Goal: Task Accomplishment & Management: Use online tool/utility

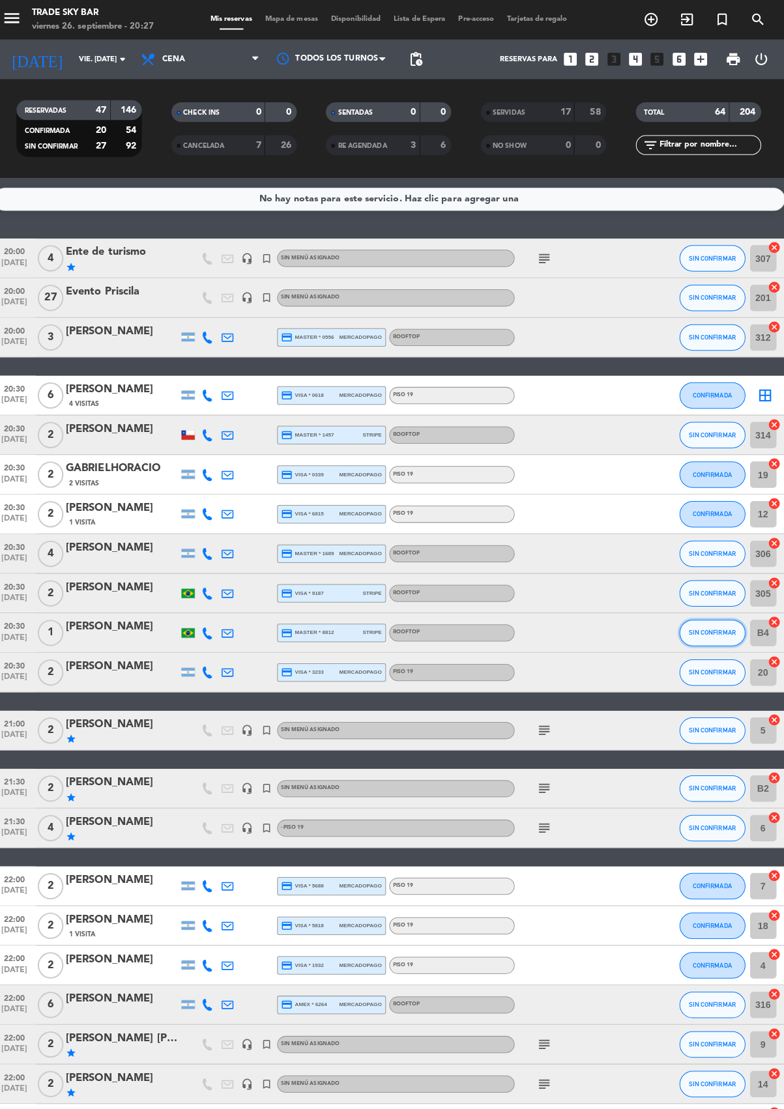
click at [722, 624] on span "SIN CONFIRMAR" at bounding box center [711, 624] width 46 height 7
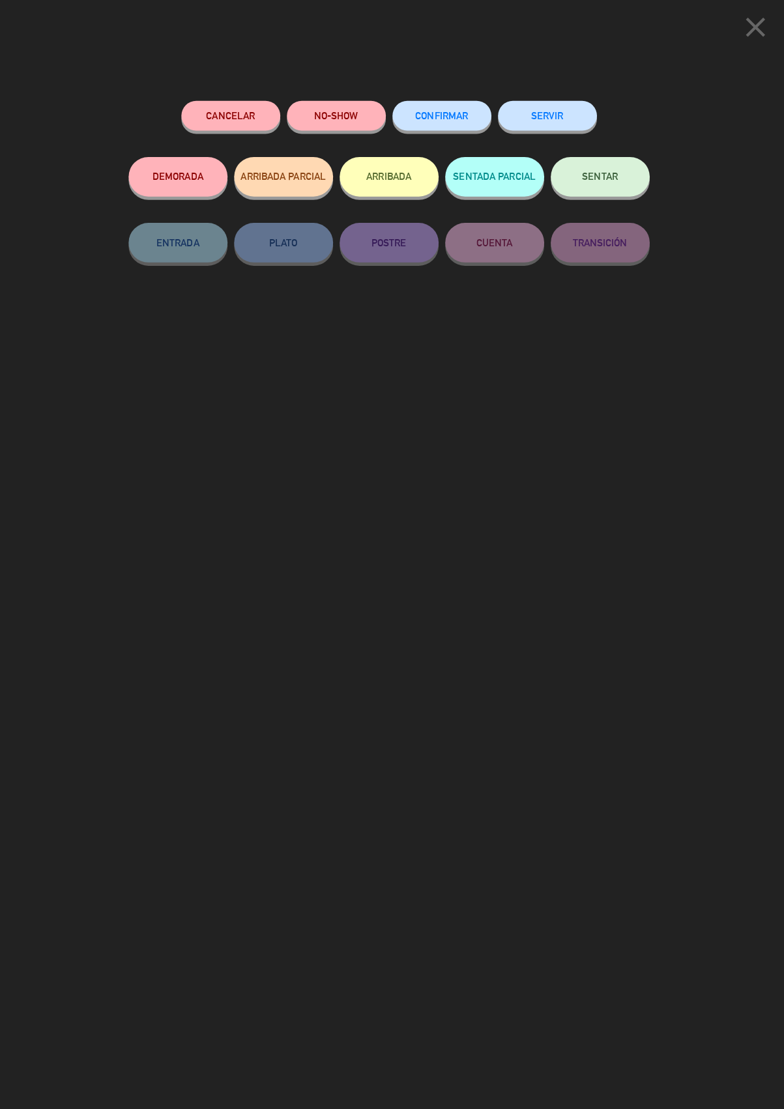
click at [550, 111] on button "SERVIR" at bounding box center [549, 114] width 98 height 29
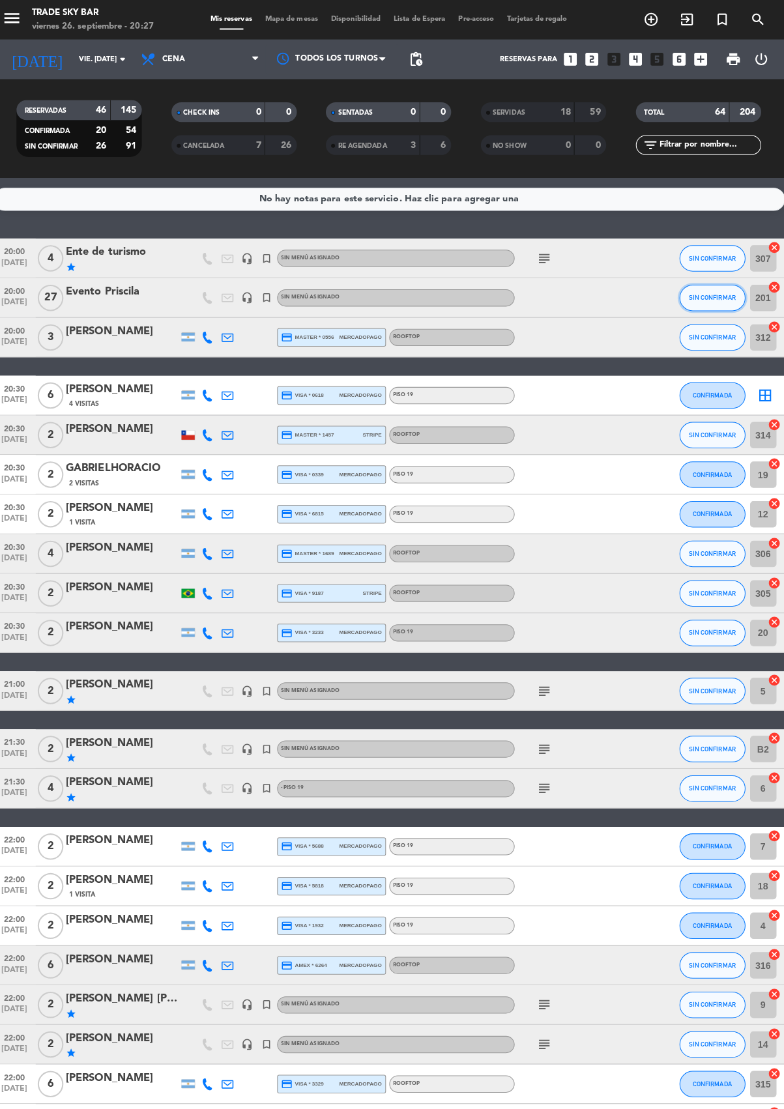
click at [716, 292] on span "SIN CONFIRMAR" at bounding box center [711, 294] width 46 height 7
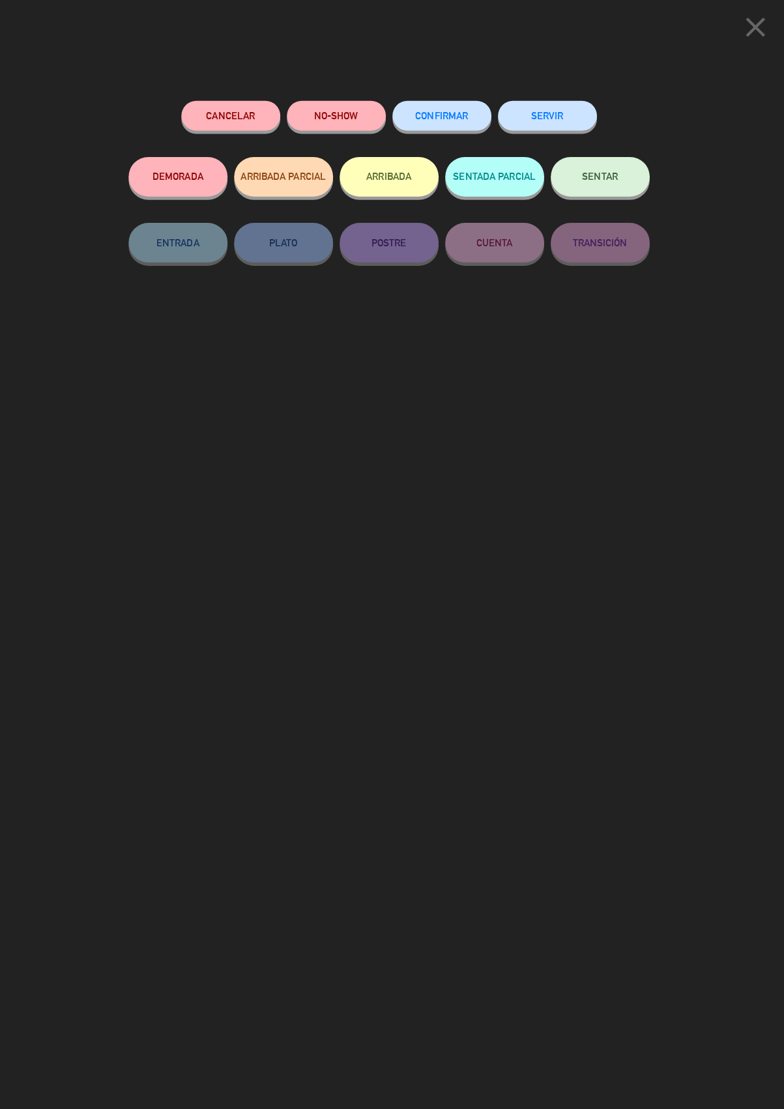
click at [560, 113] on button "SERVIR" at bounding box center [549, 114] width 98 height 29
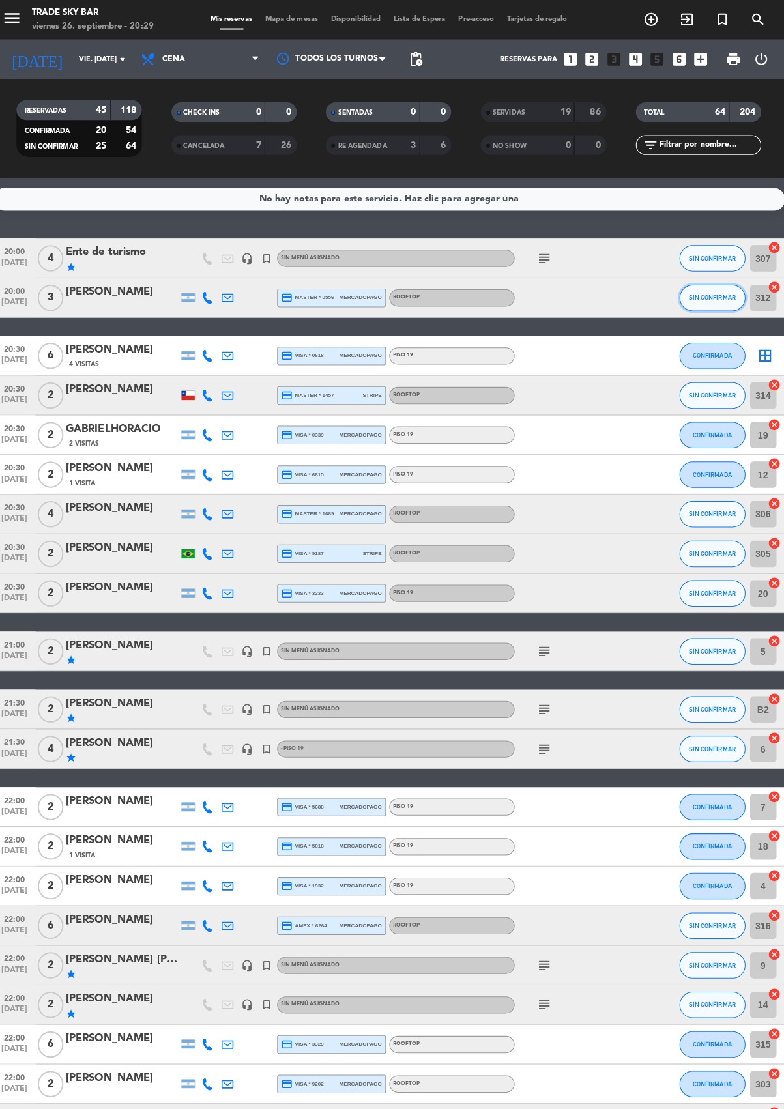
click at [728, 296] on button "SIN CONFIRMAR" at bounding box center [711, 294] width 65 height 26
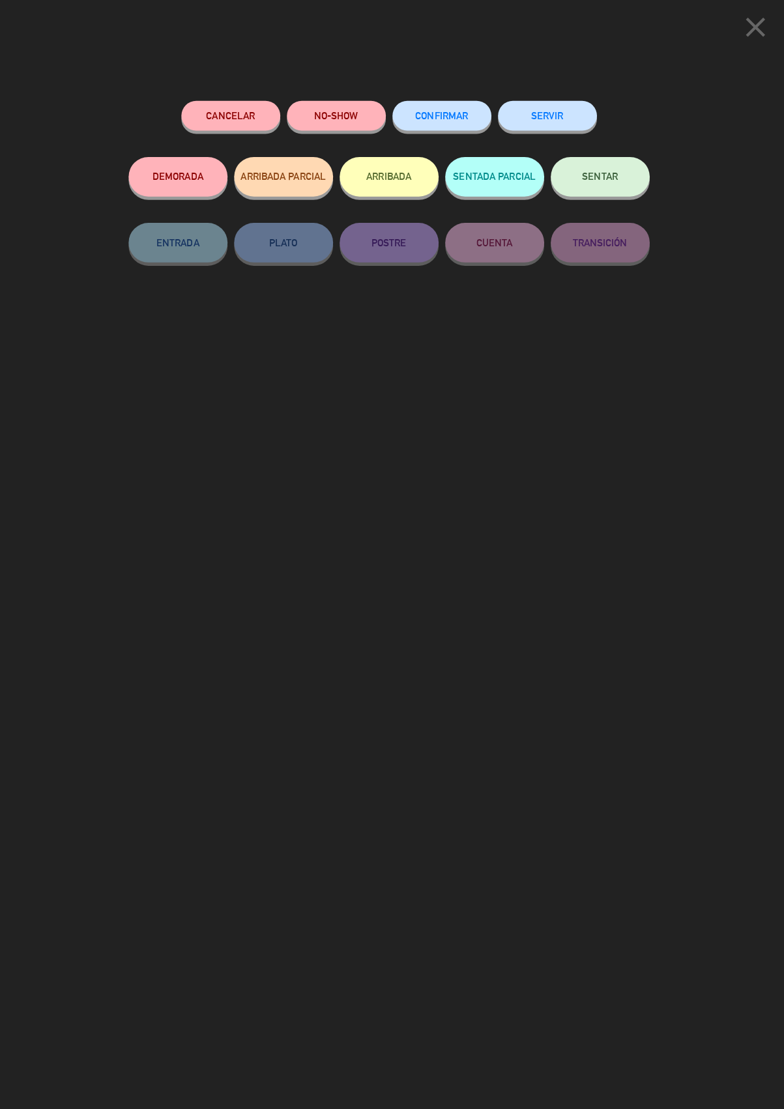
click at [550, 112] on button "SERVIR" at bounding box center [549, 114] width 98 height 29
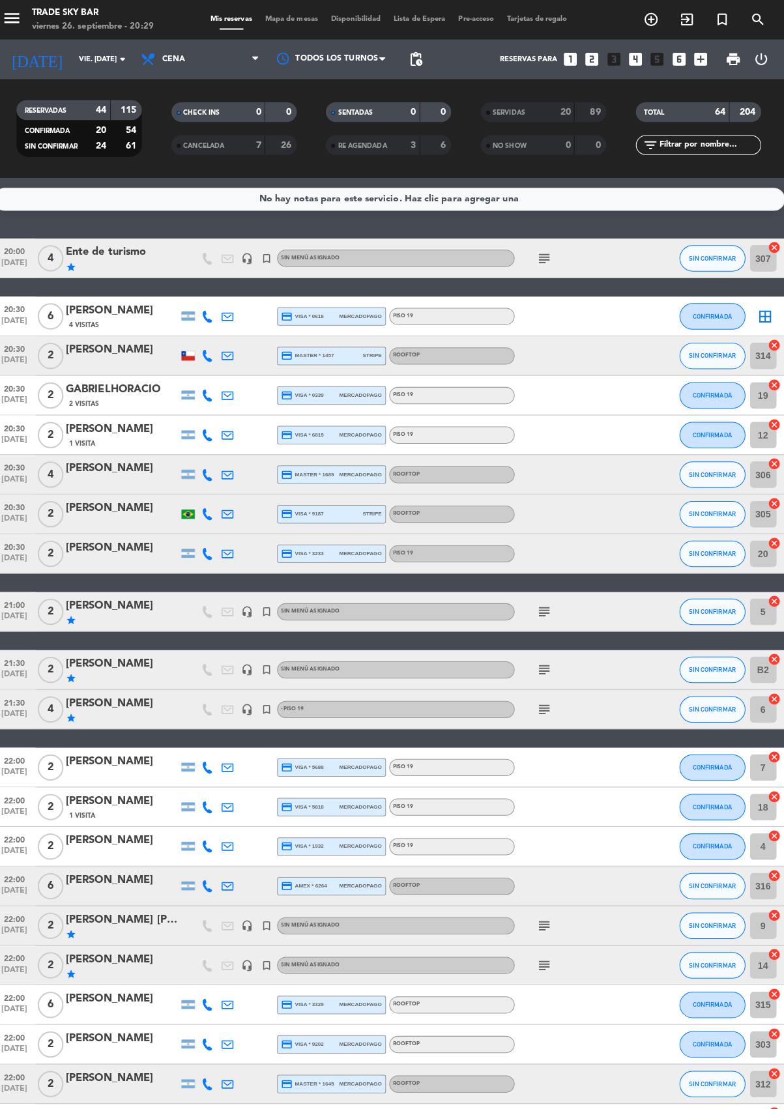
click at [27, 352] on span "[DATE]" at bounding box center [22, 359] width 33 height 15
click at [717, 546] on span "SIN CONFIRMAR" at bounding box center [711, 546] width 46 height 7
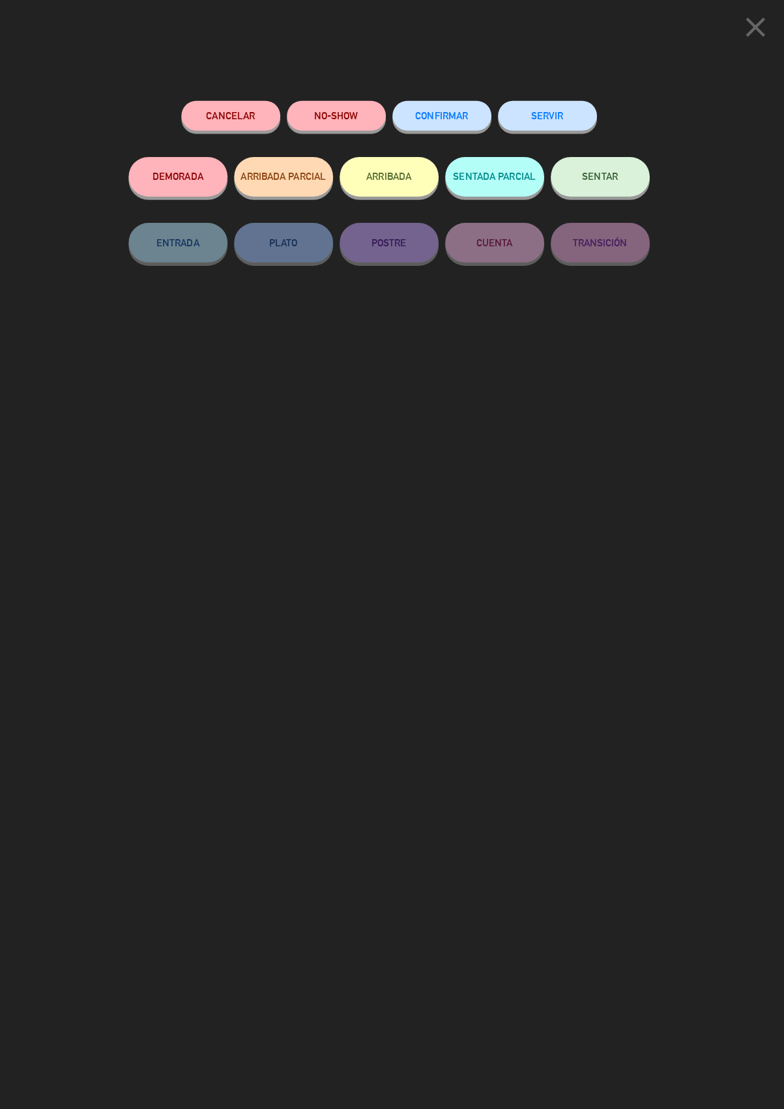
click at [550, 111] on button "SERVIR" at bounding box center [549, 114] width 98 height 29
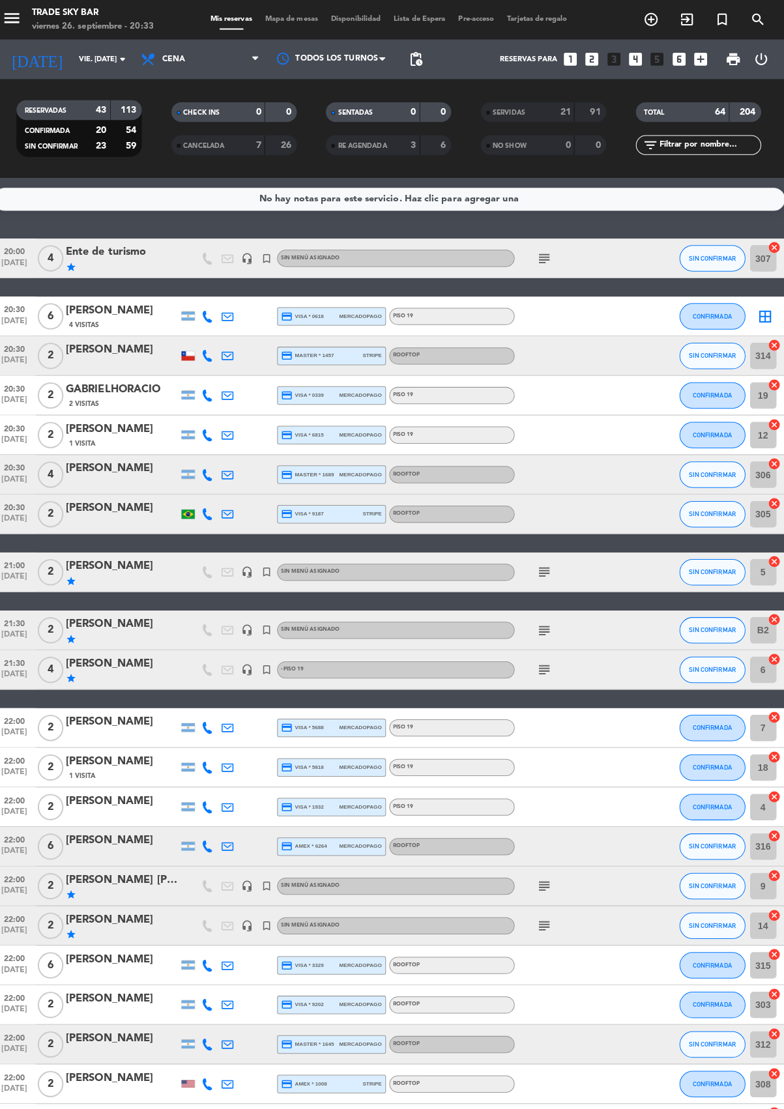
click at [545, 255] on icon "subject" at bounding box center [545, 256] width 16 height 16
click at [729, 429] on button "CONFIRMADA" at bounding box center [711, 430] width 65 height 26
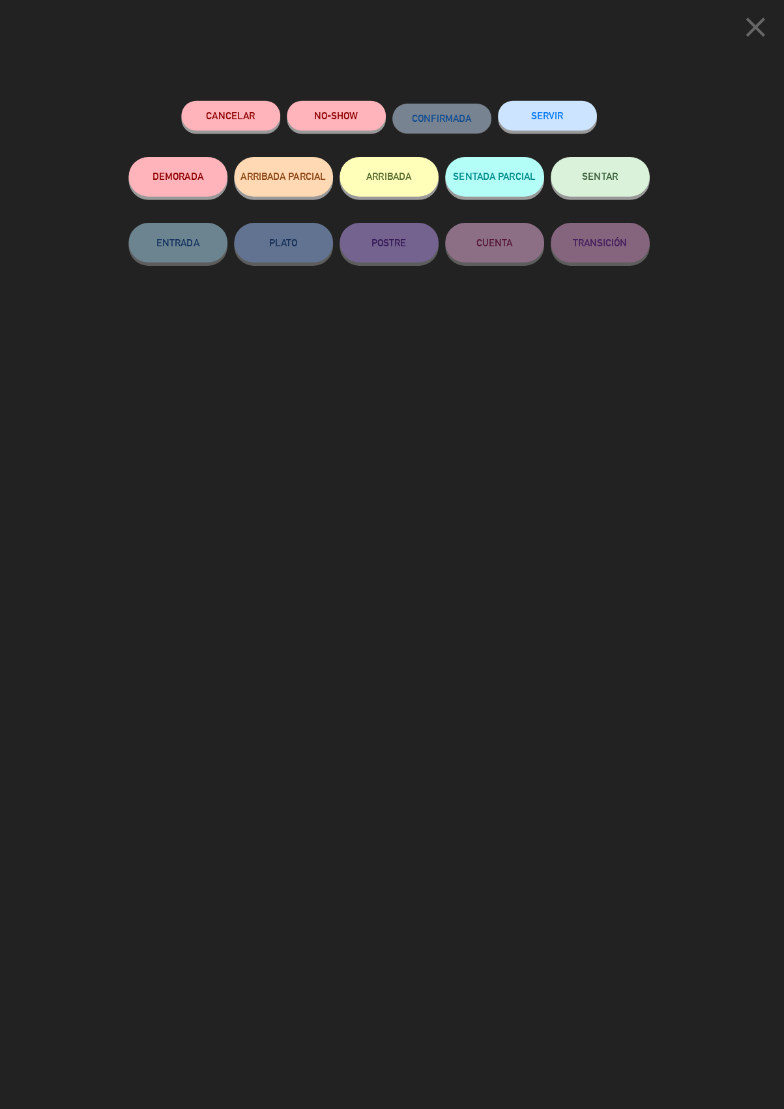
click at [560, 111] on button "SERVIR" at bounding box center [549, 114] width 98 height 29
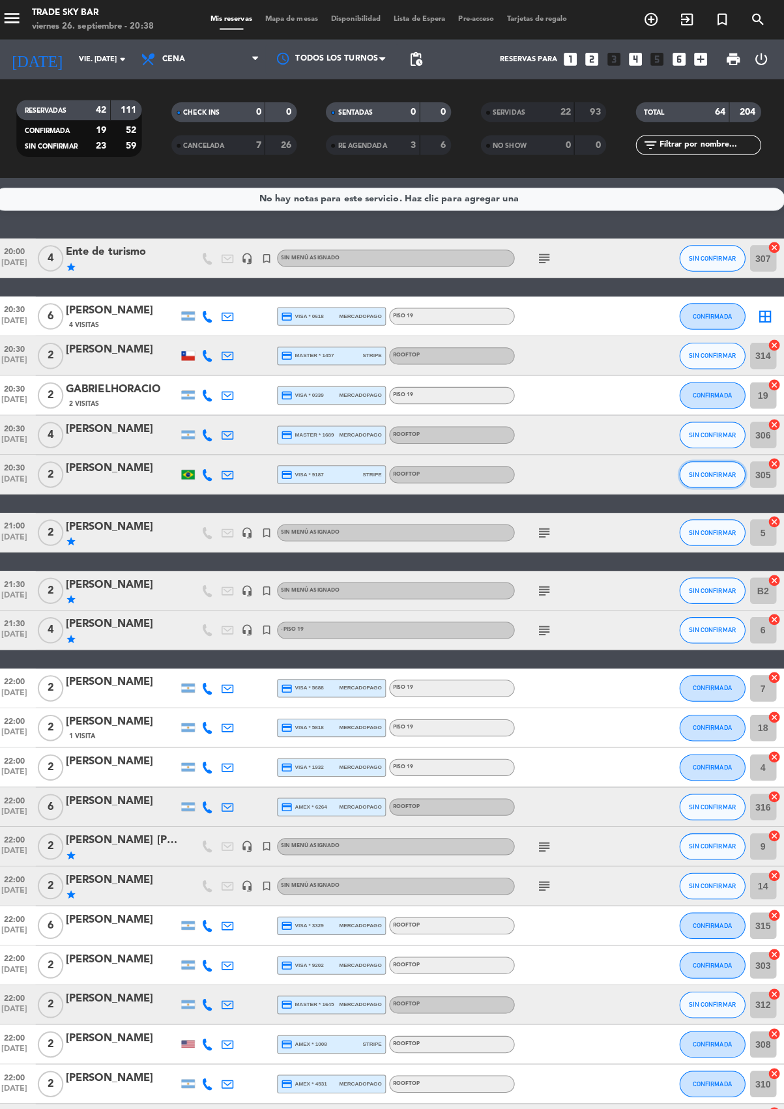
click at [722, 470] on span "SIN CONFIRMAR" at bounding box center [711, 468] width 46 height 7
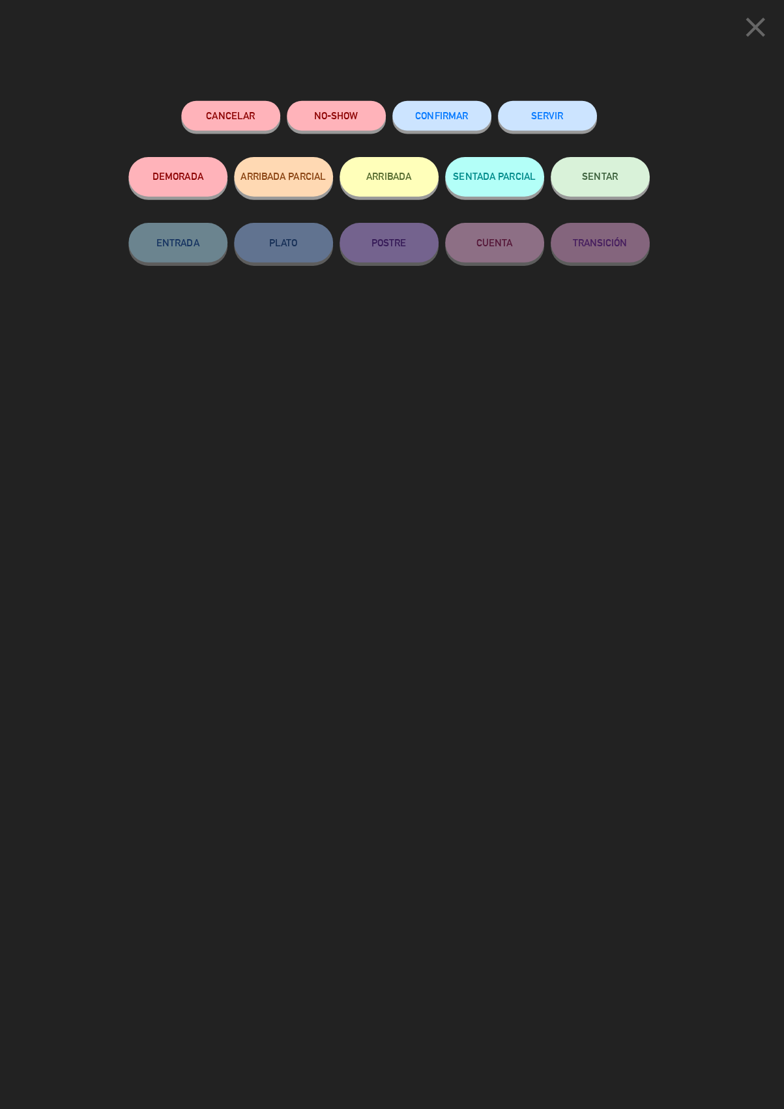
click at [537, 111] on button "SERVIR" at bounding box center [549, 114] width 98 height 29
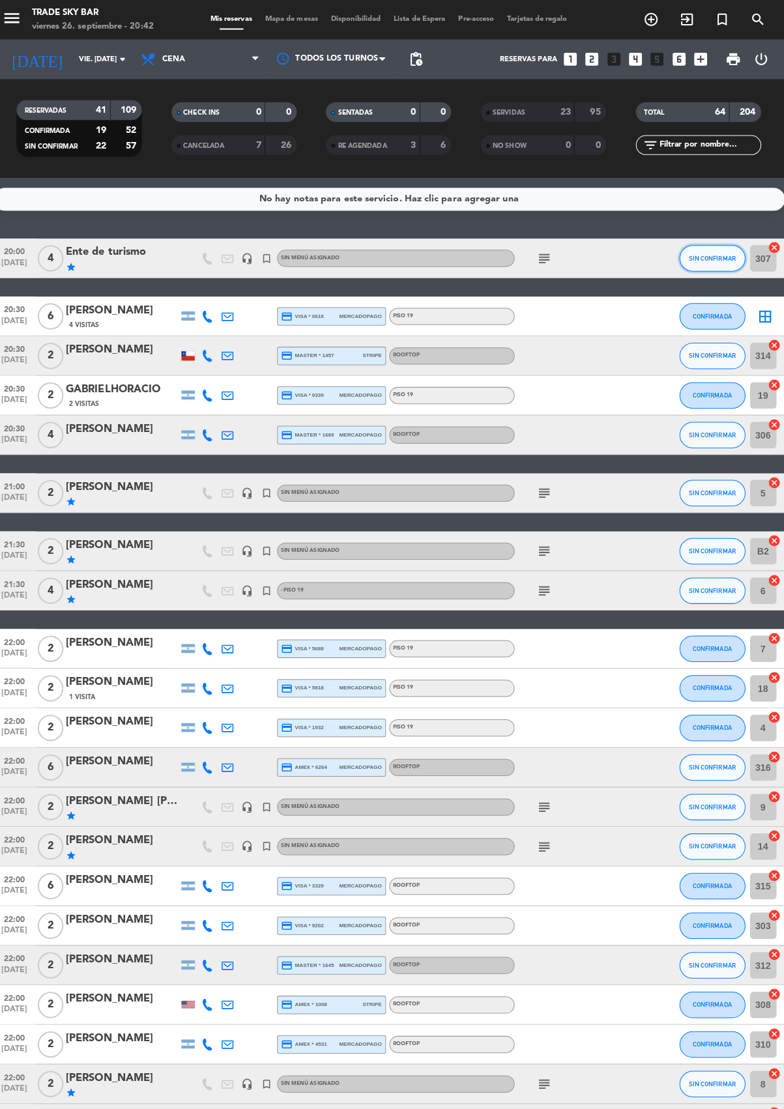
click at [713, 253] on span "SIN CONFIRMAR" at bounding box center [711, 254] width 46 height 7
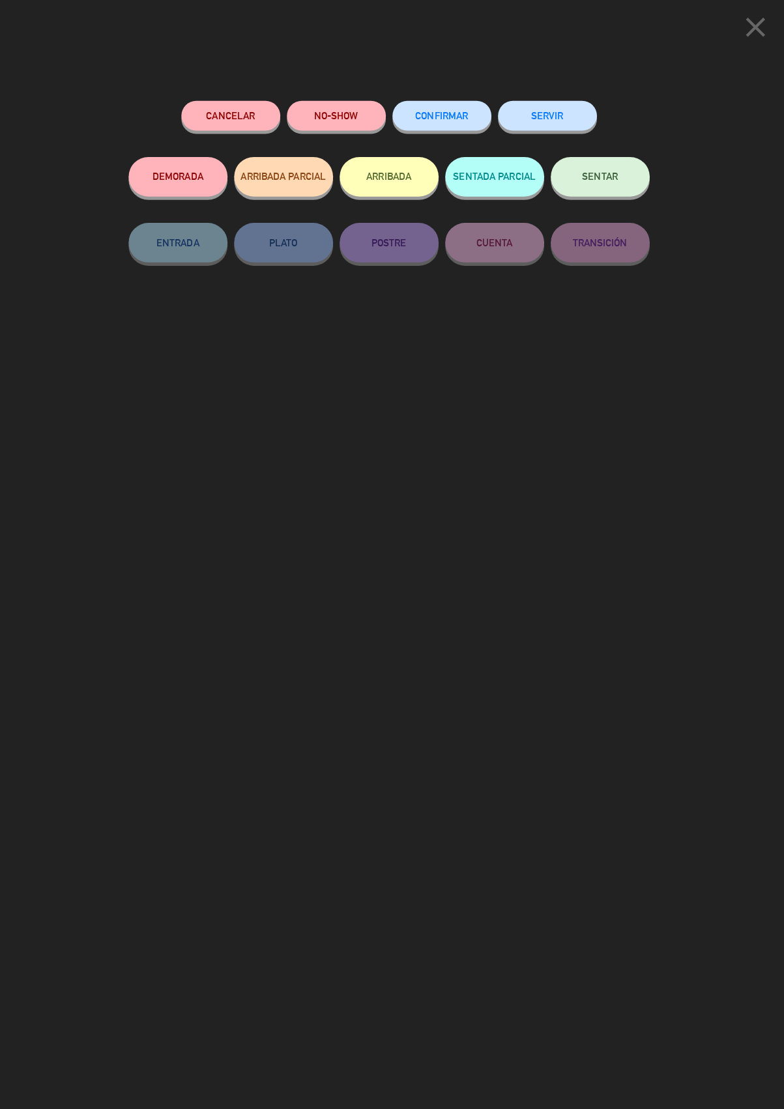
click at [558, 111] on button "SERVIR" at bounding box center [549, 114] width 98 height 29
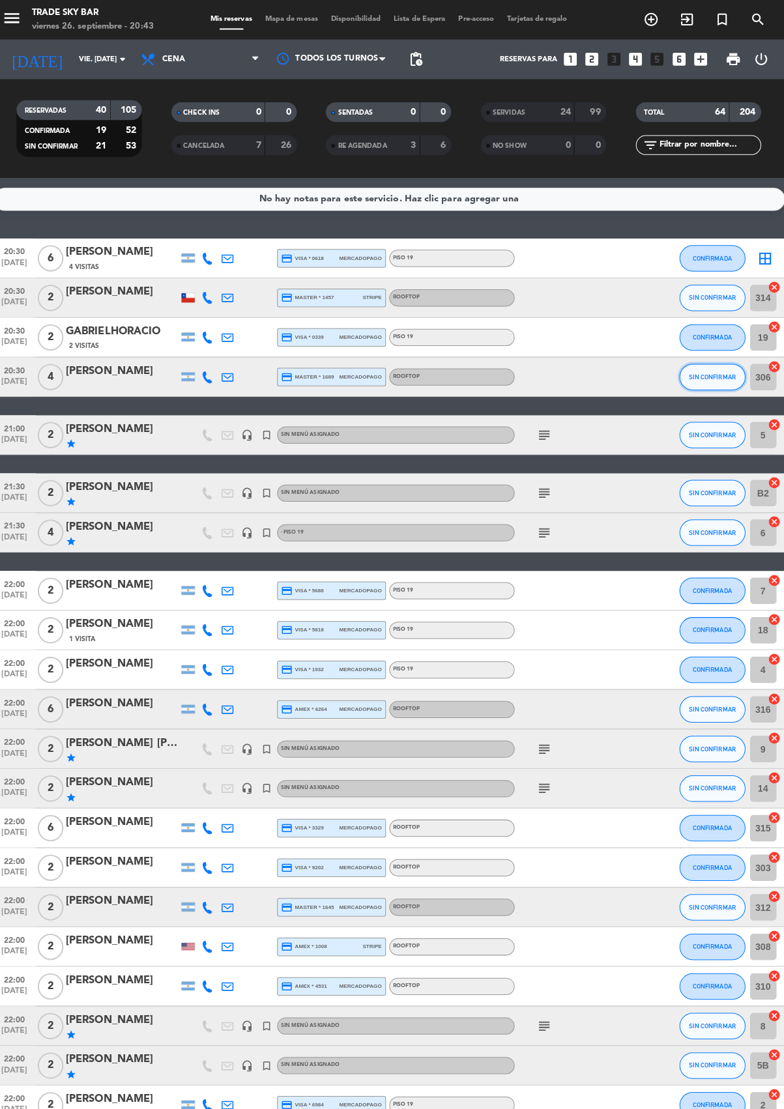
click at [722, 383] on button "SIN CONFIRMAR" at bounding box center [711, 373] width 65 height 26
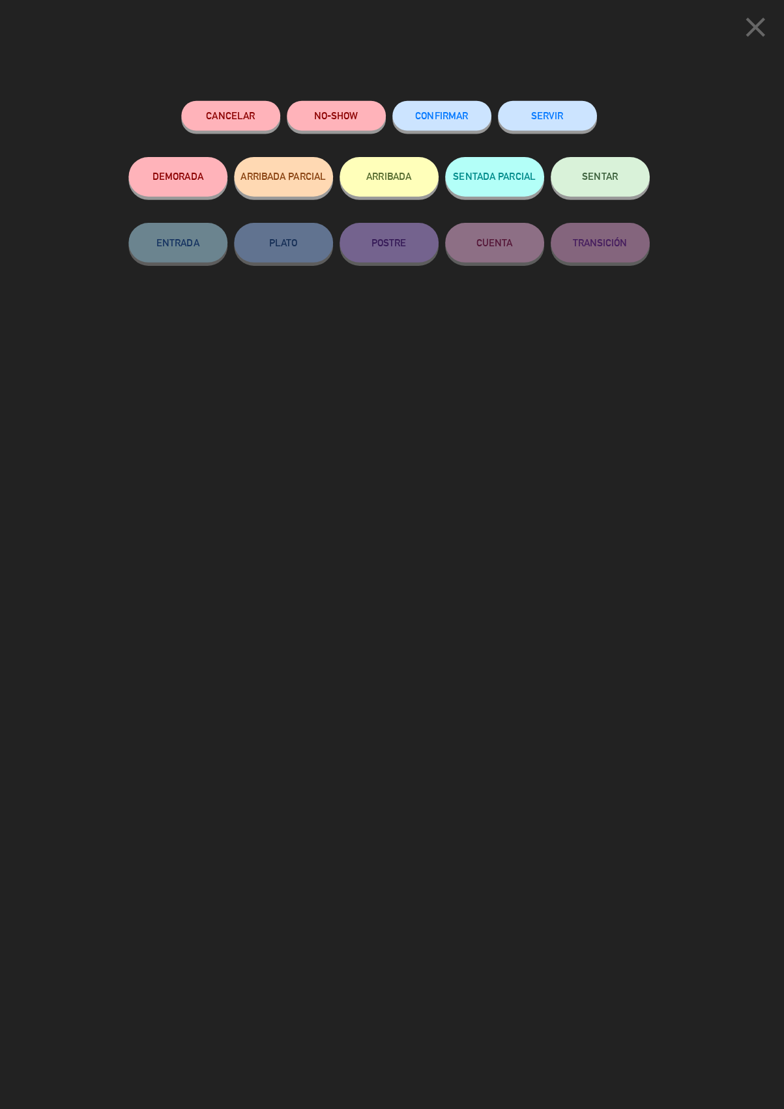
click at [546, 111] on button "SERVIR" at bounding box center [549, 114] width 98 height 29
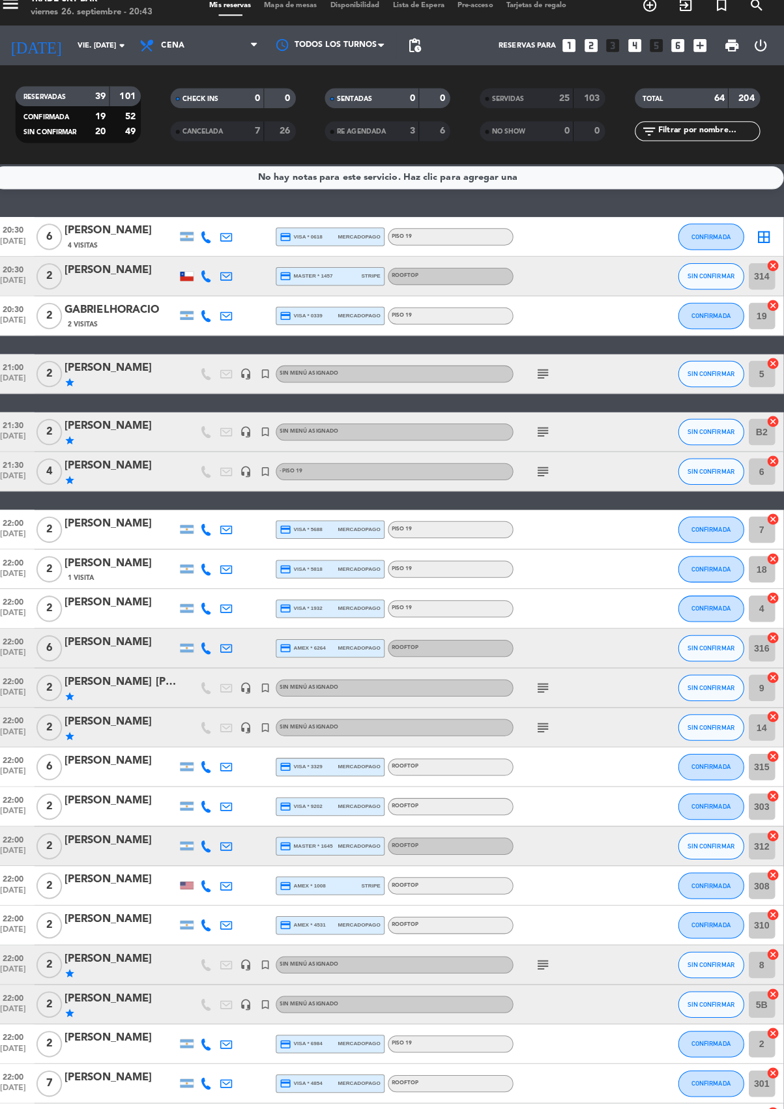
scroll to position [5, 0]
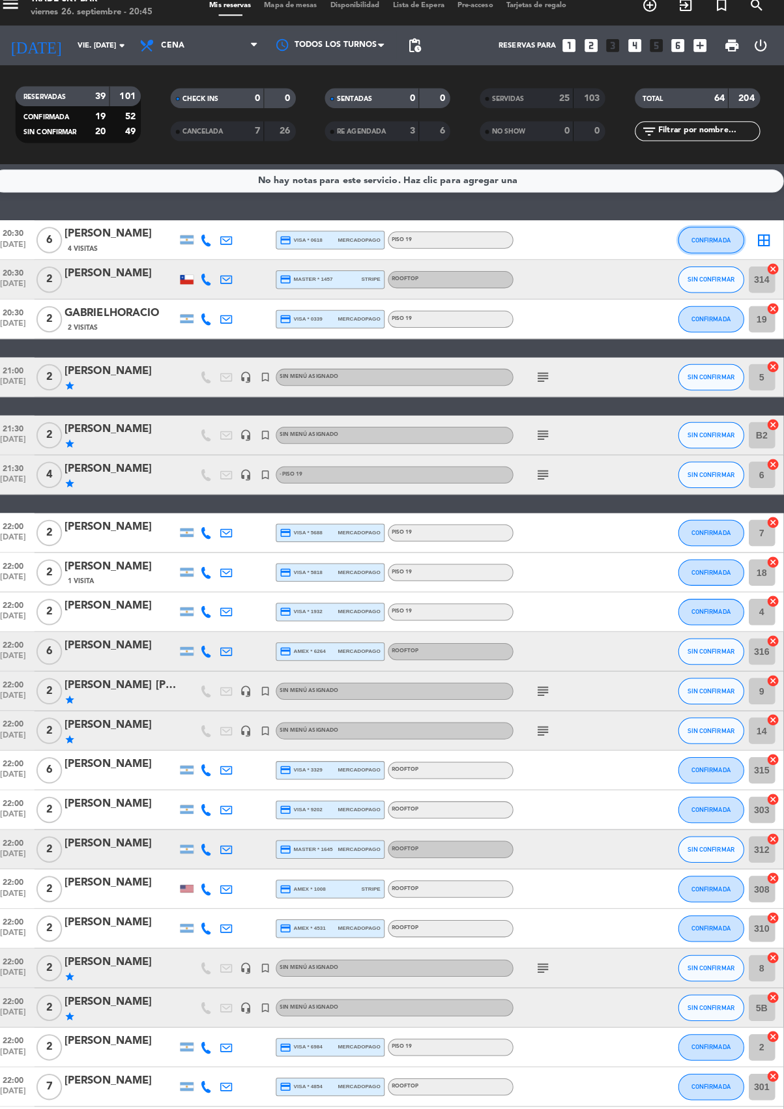
click at [698, 253] on button "CONFIRMADA" at bounding box center [711, 251] width 65 height 26
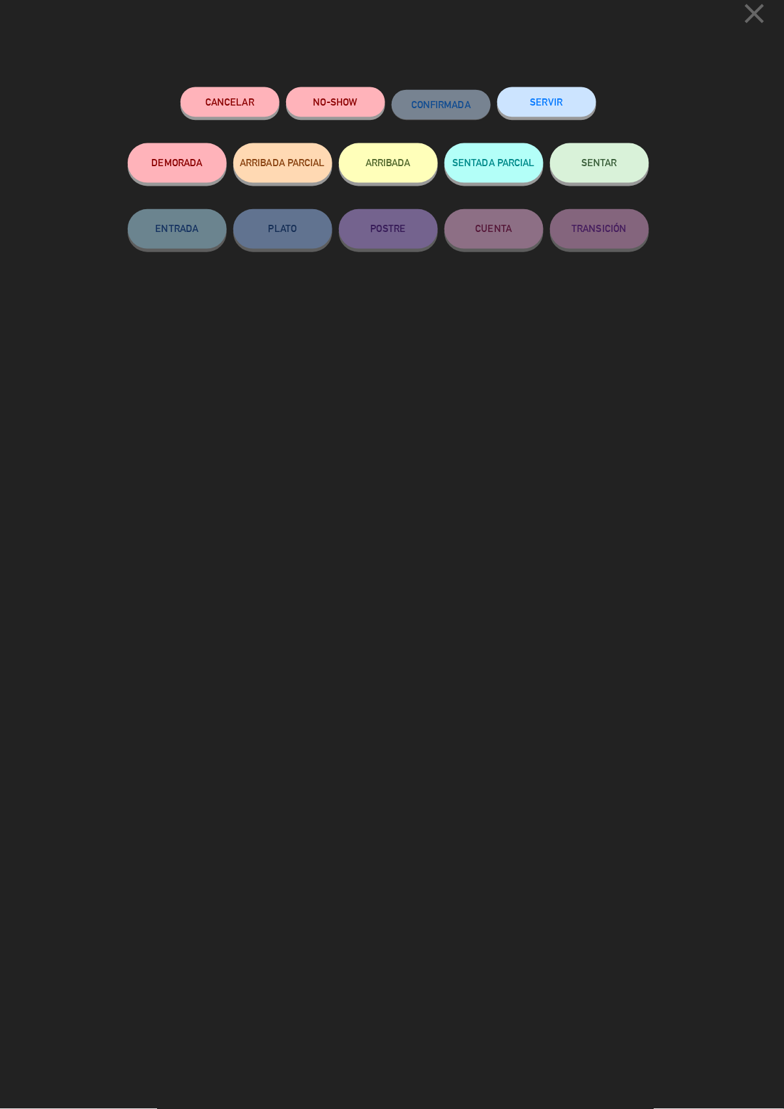
click at [548, 111] on button "SERVIR" at bounding box center [549, 114] width 98 height 29
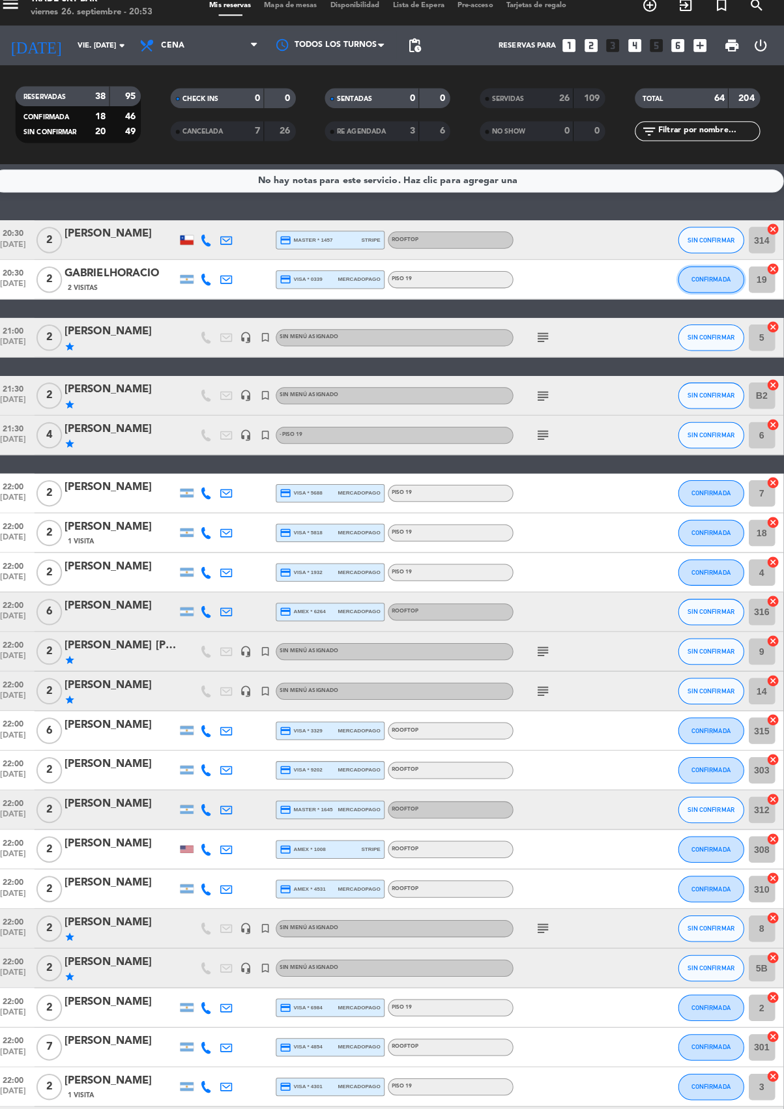
click at [716, 287] on span "CONFIRMADA" at bounding box center [711, 289] width 38 height 7
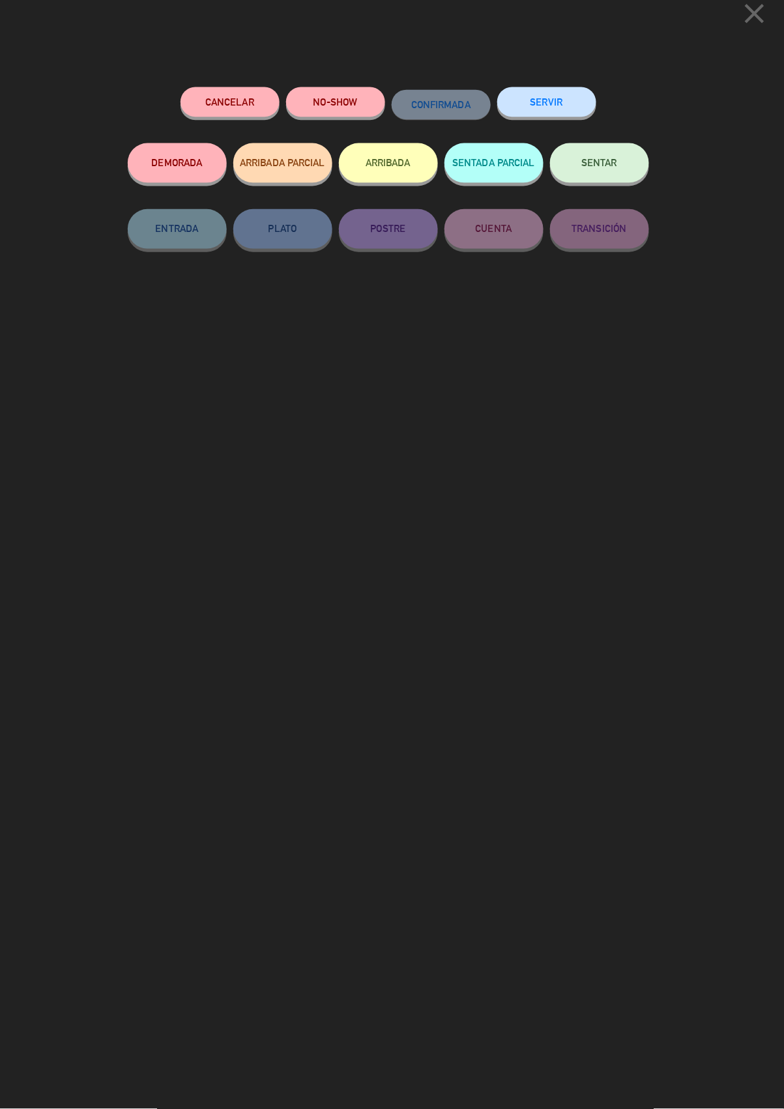
click at [576, 112] on button "SERVIR" at bounding box center [549, 114] width 98 height 29
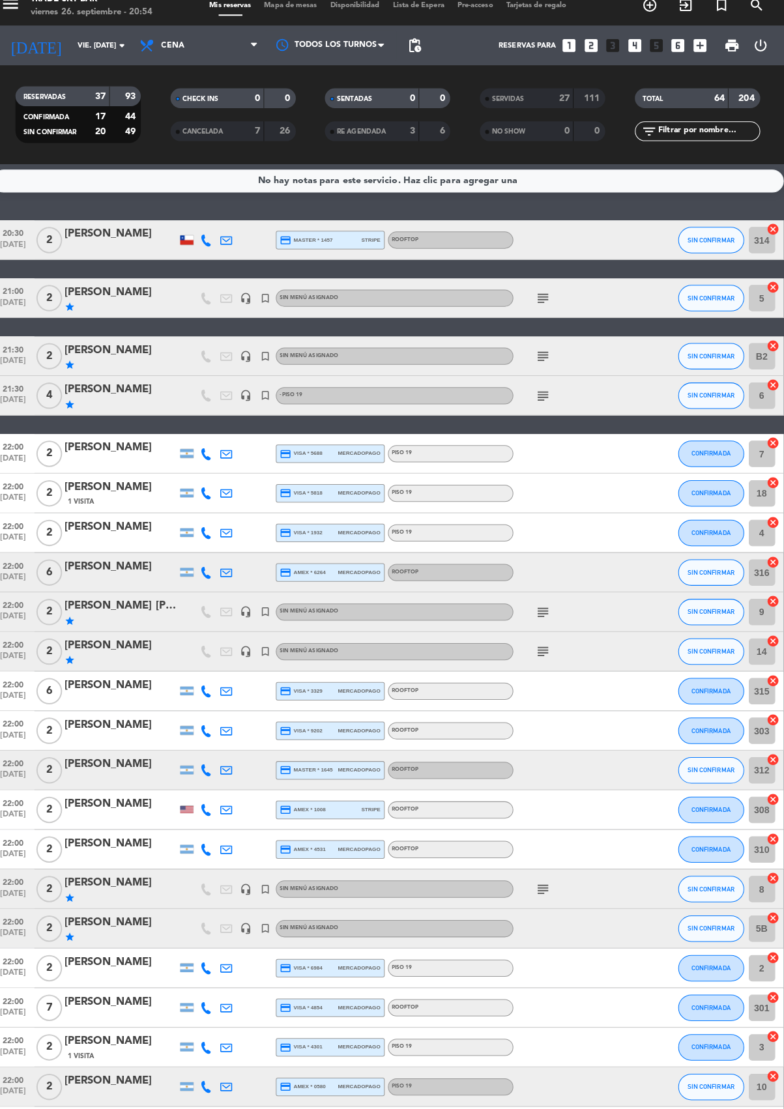
click at [546, 310] on icon "subject" at bounding box center [545, 308] width 16 height 16
click at [718, 306] on span "SIN CONFIRMAR" at bounding box center [711, 307] width 46 height 7
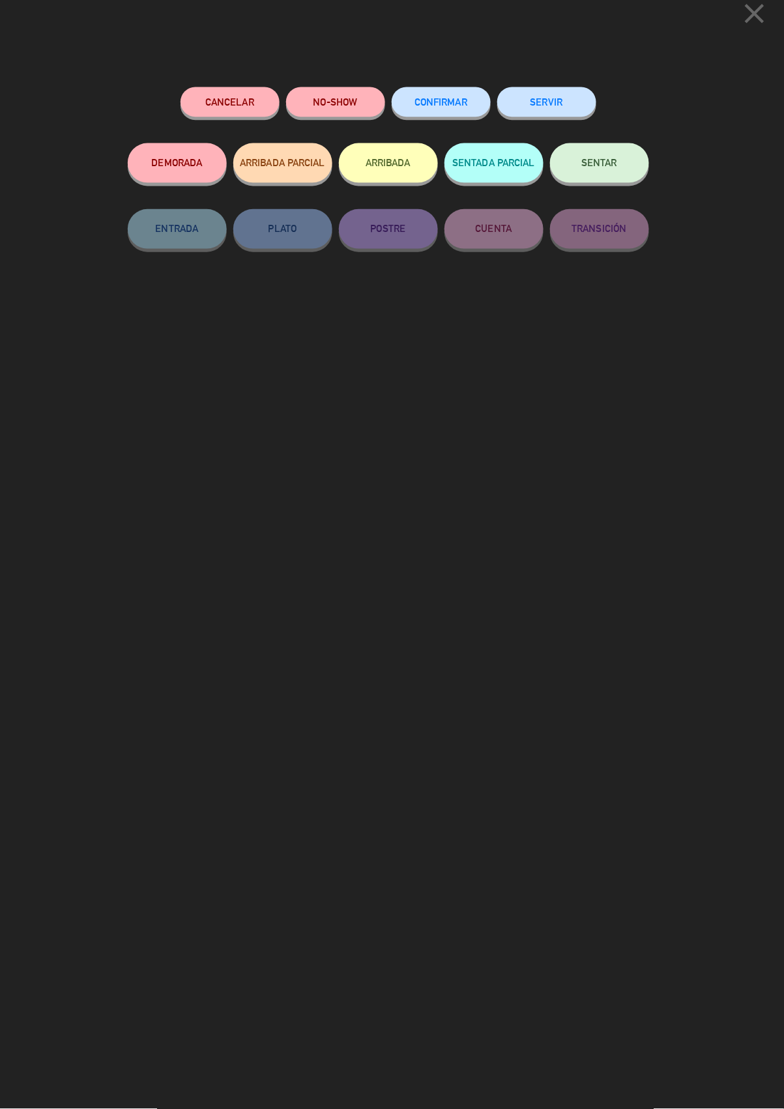
click at [585, 125] on button "SERVIR" at bounding box center [549, 114] width 98 height 29
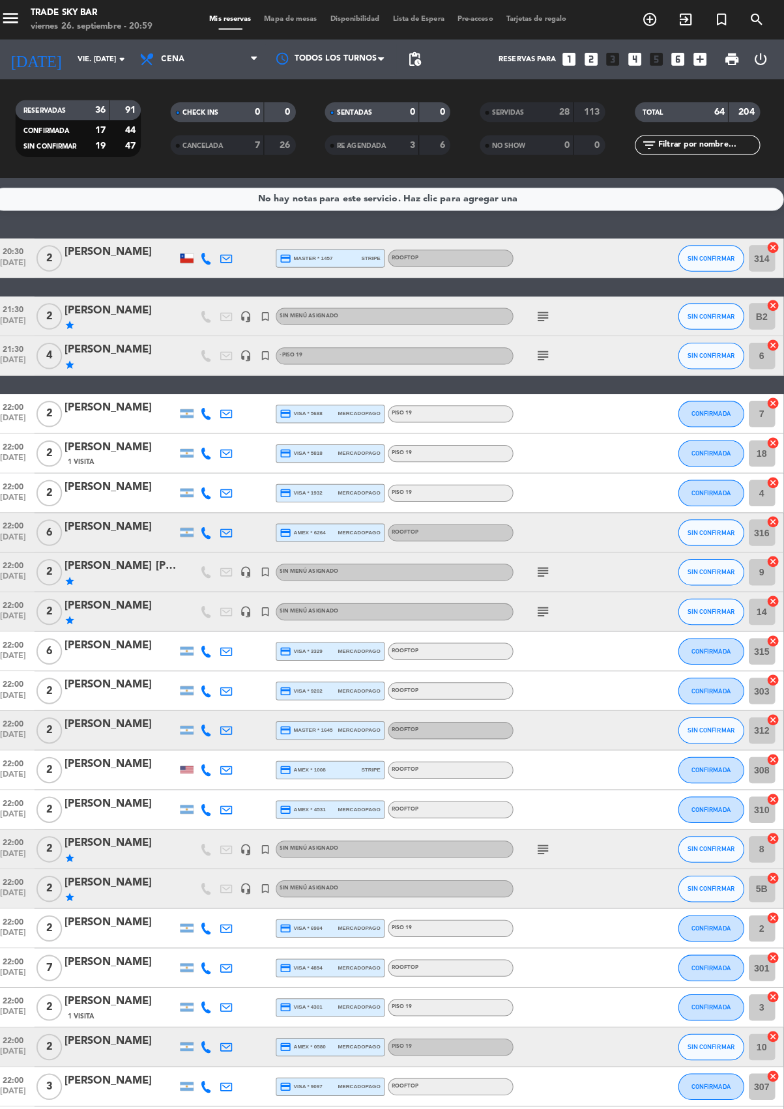
scroll to position [0, 0]
click at [543, 357] on icon "subject" at bounding box center [545, 352] width 16 height 16
click at [545, 314] on icon "subject" at bounding box center [545, 313] width 16 height 16
click at [727, 810] on button "CONFIRMADA" at bounding box center [711, 800] width 65 height 26
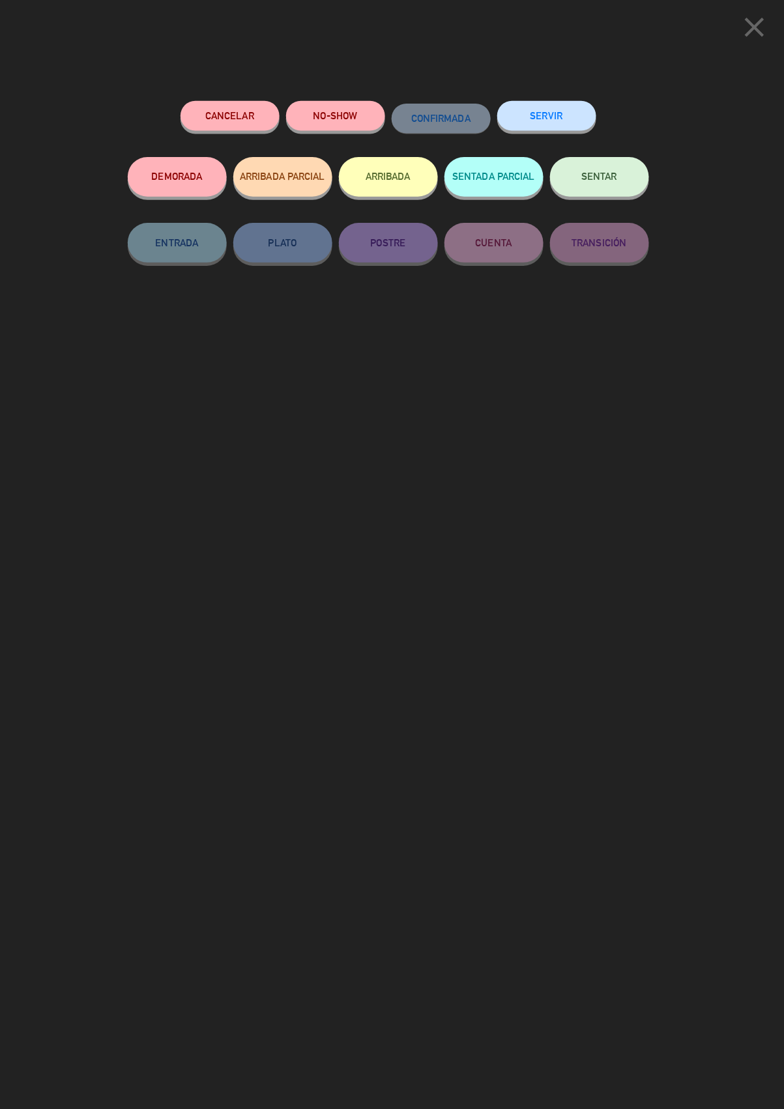
click at [560, 112] on button "SERVIR" at bounding box center [549, 114] width 98 height 29
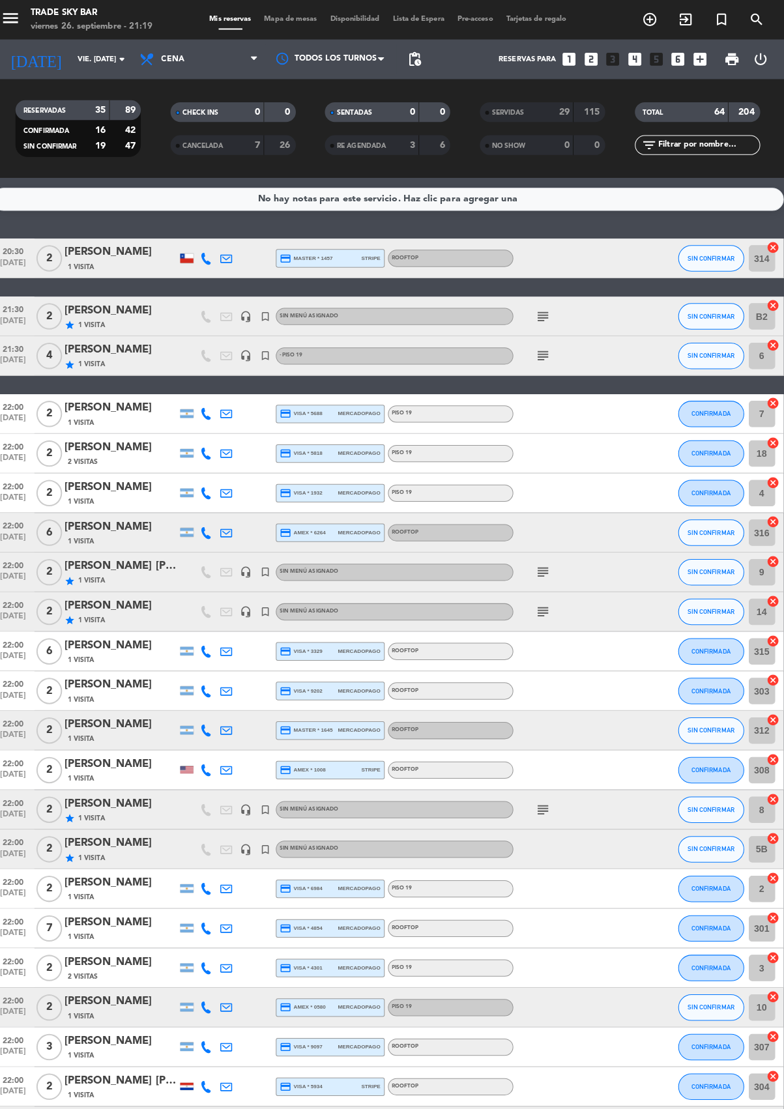
click at [57, 311] on span "2" at bounding box center [57, 313] width 25 height 26
click at [546, 356] on icon "subject" at bounding box center [545, 352] width 16 height 16
click at [719, 350] on span "SIN CONFIRMAR" at bounding box center [711, 351] width 46 height 7
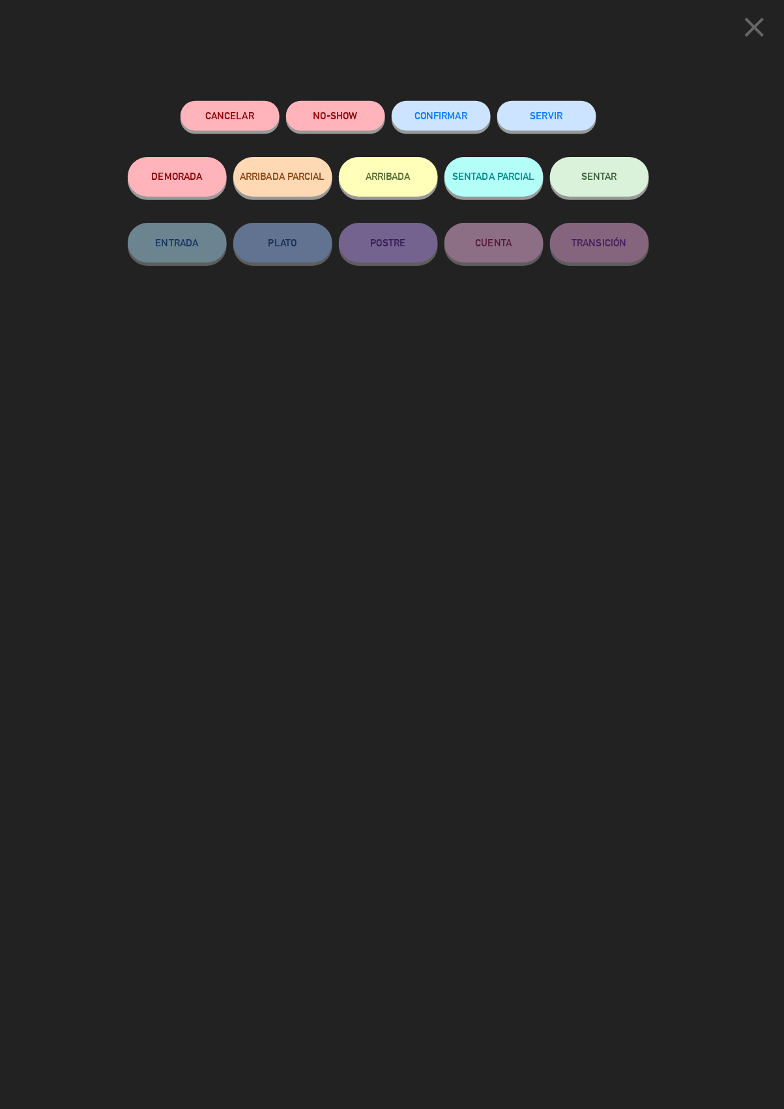
click at [548, 111] on button "SERVIR" at bounding box center [549, 114] width 98 height 29
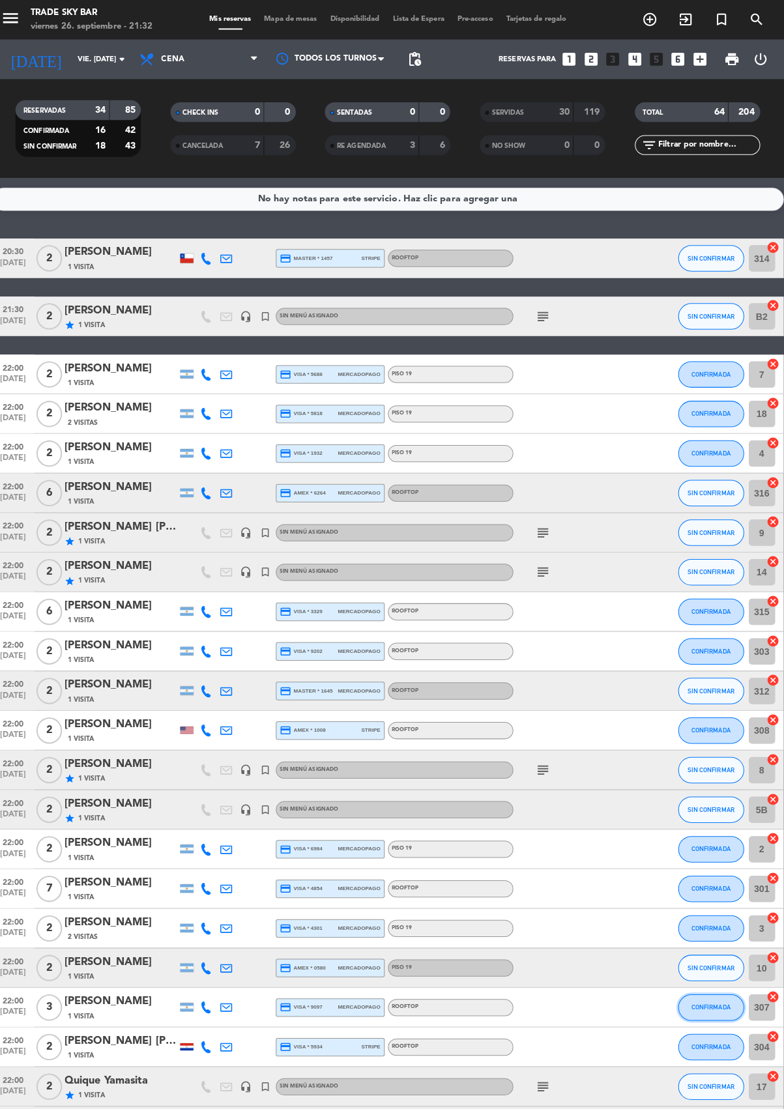
click at [723, 992] on span "CONFIRMADA" at bounding box center [711, 994] width 38 height 7
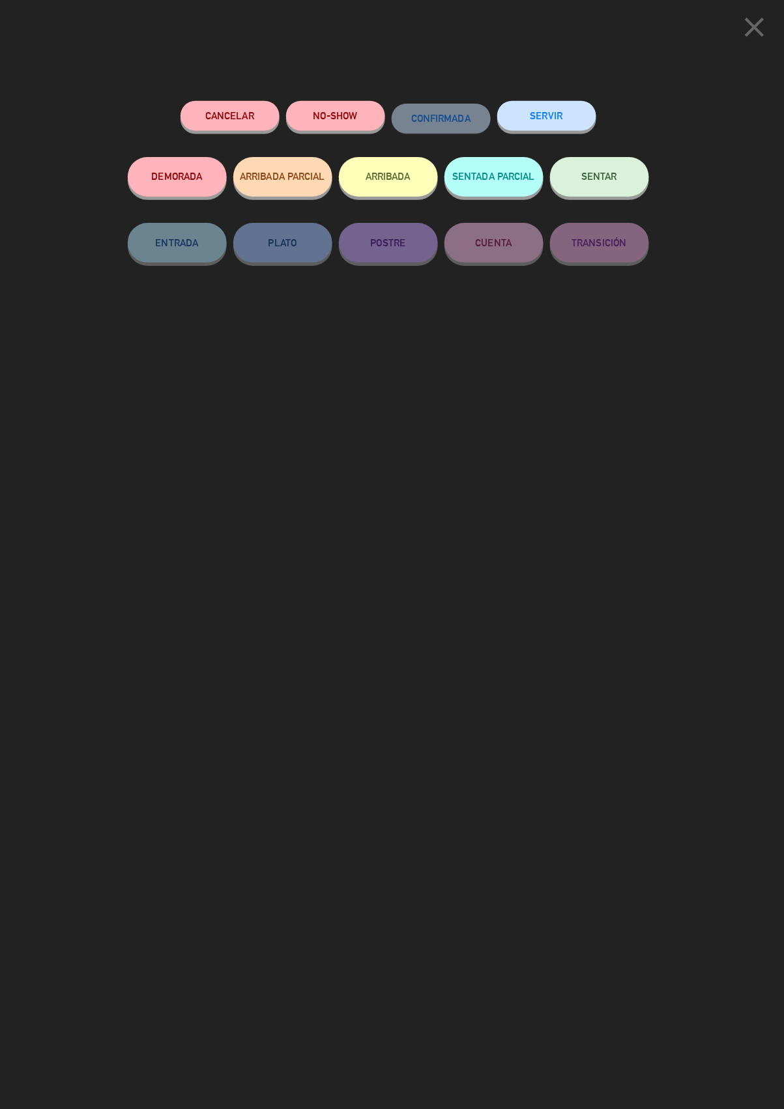
click at [556, 111] on button "SERVIR" at bounding box center [549, 114] width 98 height 29
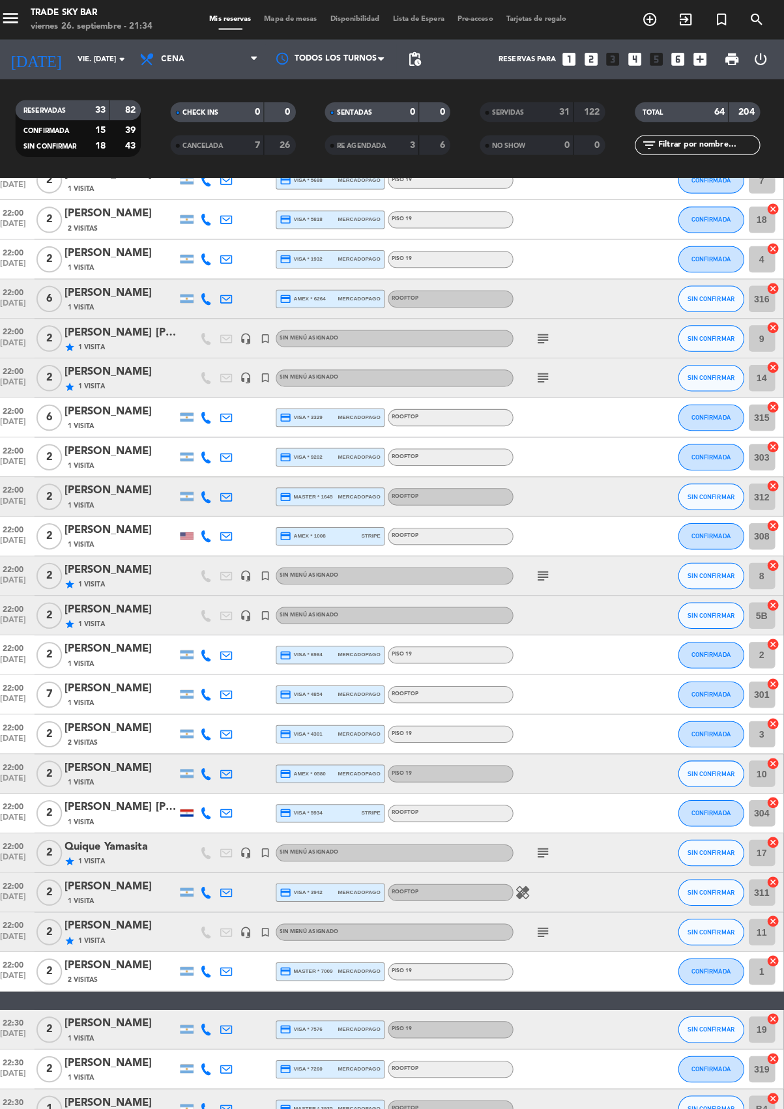
scroll to position [445, 0]
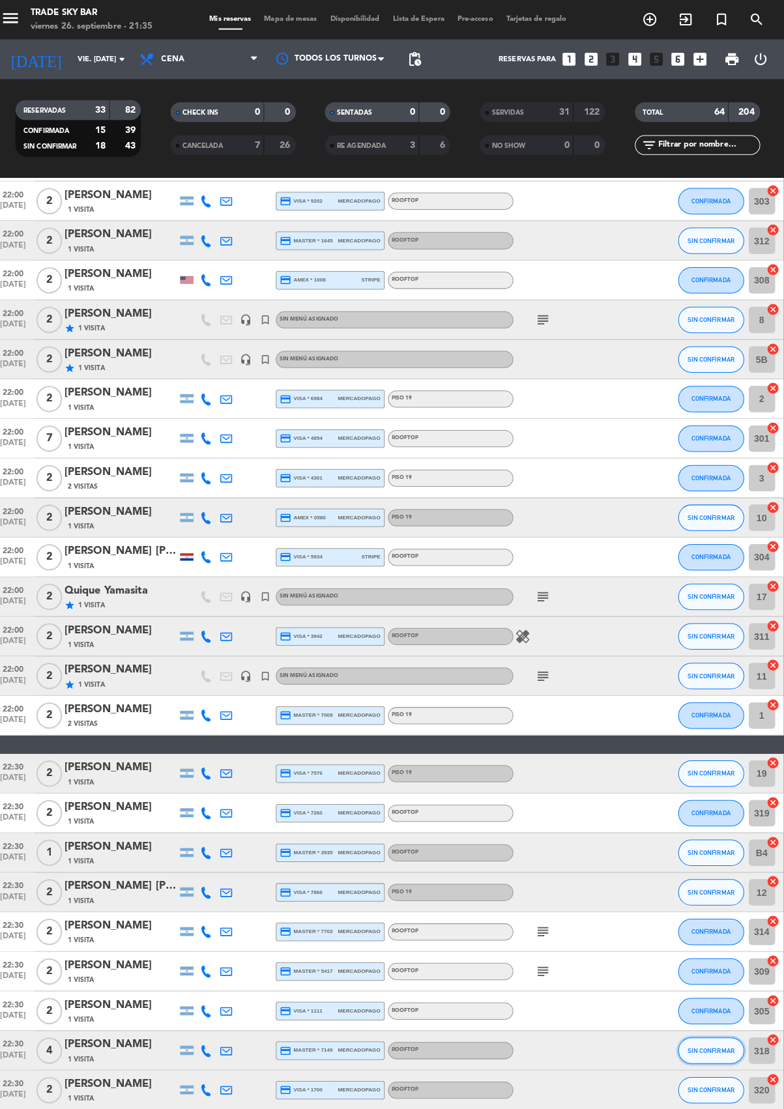
click at [721, 1037] on span "SIN CONFIRMAR" at bounding box center [711, 1037] width 46 height 7
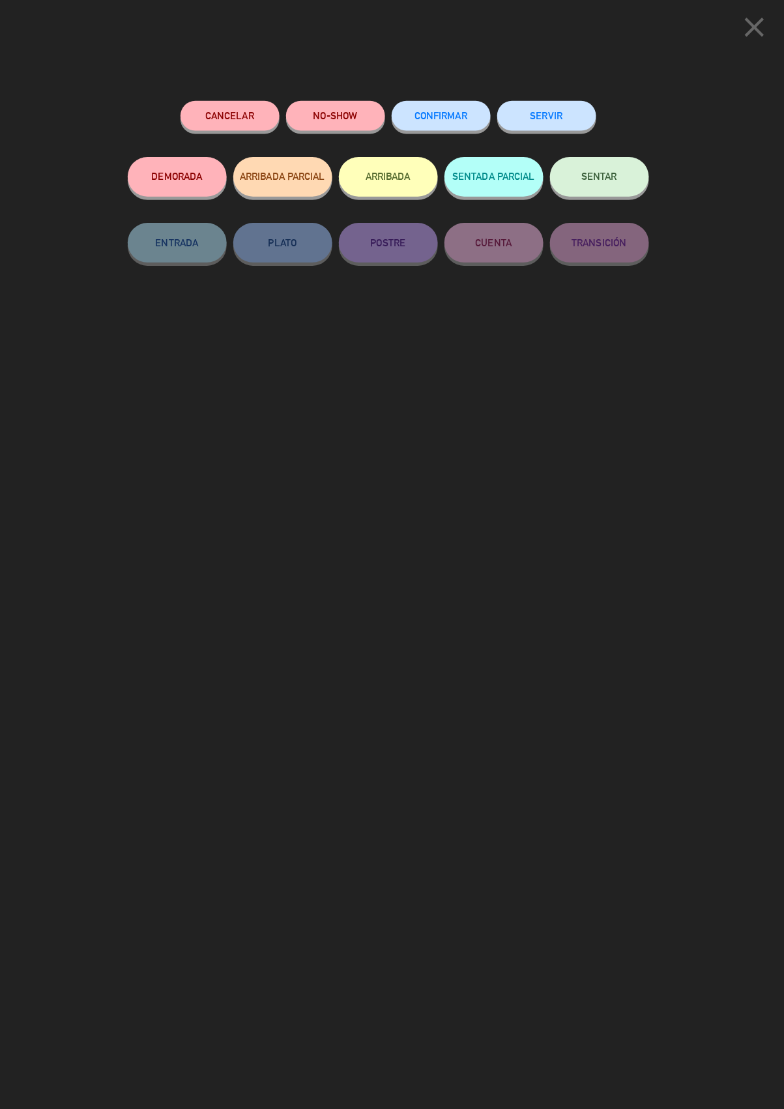
click at [560, 112] on button "SERVIR" at bounding box center [549, 114] width 98 height 29
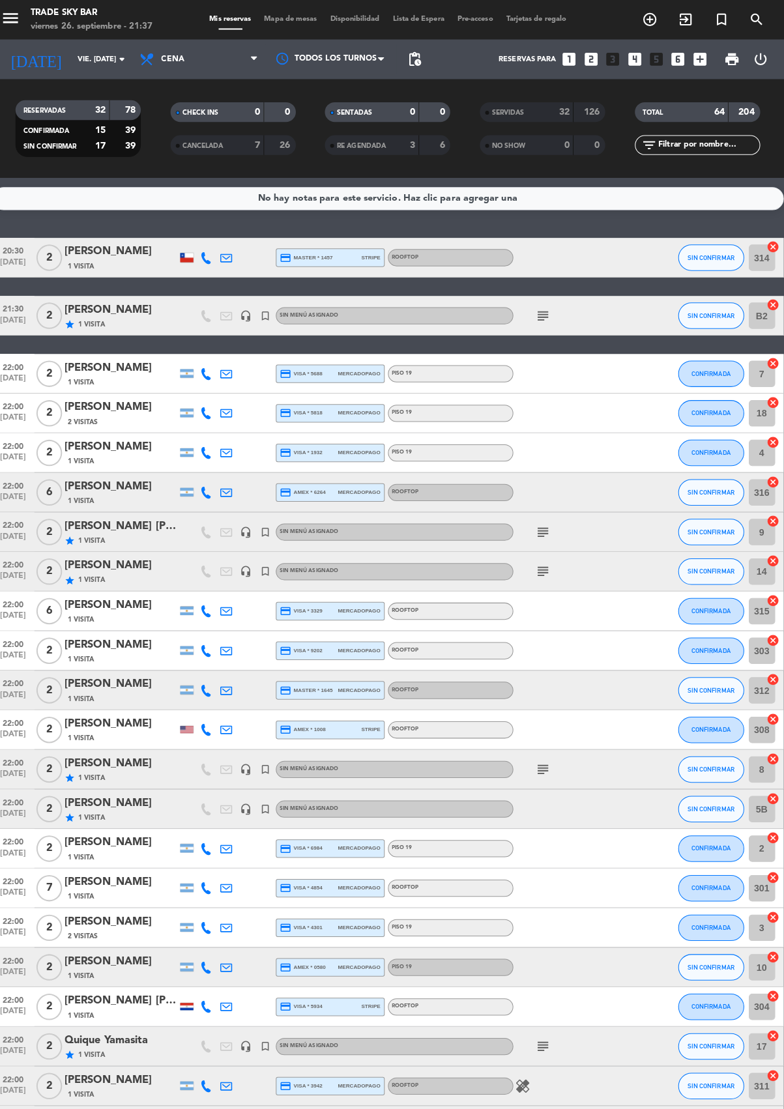
scroll to position [0, 0]
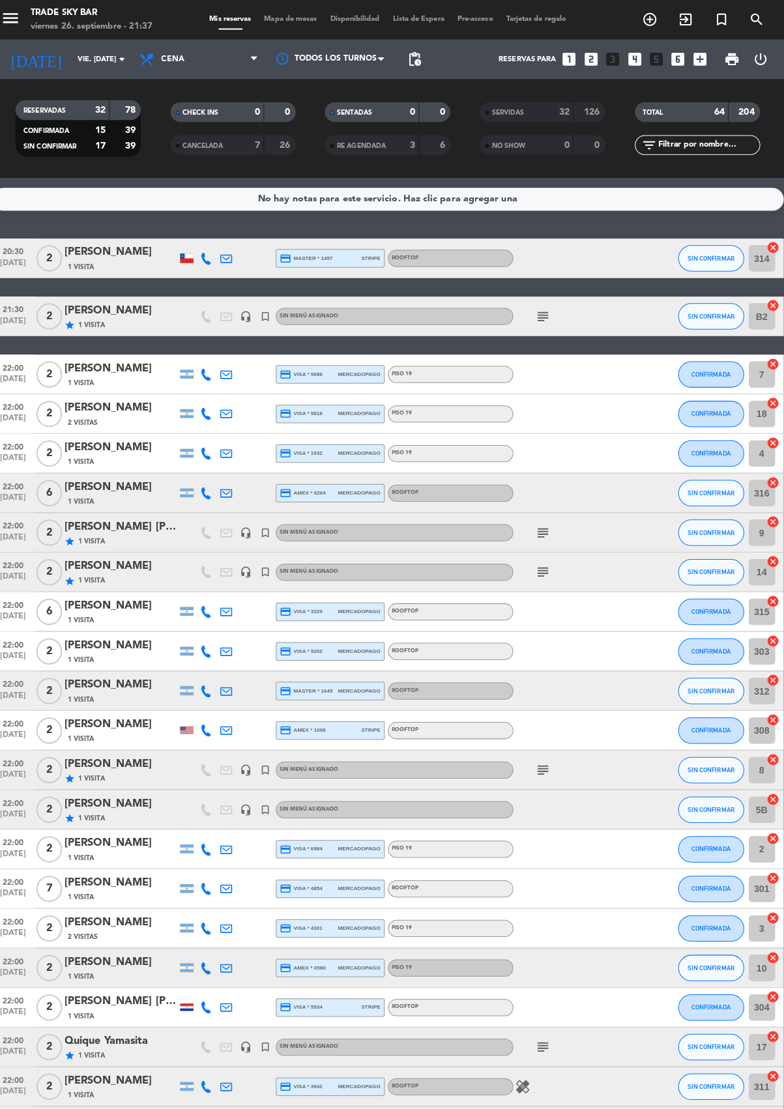
click at [545, 764] on icon "subject" at bounding box center [545, 761] width 16 height 16
click at [718, 759] on span "SIN CONFIRMAR" at bounding box center [711, 760] width 46 height 7
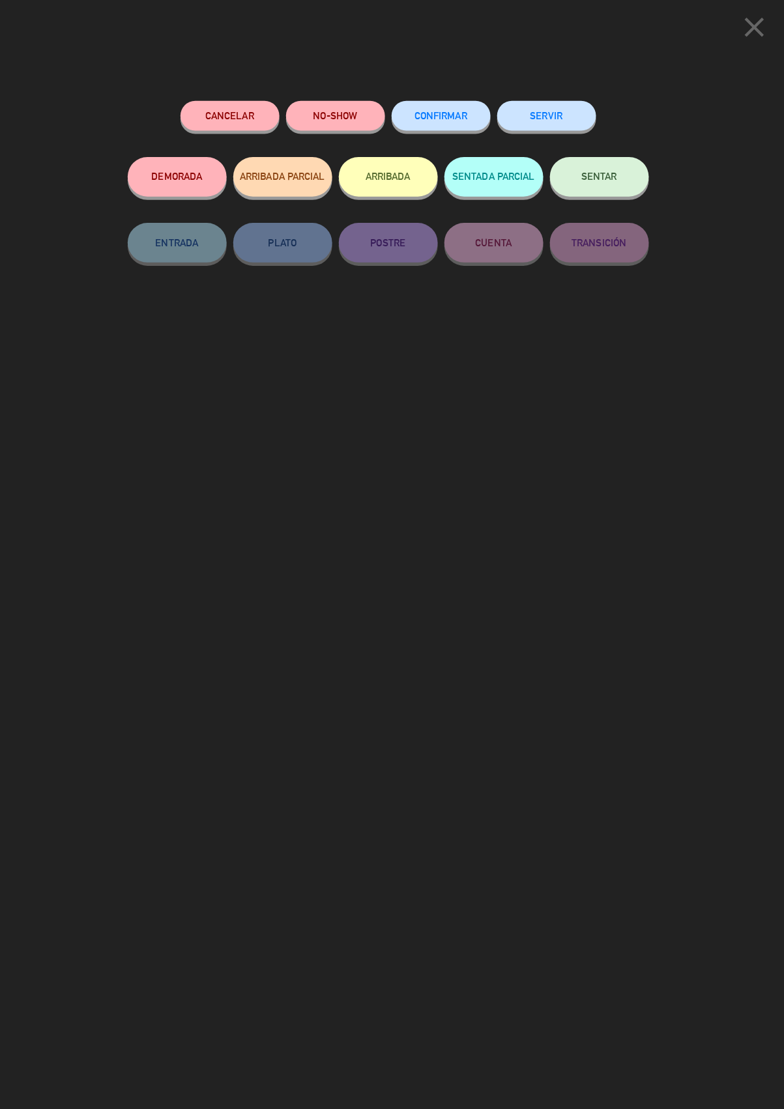
click at [550, 109] on button "SERVIR" at bounding box center [549, 114] width 98 height 29
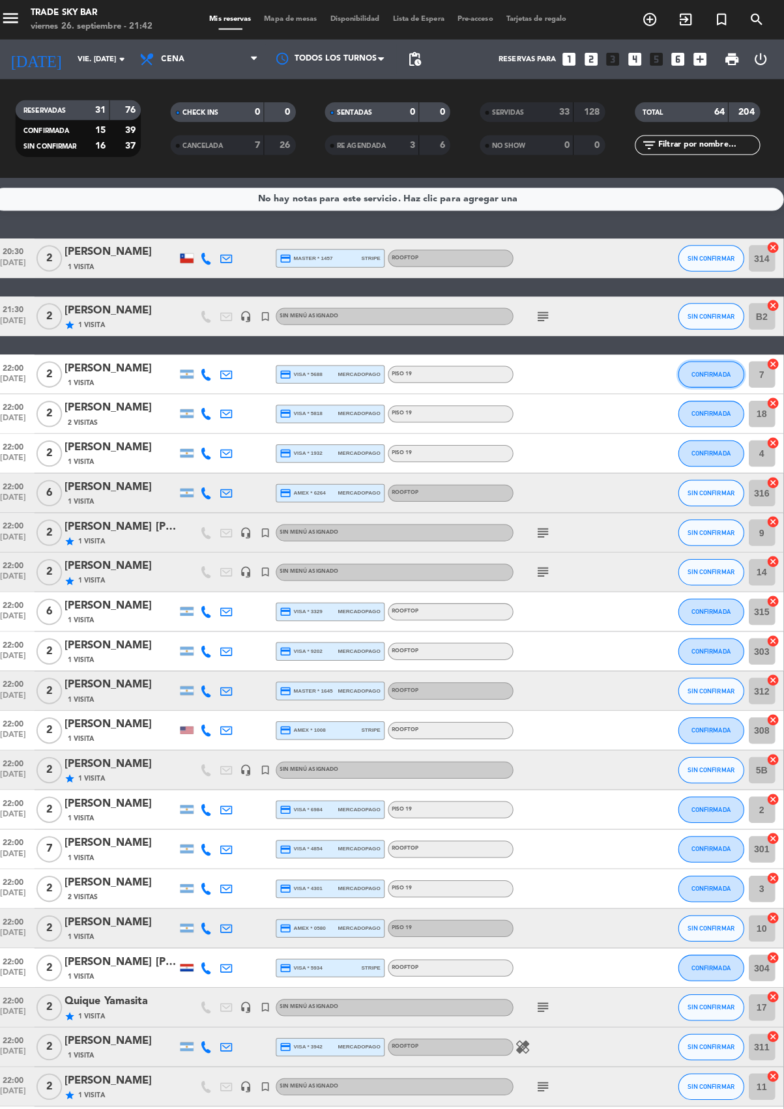
click at [721, 369] on span "CONFIRMADA" at bounding box center [711, 369] width 38 height 7
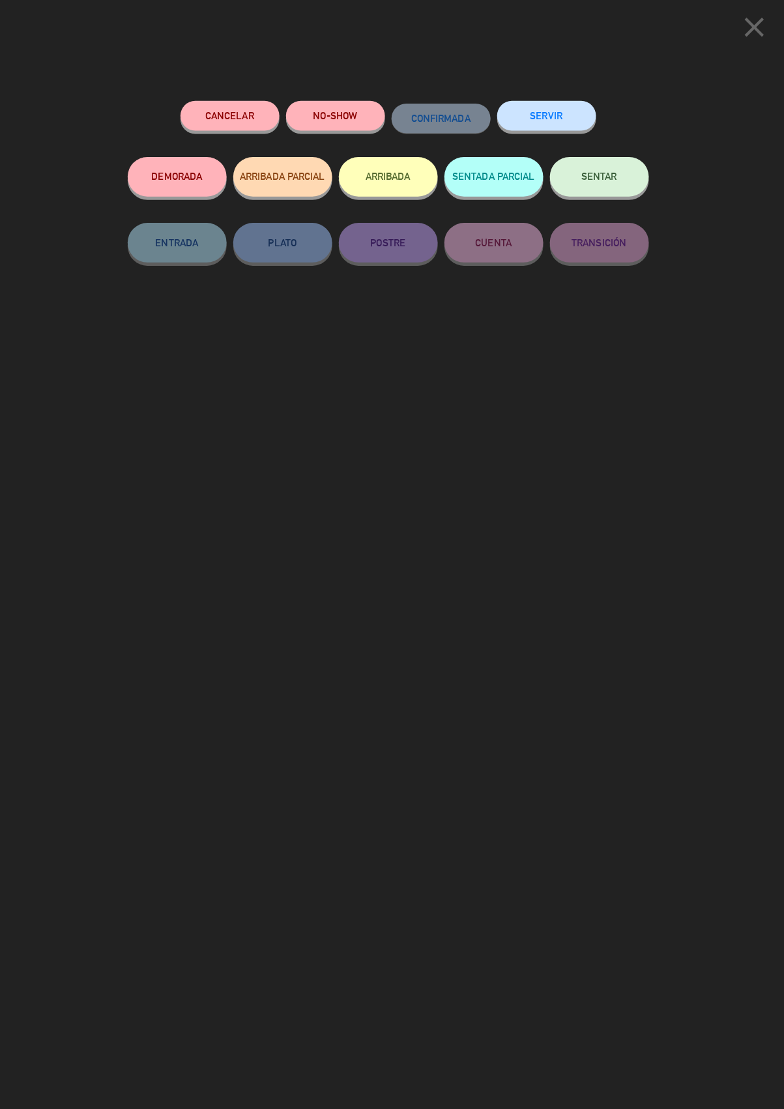
click at [554, 116] on button "SERVIR" at bounding box center [549, 114] width 98 height 29
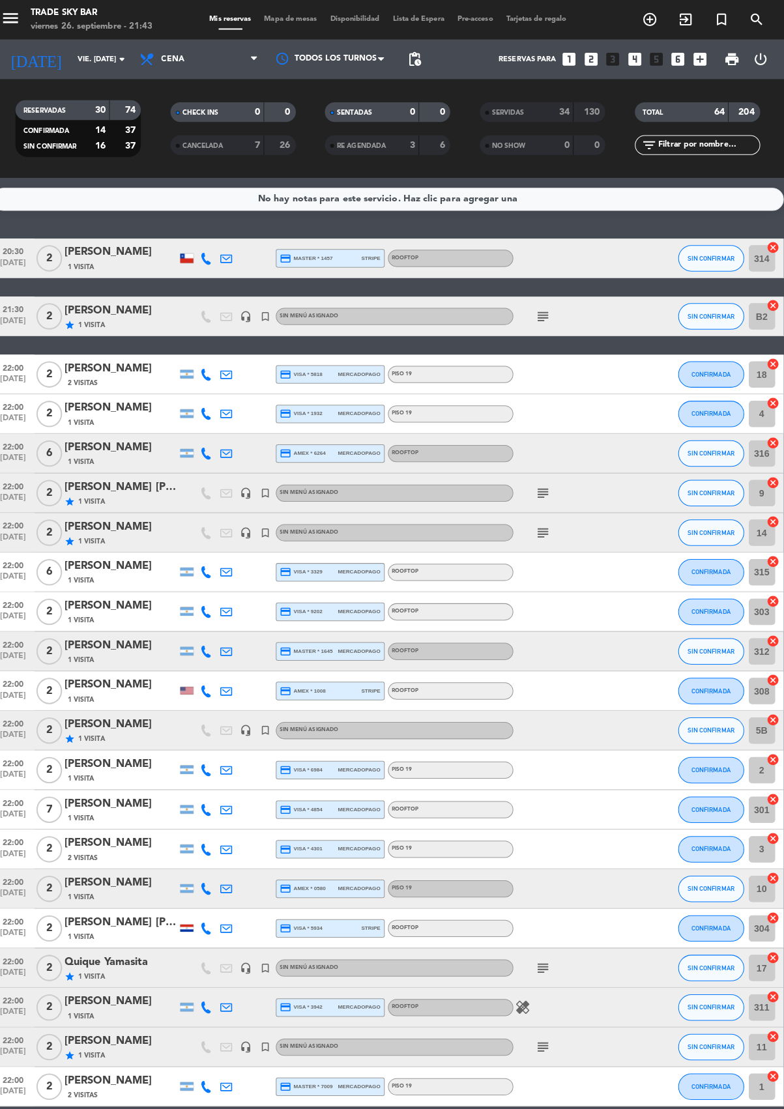
click at [545, 315] on icon "subject" at bounding box center [545, 313] width 16 height 16
click at [705, 311] on span "SIN CONFIRMAR" at bounding box center [711, 312] width 46 height 7
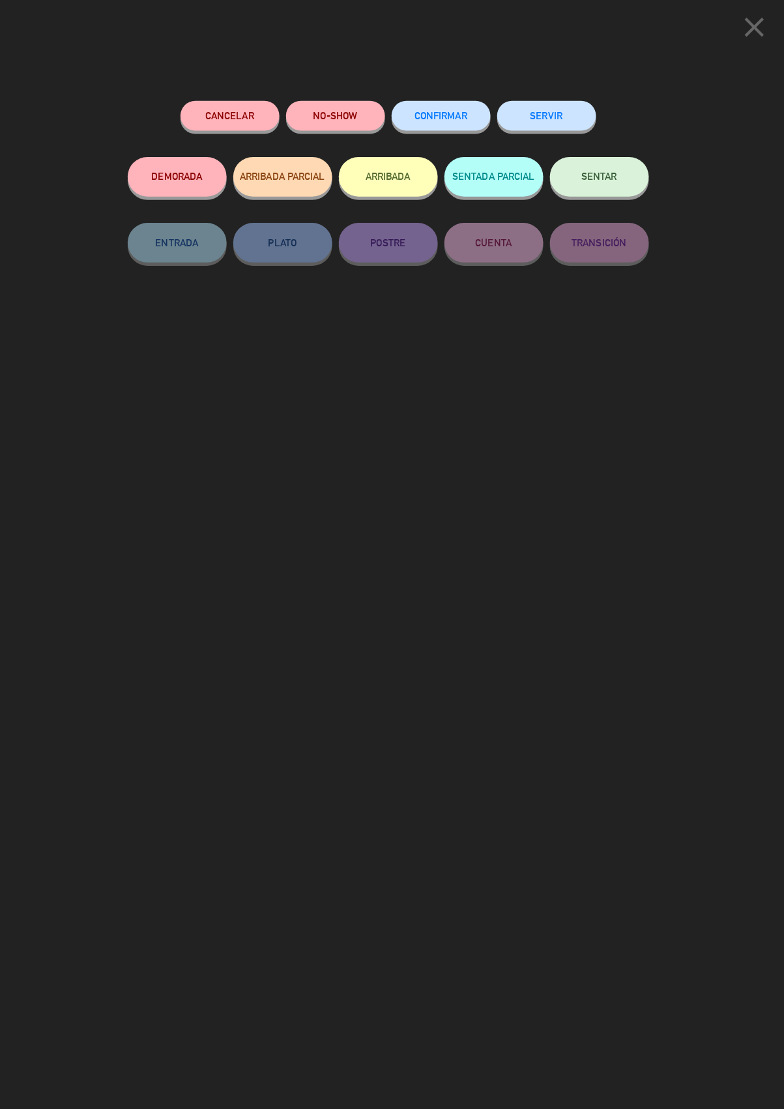
click at [552, 115] on button "SERVIR" at bounding box center [549, 114] width 98 height 29
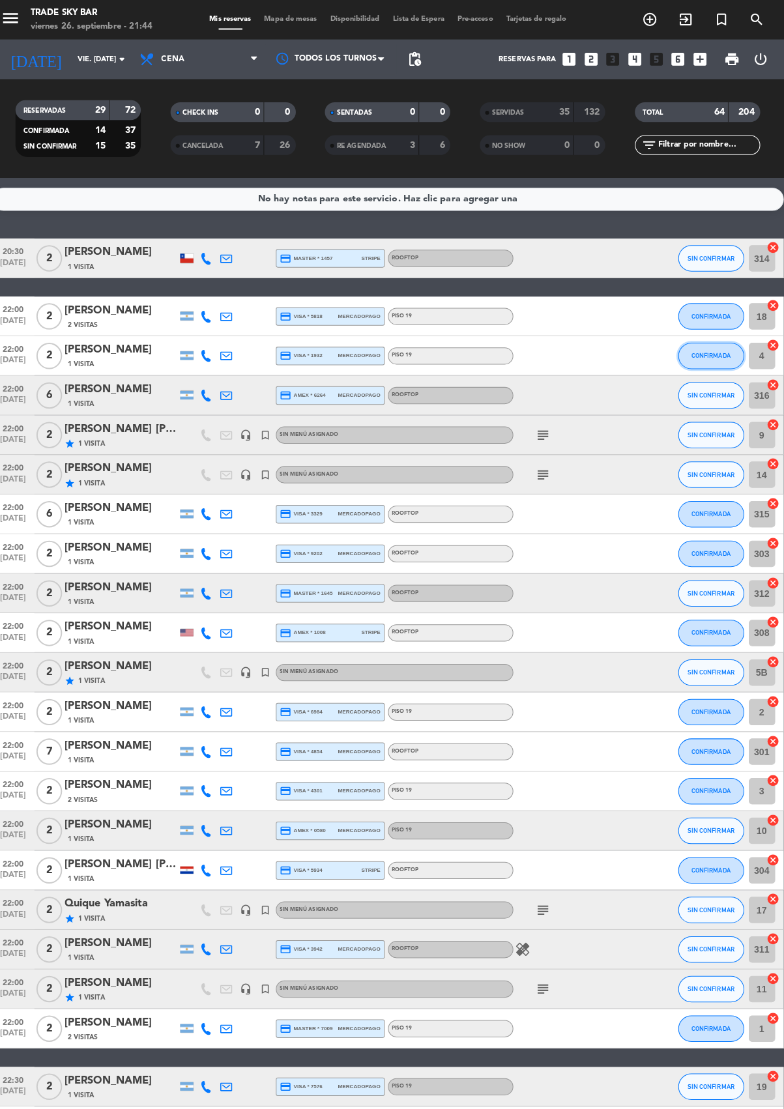
click at [713, 350] on span "CONFIRMADA" at bounding box center [711, 351] width 38 height 7
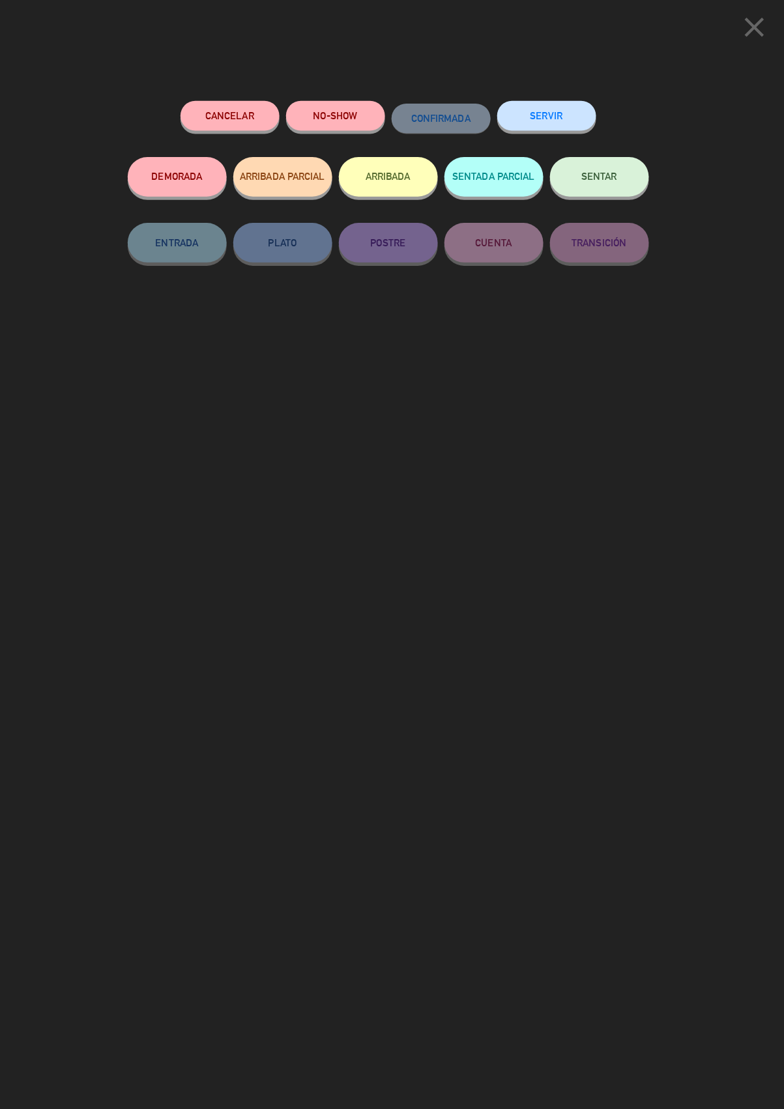
click at [552, 109] on button "SERVIR" at bounding box center [549, 114] width 98 height 29
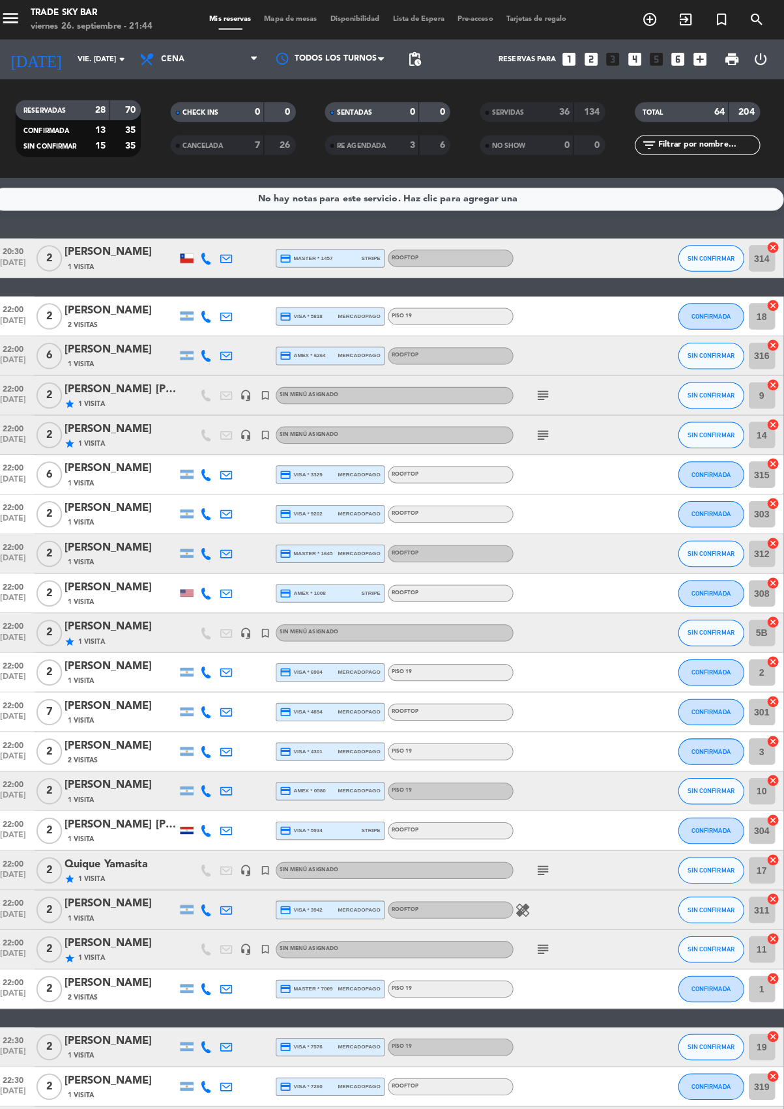
click at [79, 630] on icon "star" at bounding box center [78, 634] width 10 height 10
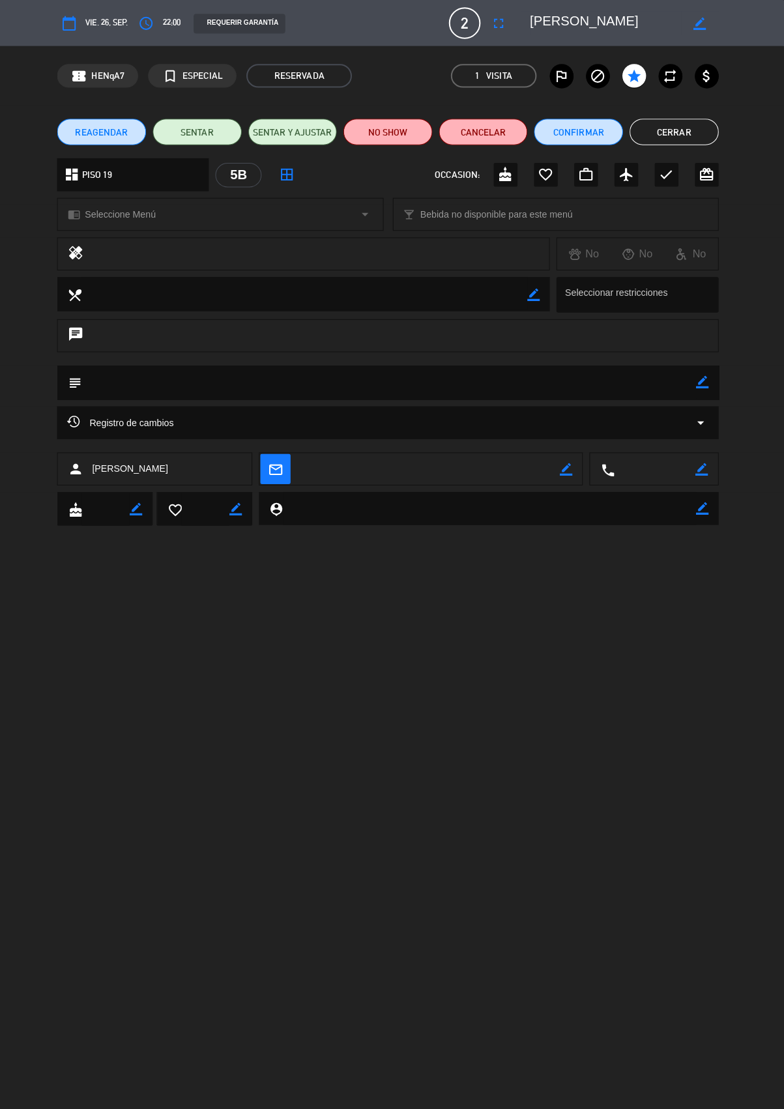
click at [712, 139] on button "Cerrar" at bounding box center [675, 130] width 88 height 26
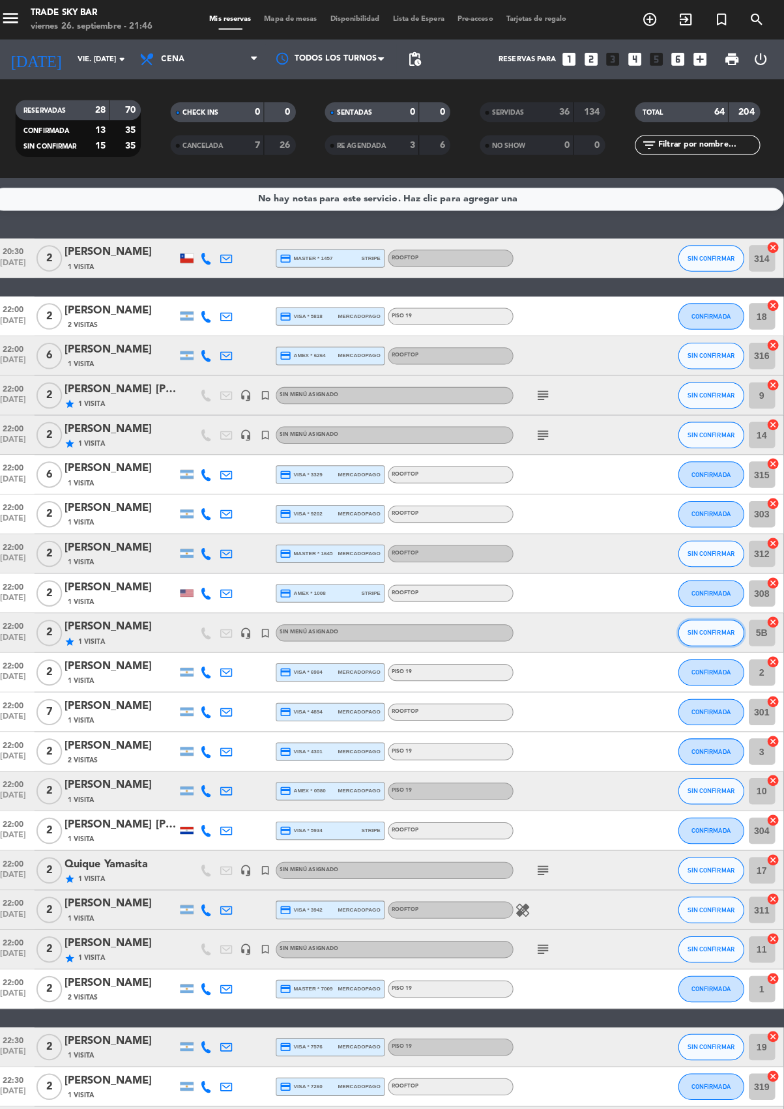
click at [709, 623] on span "SIN CONFIRMAR" at bounding box center [711, 624] width 46 height 7
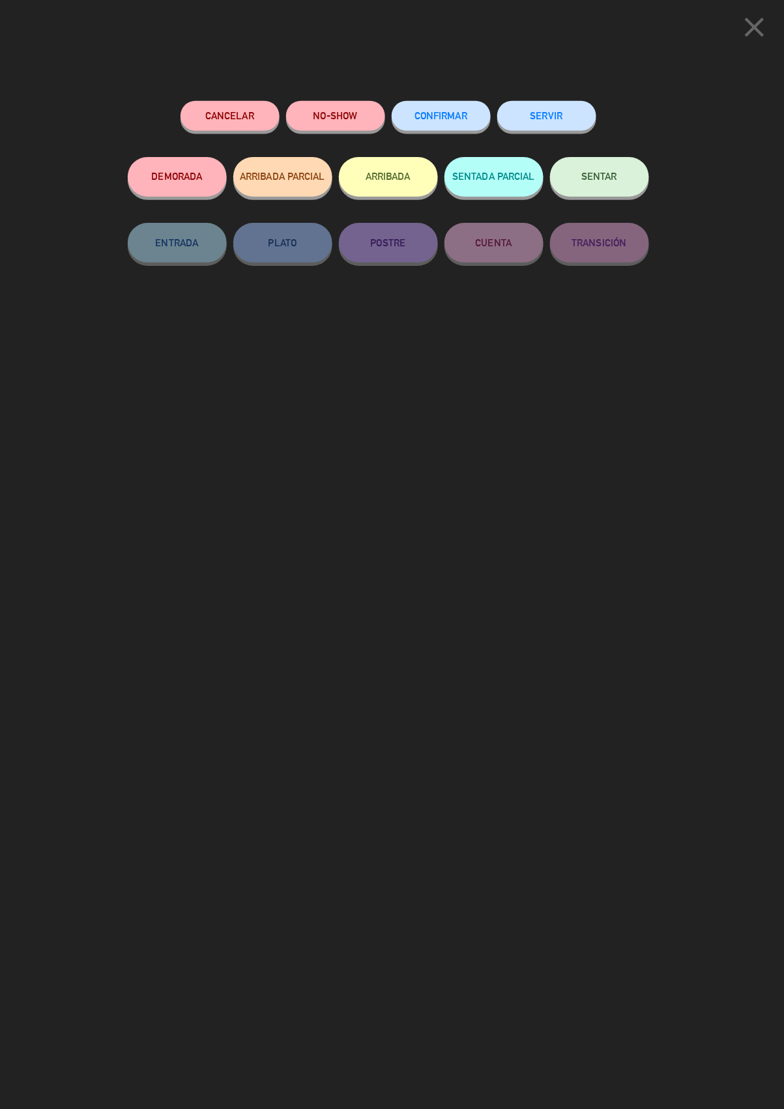
click at [548, 113] on button "SERVIR" at bounding box center [549, 114] width 98 height 29
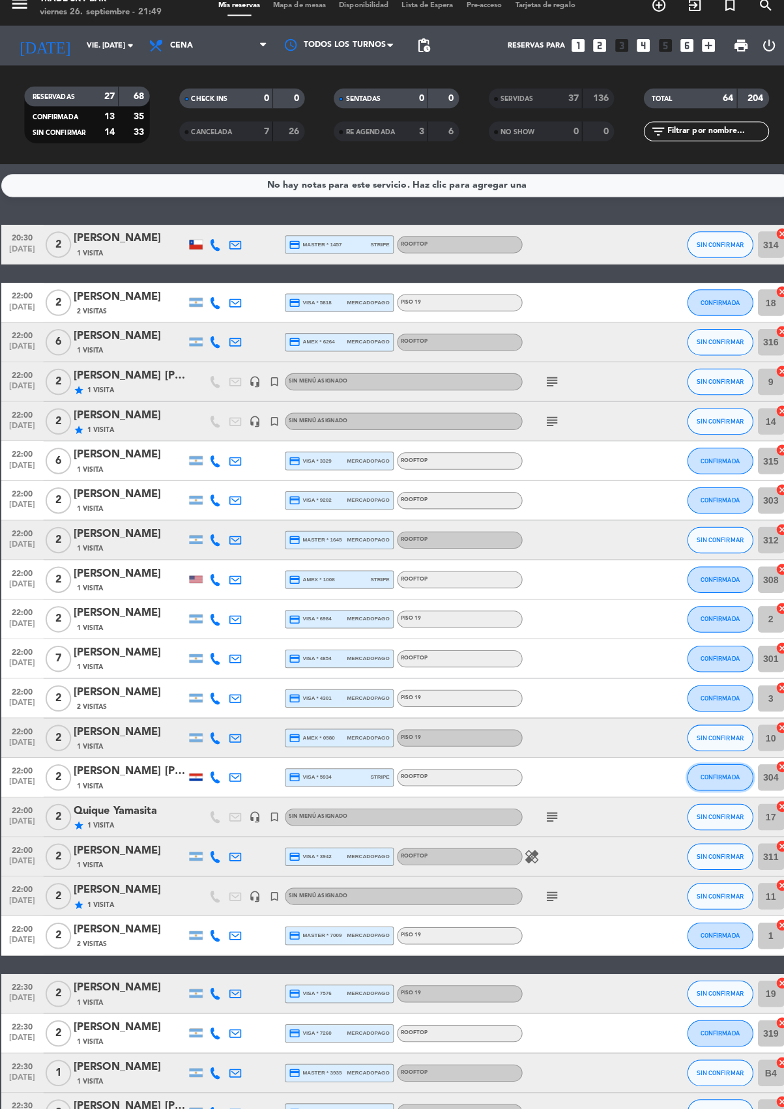
click at [719, 778] on span "CONFIRMADA" at bounding box center [711, 781] width 38 height 7
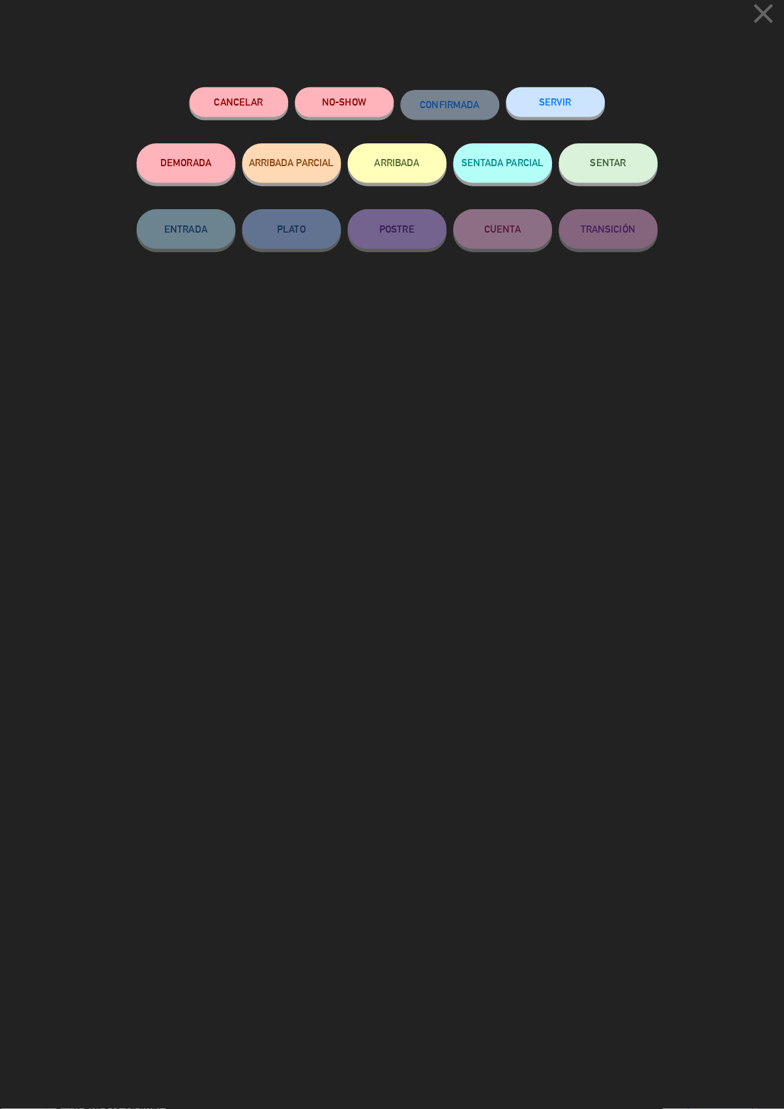
click at [558, 110] on button "SERVIR" at bounding box center [549, 114] width 98 height 29
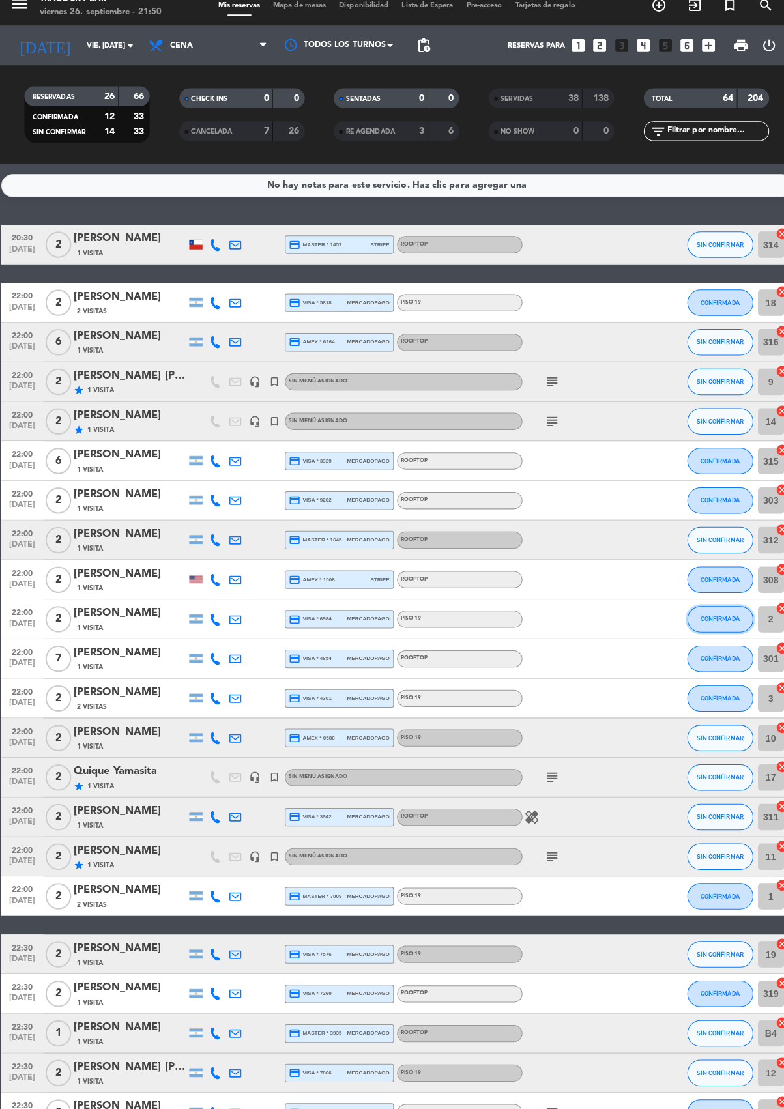
click at [717, 623] on span "CONFIRMADA" at bounding box center [711, 624] width 38 height 7
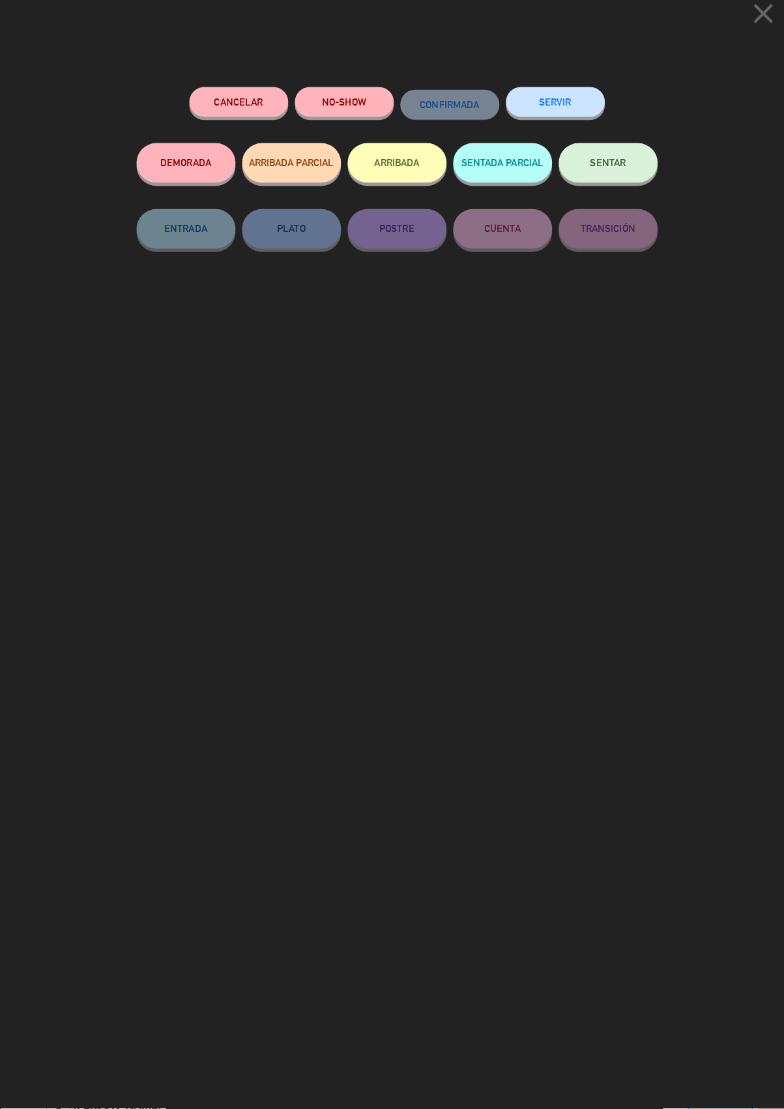
click at [561, 107] on button "SERVIR" at bounding box center [549, 114] width 98 height 29
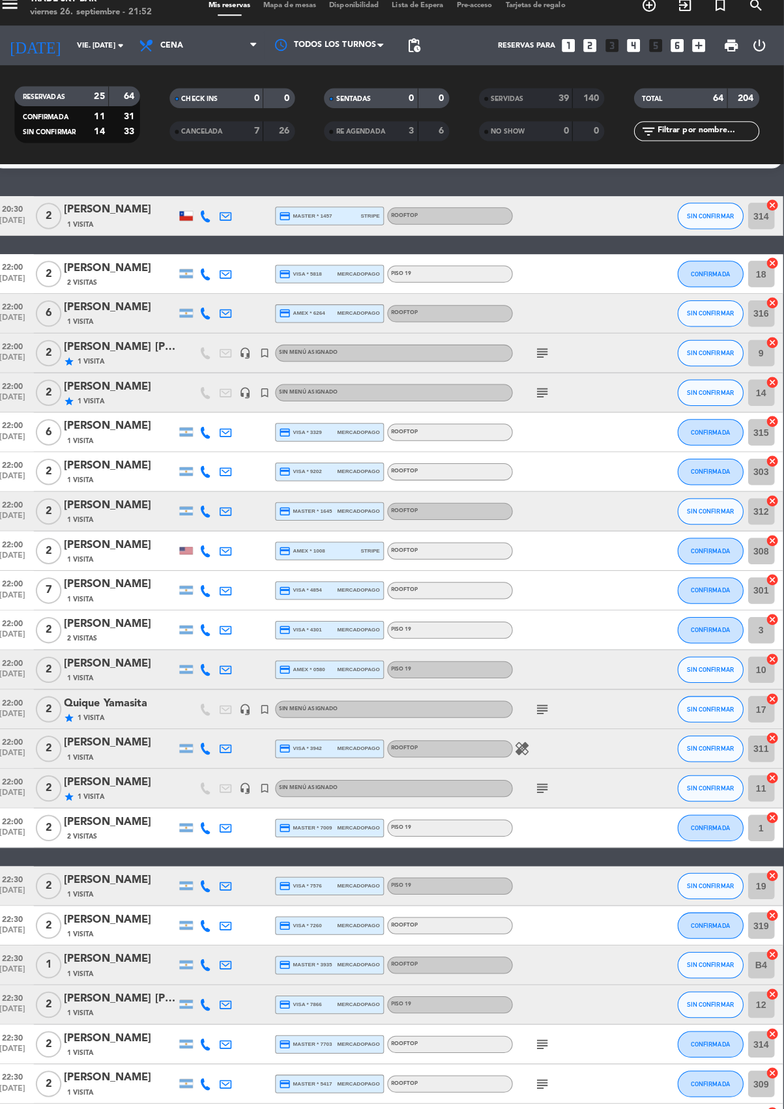
scroll to position [31, 0]
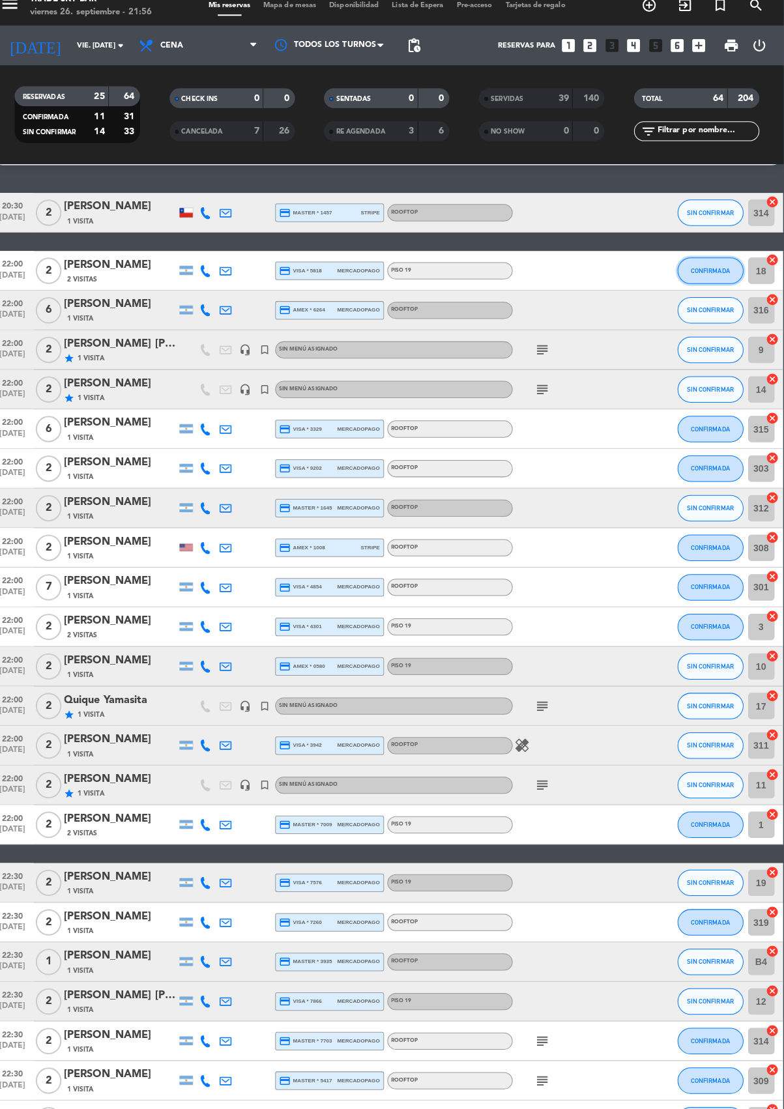
click at [713, 279] on span "CONFIRMADA" at bounding box center [711, 280] width 38 height 7
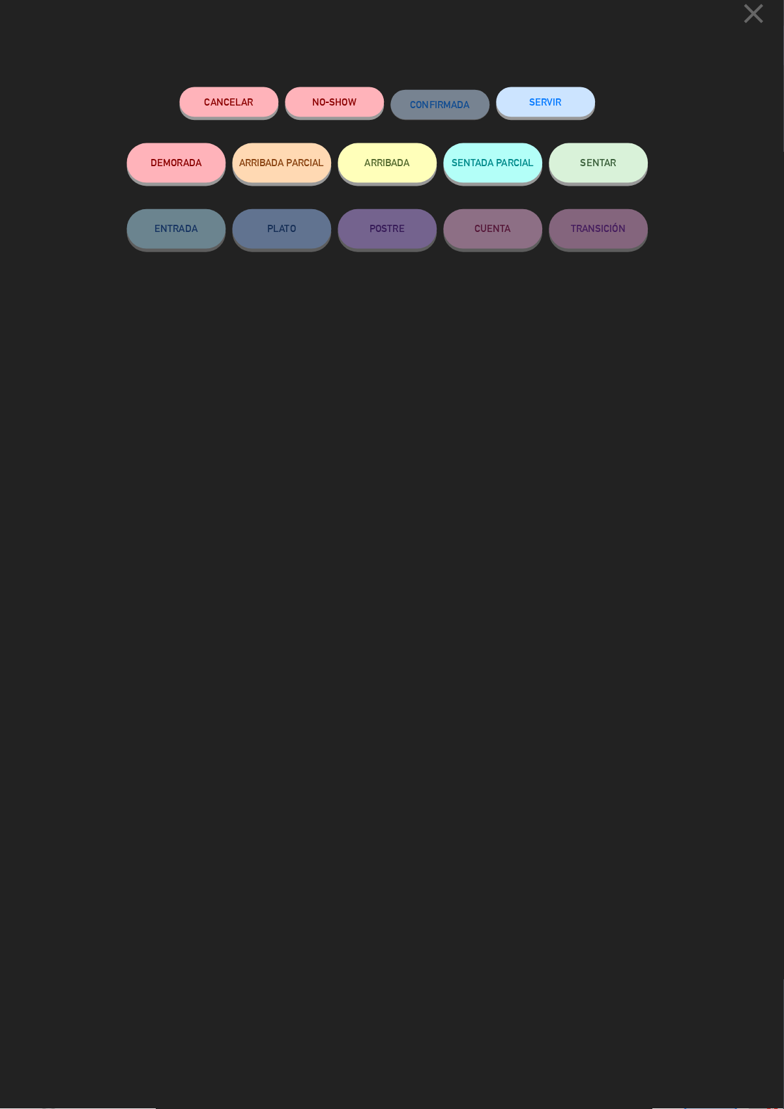
click at [548, 112] on button "SERVIR" at bounding box center [549, 114] width 98 height 29
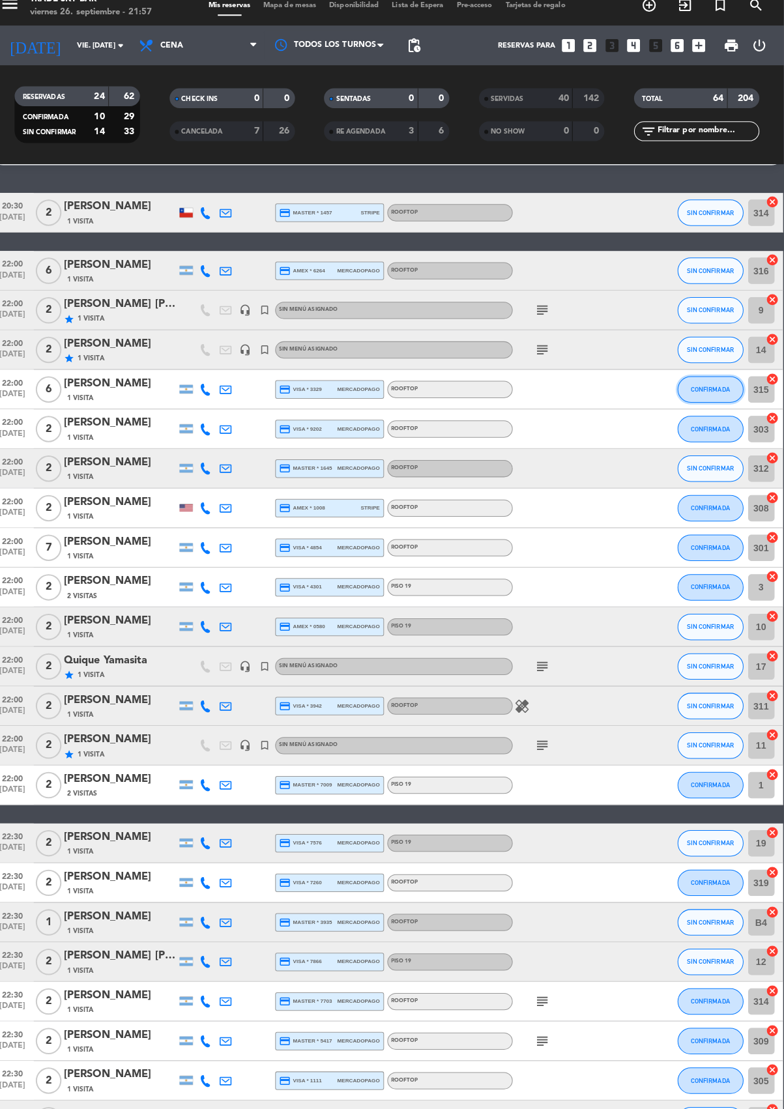
click at [724, 402] on button "CONFIRMADA" at bounding box center [711, 399] width 65 height 26
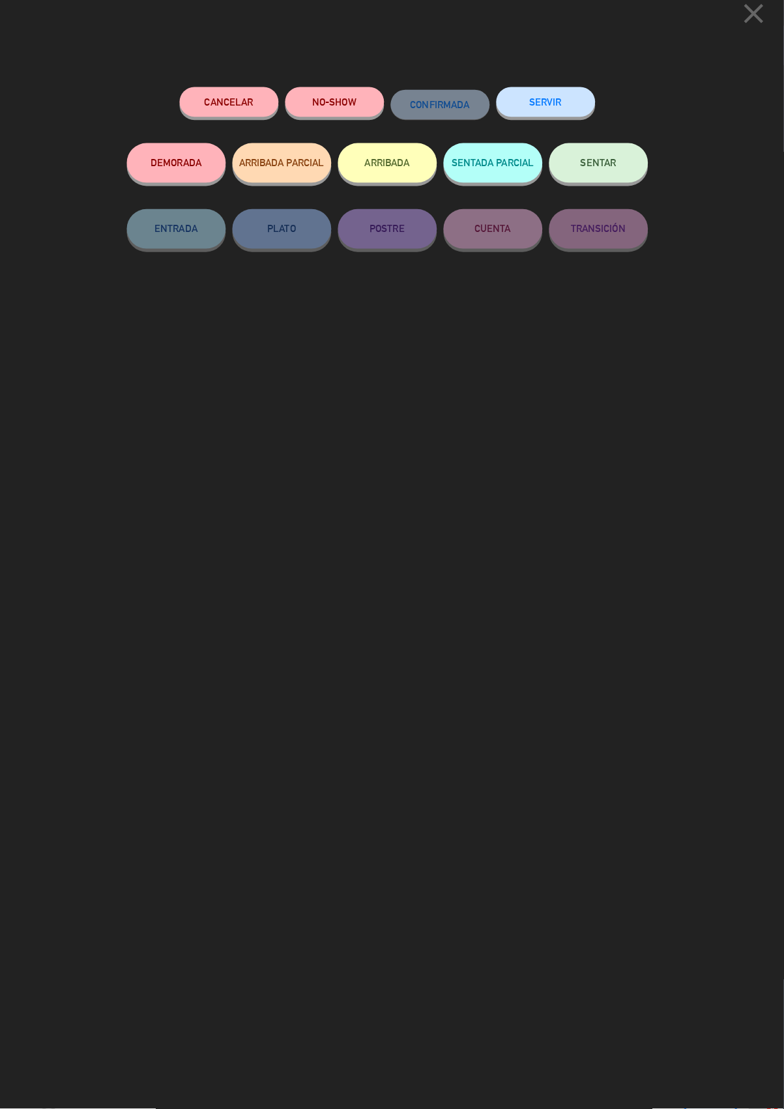
click at [544, 109] on button "SERVIR" at bounding box center [549, 114] width 98 height 29
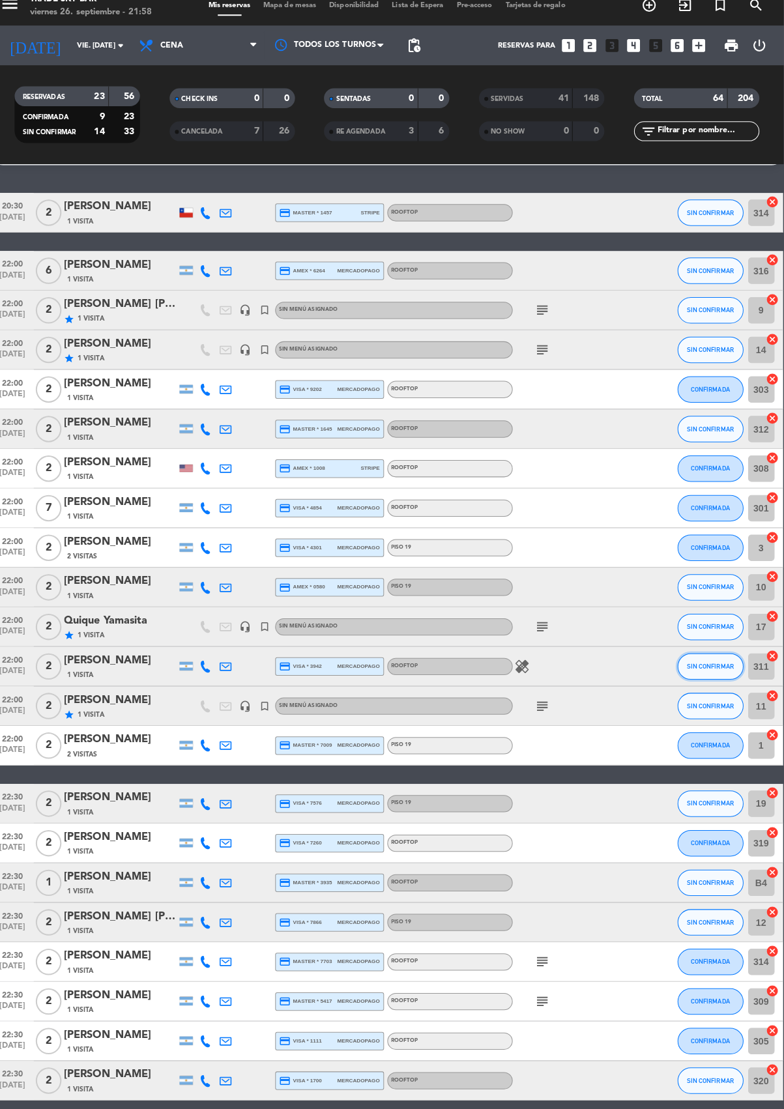
click at [720, 673] on span "SIN CONFIRMAR" at bounding box center [711, 671] width 46 height 7
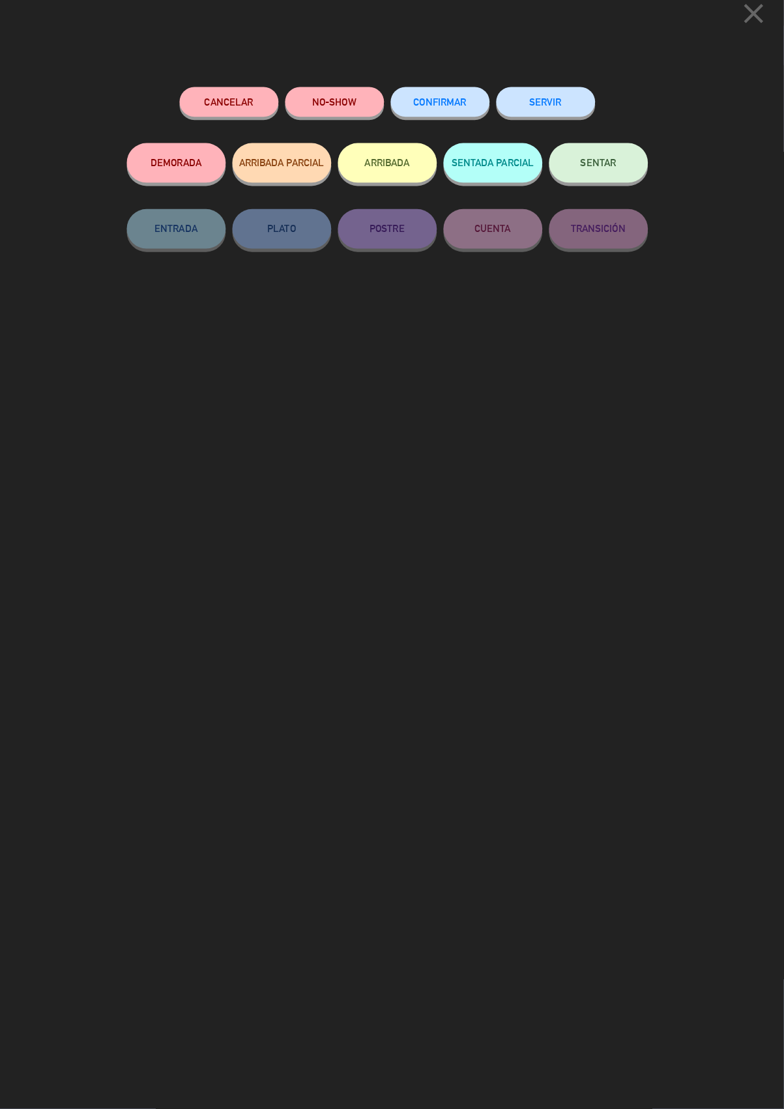
click at [558, 111] on button "SERVIR" at bounding box center [549, 114] width 98 height 29
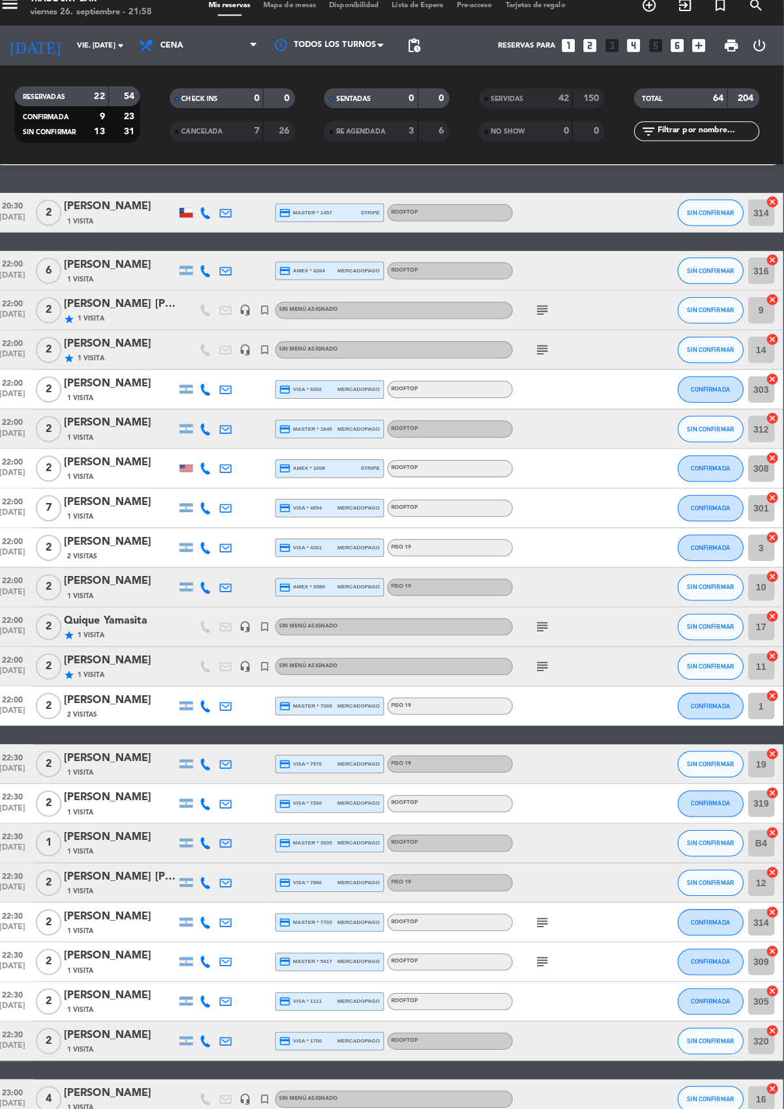
scroll to position [0, 0]
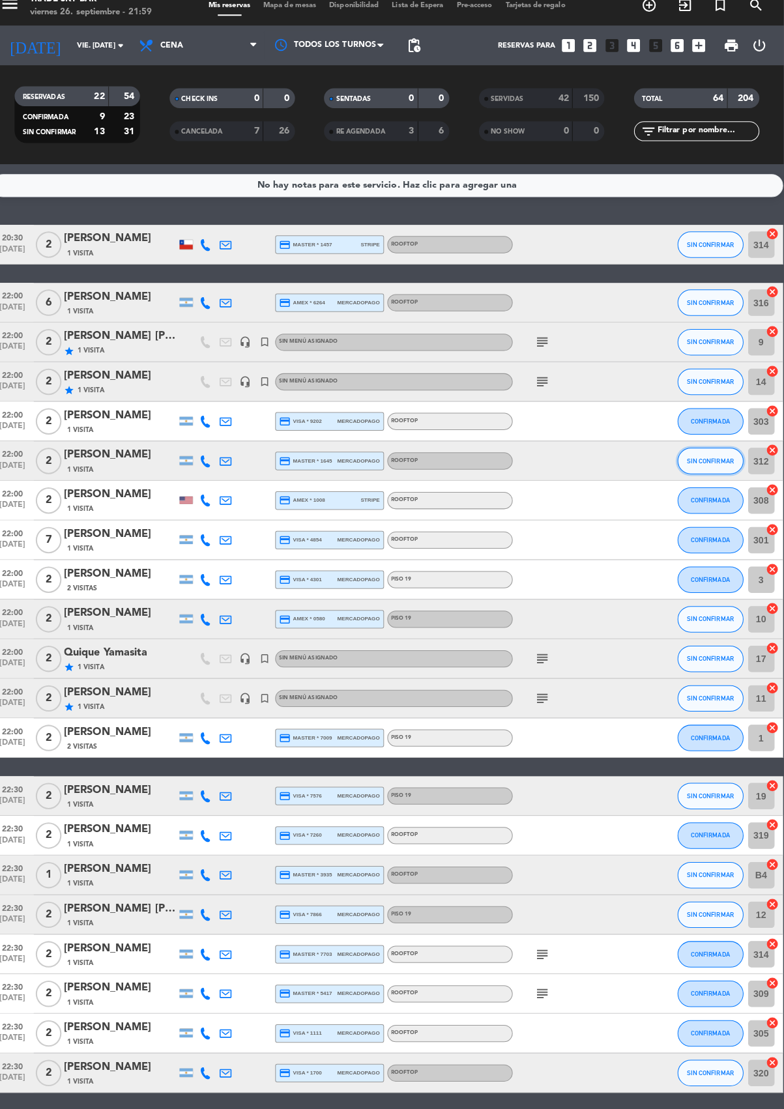
click at [718, 470] on span "SIN CONFIRMAR" at bounding box center [711, 468] width 46 height 7
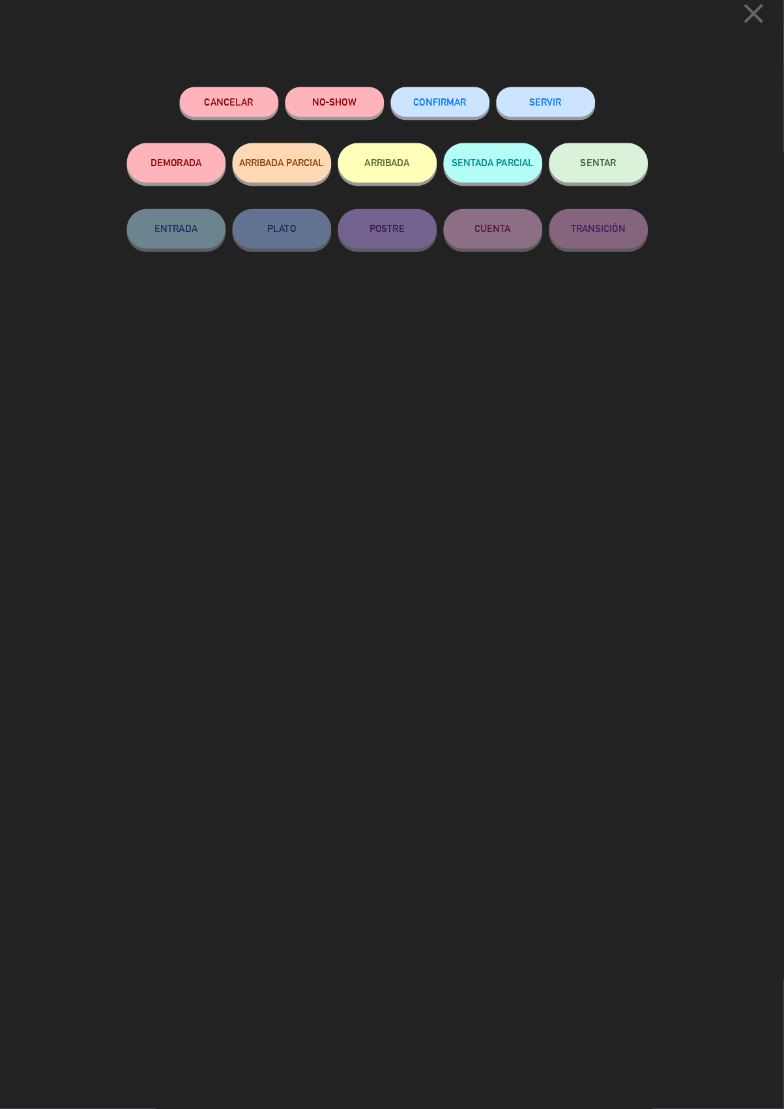
click at [586, 119] on button "SERVIR" at bounding box center [549, 114] width 98 height 29
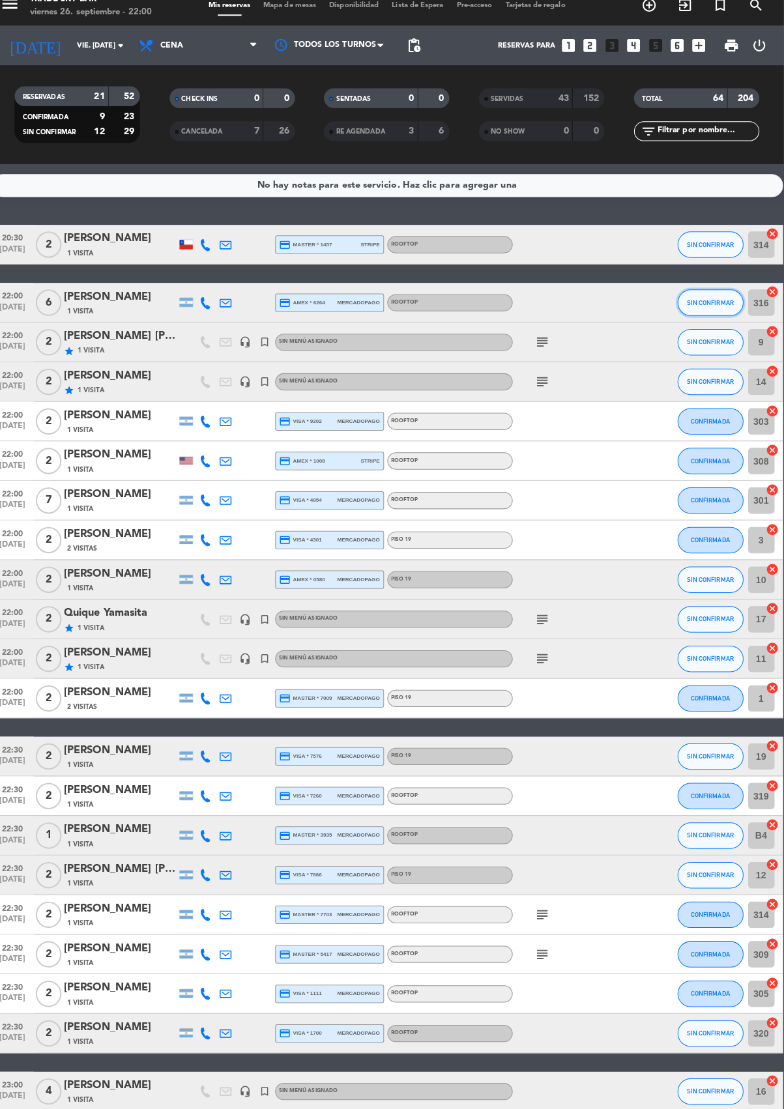
click at [720, 310] on span "SIN CONFIRMAR" at bounding box center [711, 312] width 46 height 7
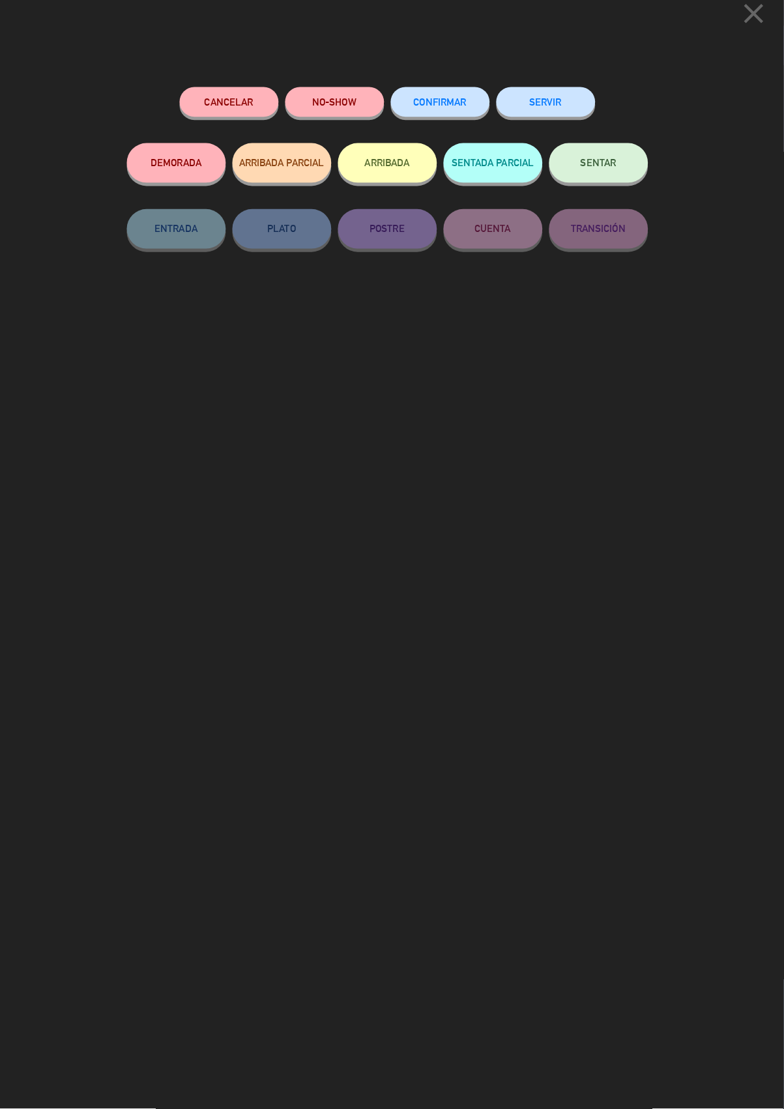
click at [546, 111] on button "SERVIR" at bounding box center [549, 114] width 98 height 29
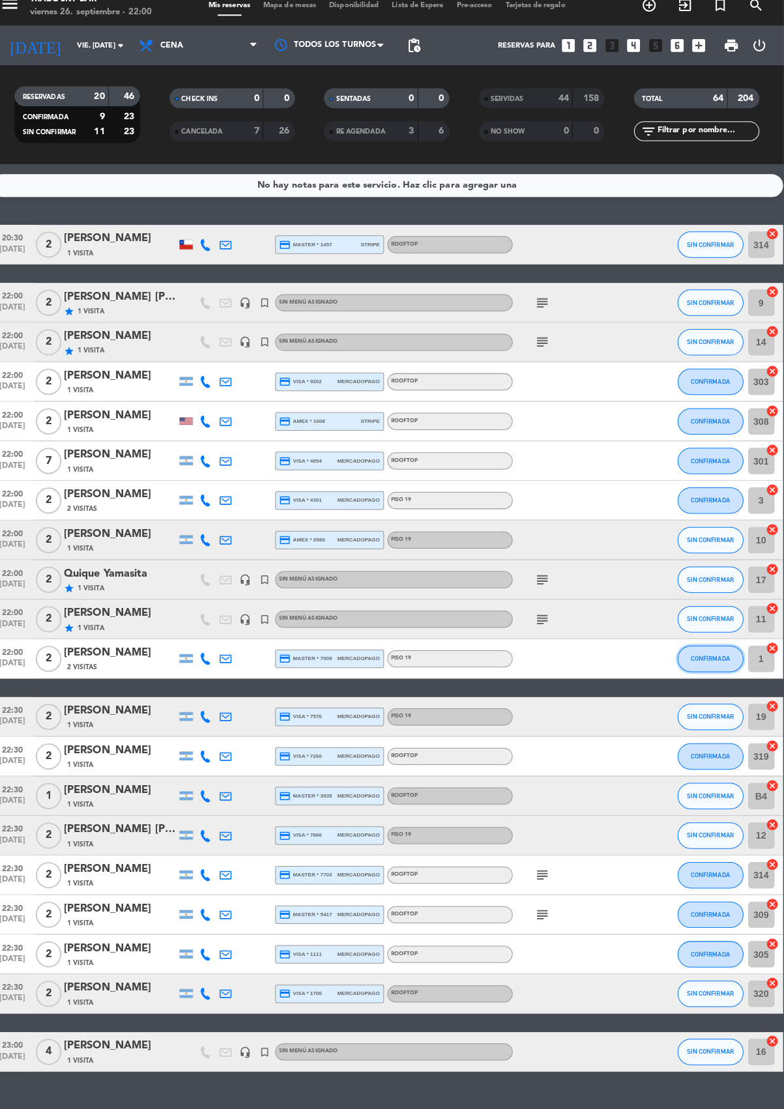
click at [713, 662] on span "CONFIRMADA" at bounding box center [711, 663] width 38 height 7
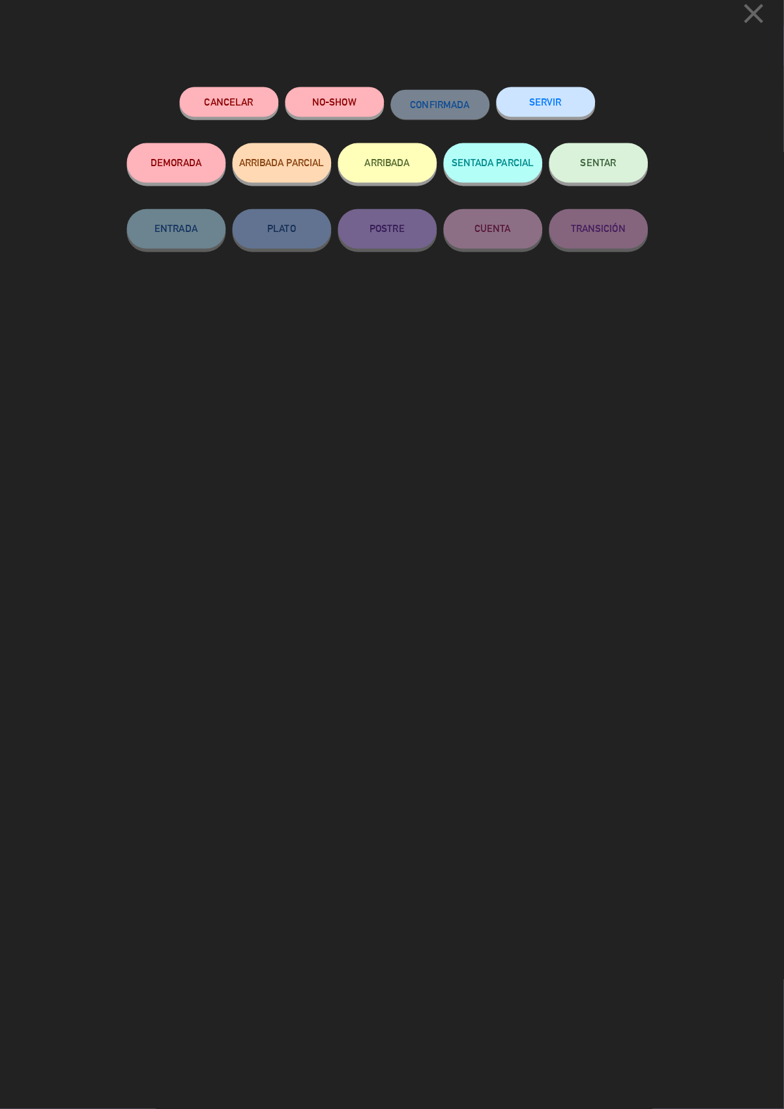
click at [556, 107] on button "SERVIR" at bounding box center [549, 114] width 98 height 29
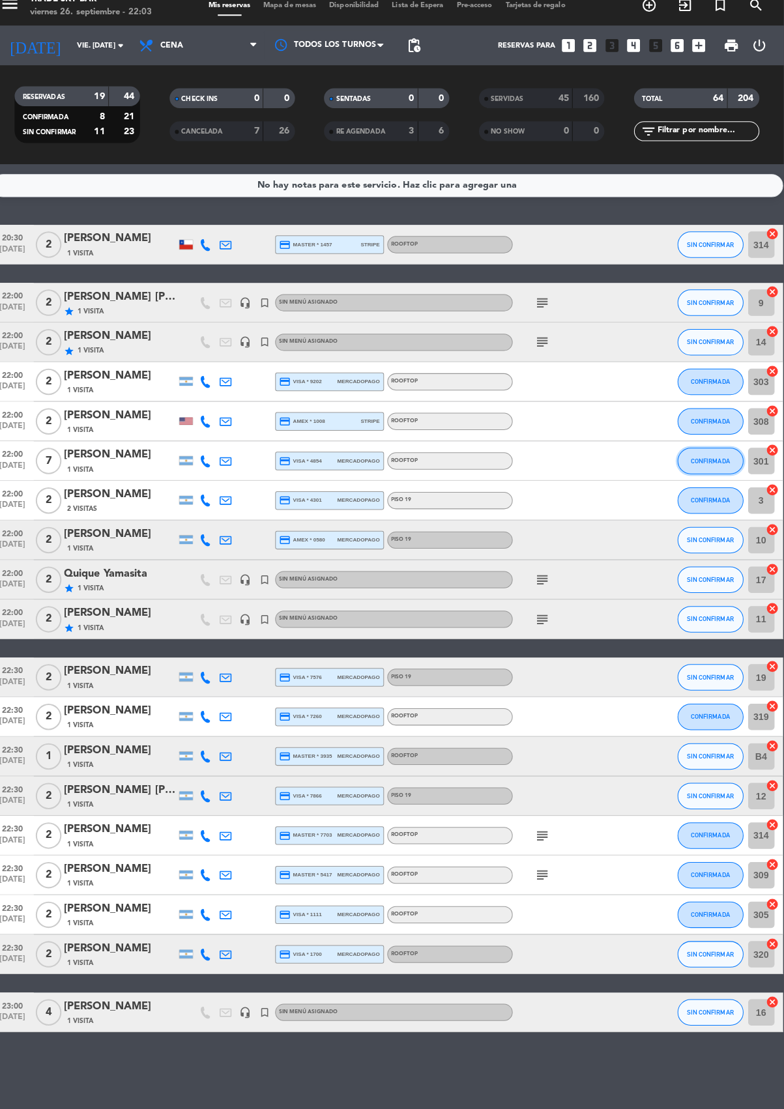
click at [717, 468] on span "CONFIRMADA" at bounding box center [711, 468] width 38 height 7
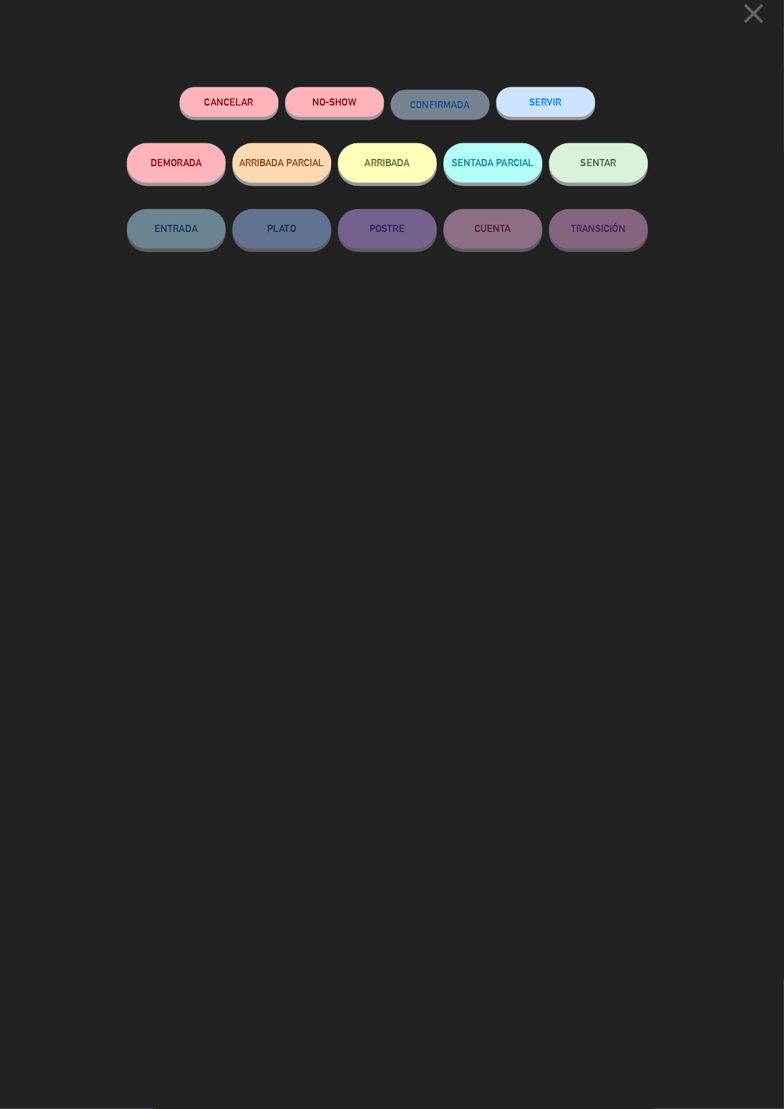
click at [556, 114] on button "SERVIR" at bounding box center [549, 114] width 98 height 29
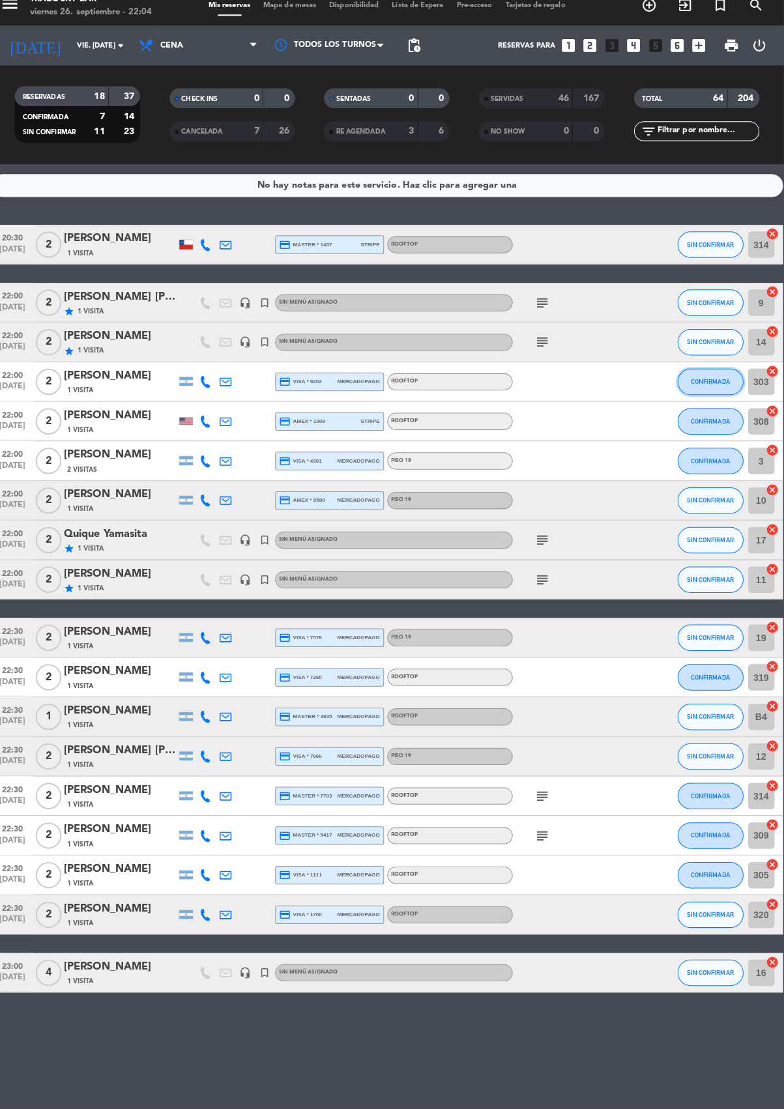
click at [710, 387] on span "CONFIRMADA" at bounding box center [711, 390] width 38 height 7
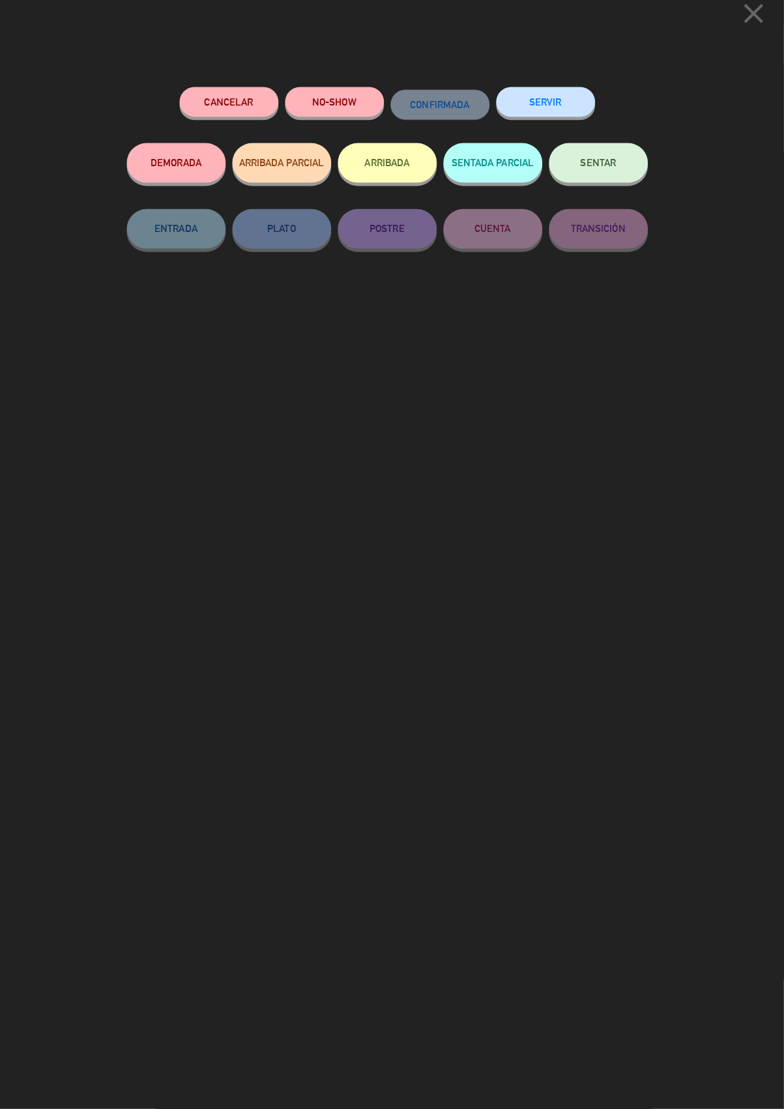
click at [538, 114] on button "SERVIR" at bounding box center [549, 114] width 98 height 29
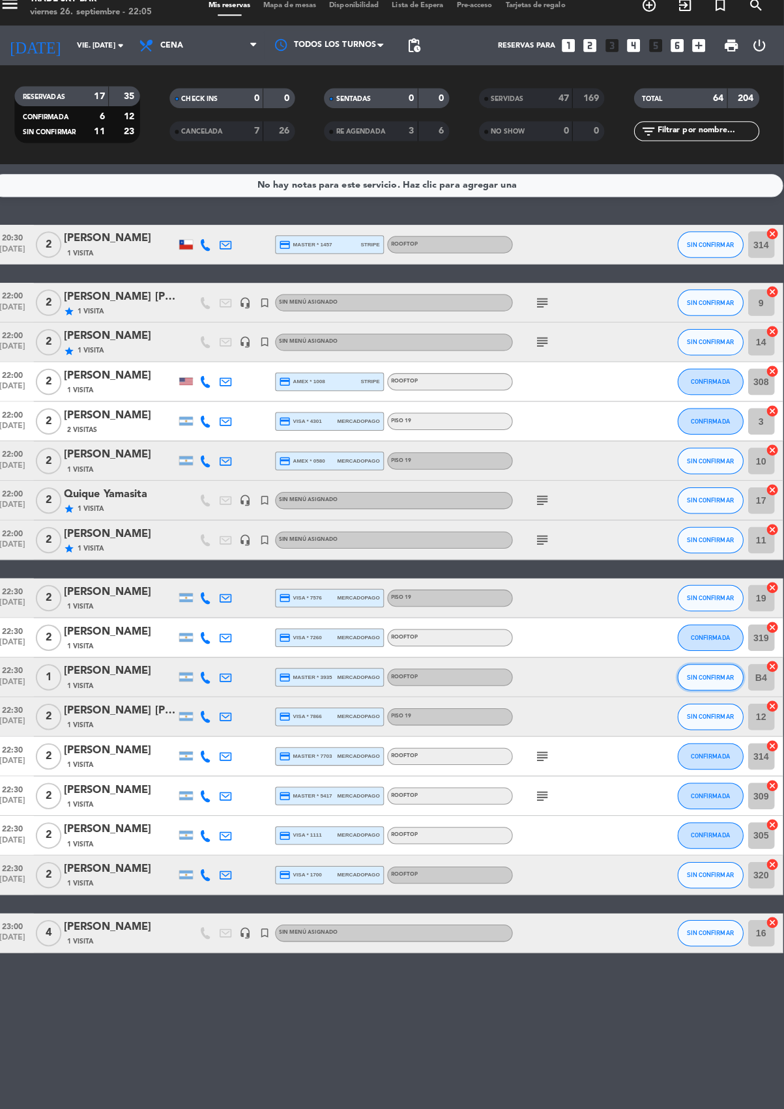
click at [723, 679] on span "SIN CONFIRMAR" at bounding box center [711, 682] width 46 height 7
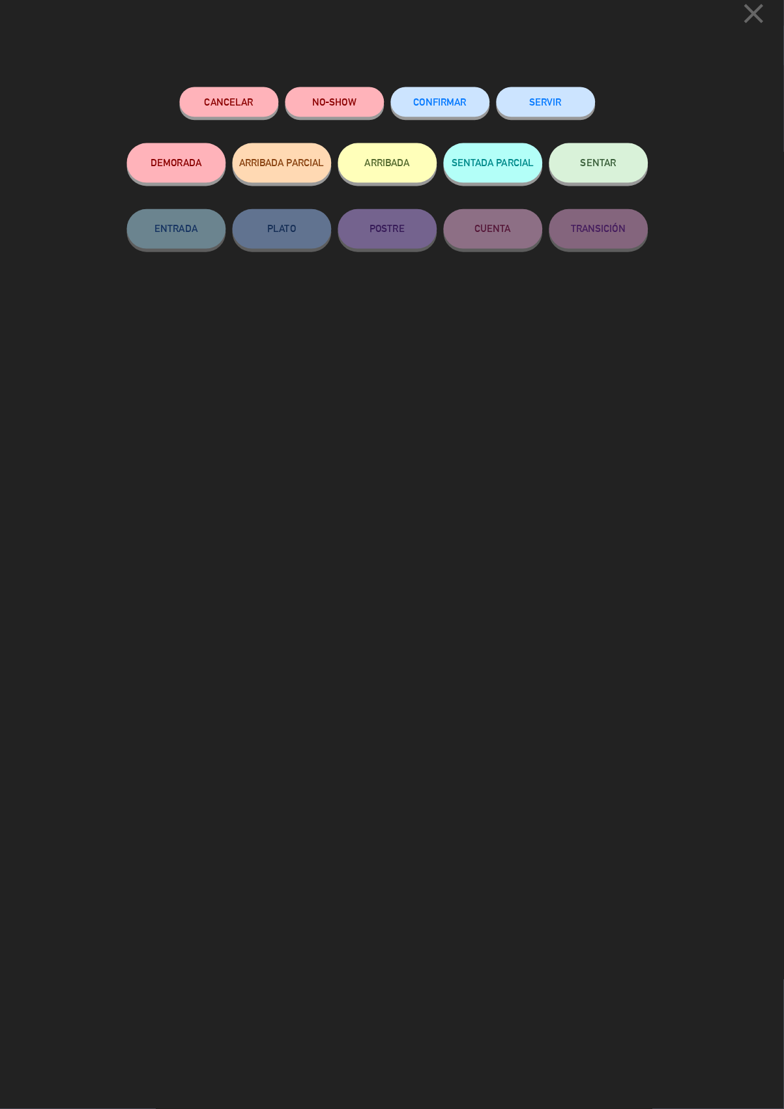
click at [556, 111] on button "SERVIR" at bounding box center [549, 114] width 98 height 29
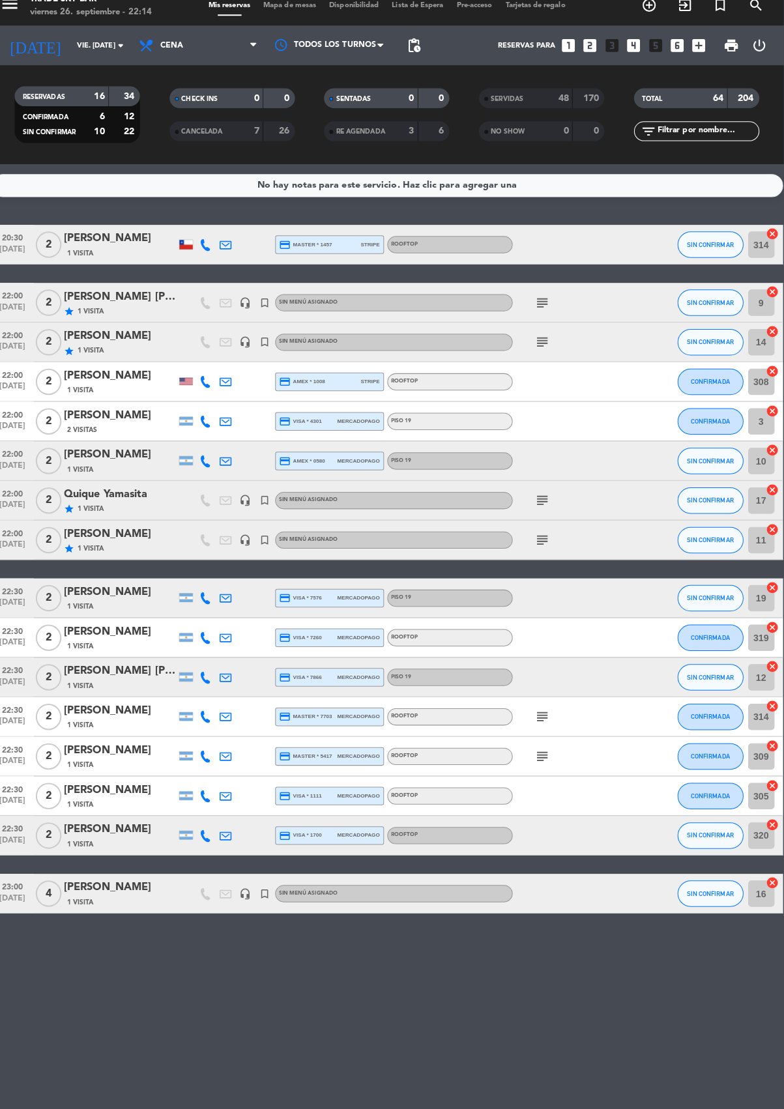
click at [540, 552] on icon "subject" at bounding box center [545, 547] width 16 height 16
click at [721, 546] on span "SIN CONFIRMAR" at bounding box center [711, 546] width 46 height 7
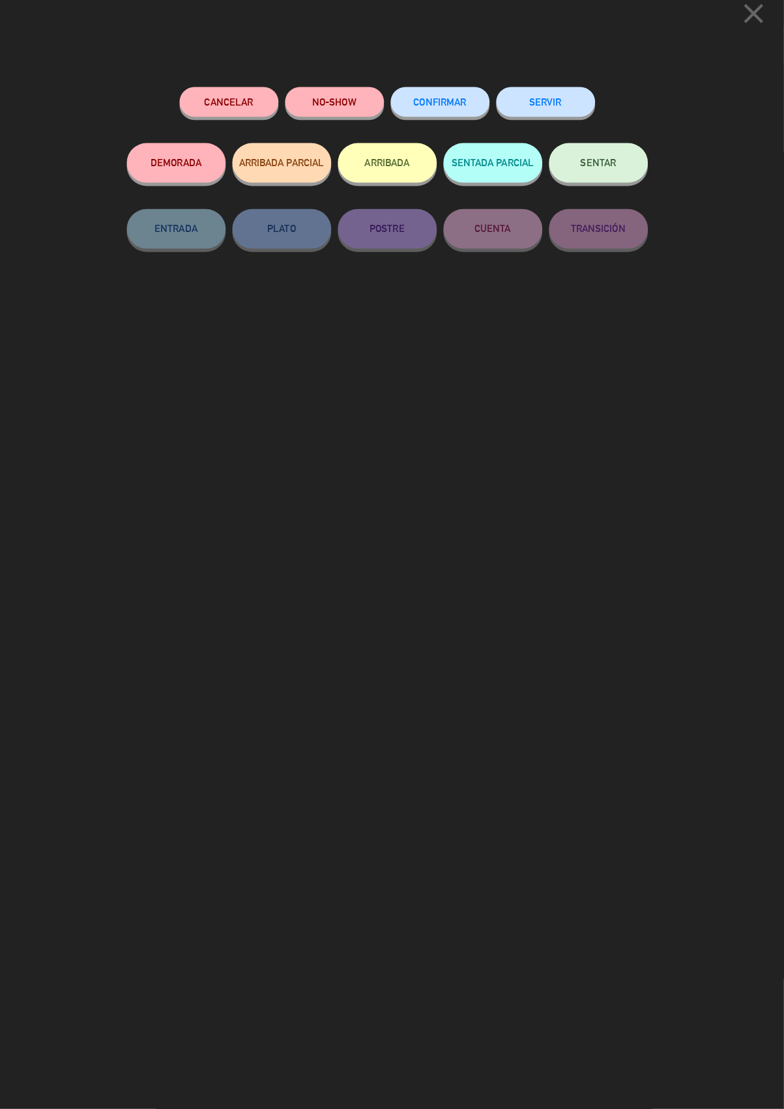
click at [558, 111] on button "SERVIR" at bounding box center [549, 114] width 98 height 29
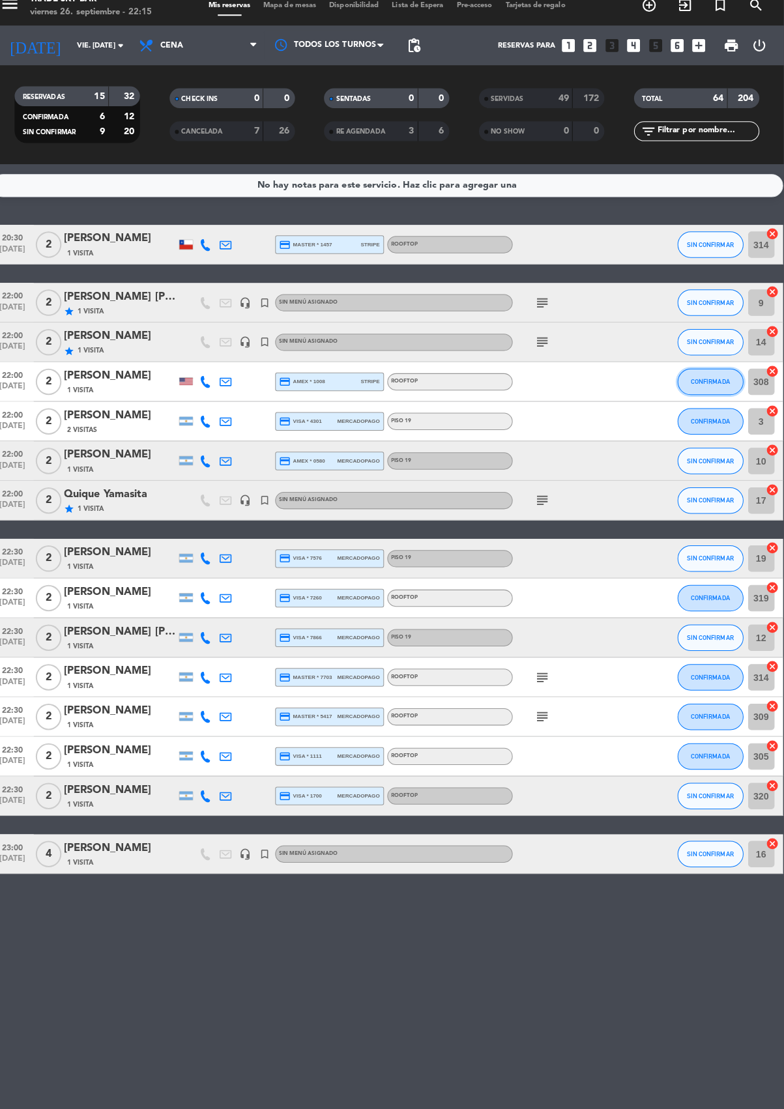
click at [724, 402] on button "CONFIRMADA" at bounding box center [711, 391] width 65 height 26
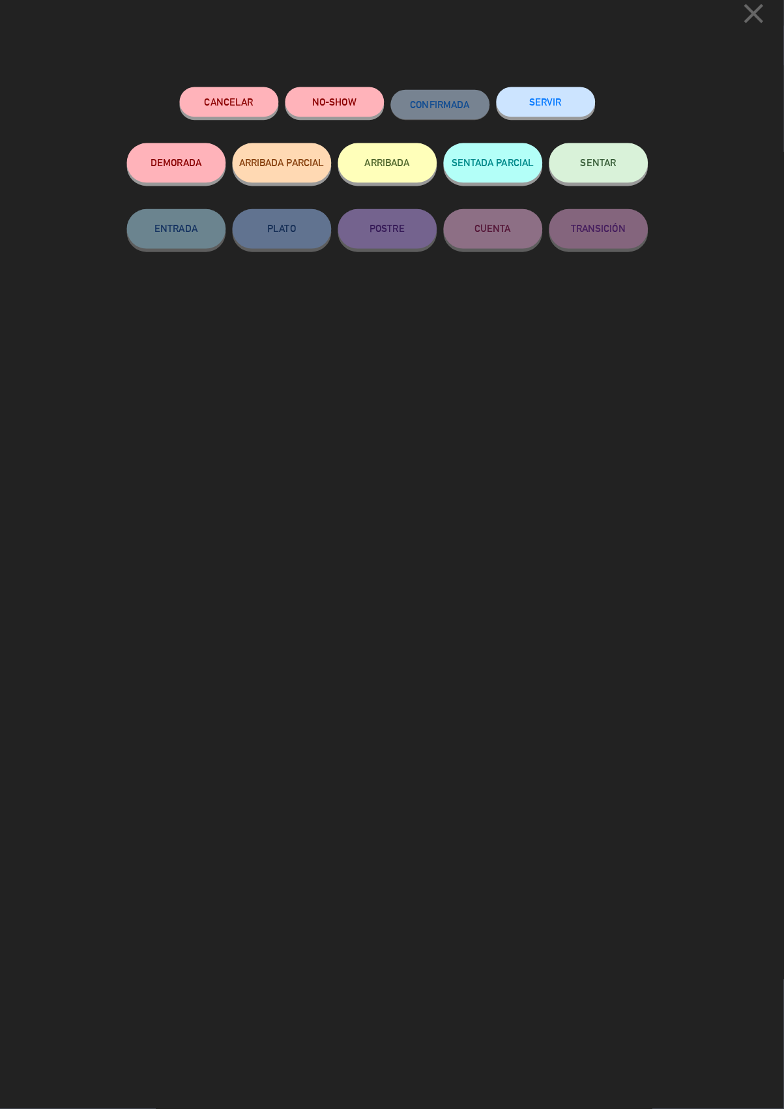
click at [558, 110] on button "SERVIR" at bounding box center [549, 114] width 98 height 29
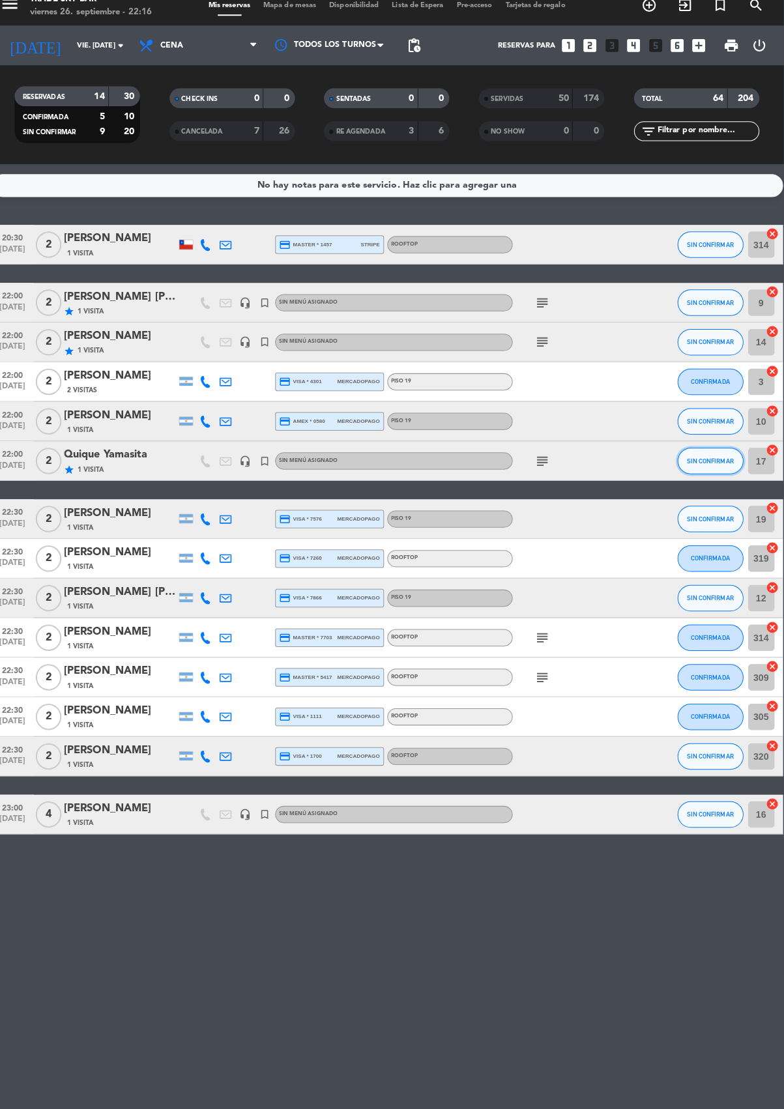
click at [724, 479] on button "SIN CONFIRMAR" at bounding box center [711, 469] width 65 height 26
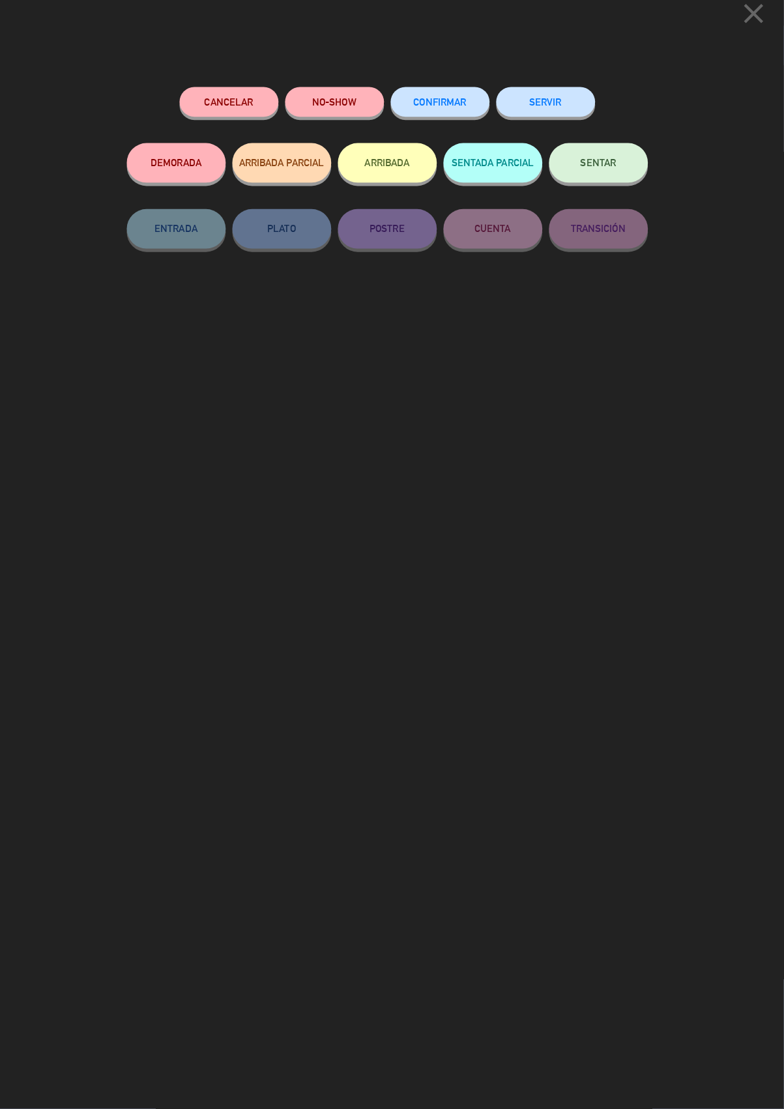
click at [554, 114] on button "SERVIR" at bounding box center [549, 114] width 98 height 29
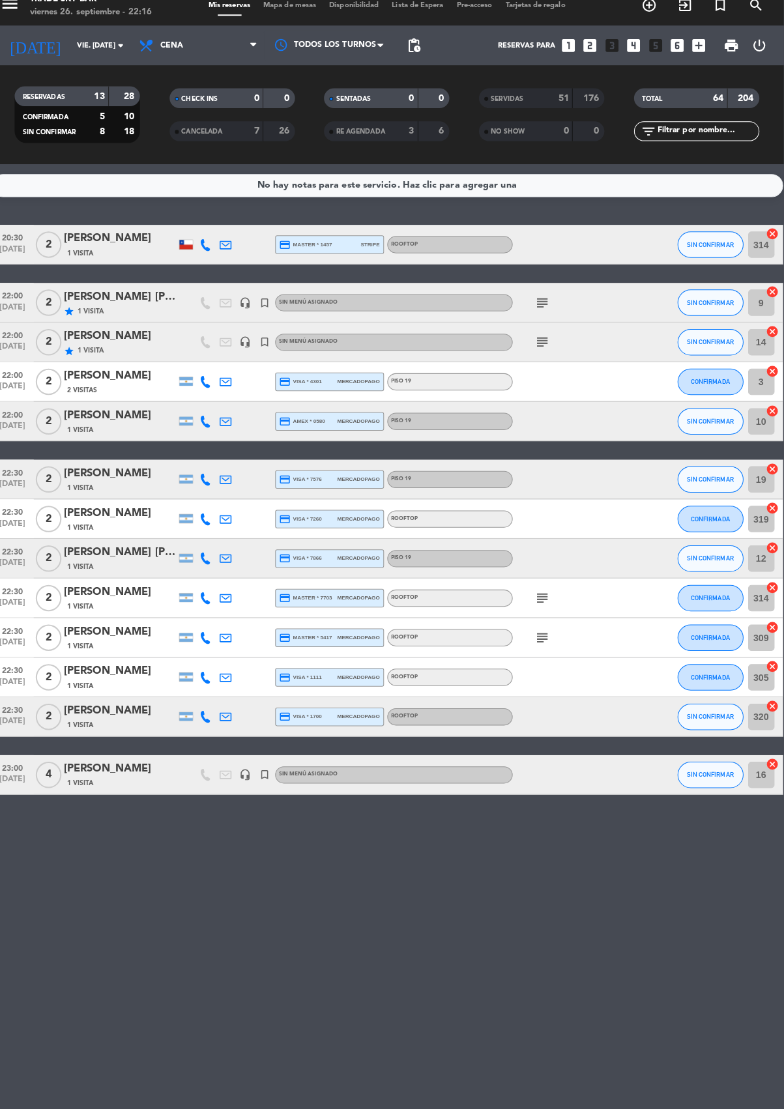
click at [540, 351] on icon "subject" at bounding box center [545, 352] width 16 height 16
click at [542, 311] on icon "subject" at bounding box center [545, 313] width 16 height 16
click at [716, 389] on span "CONFIRMADA" at bounding box center [711, 390] width 38 height 7
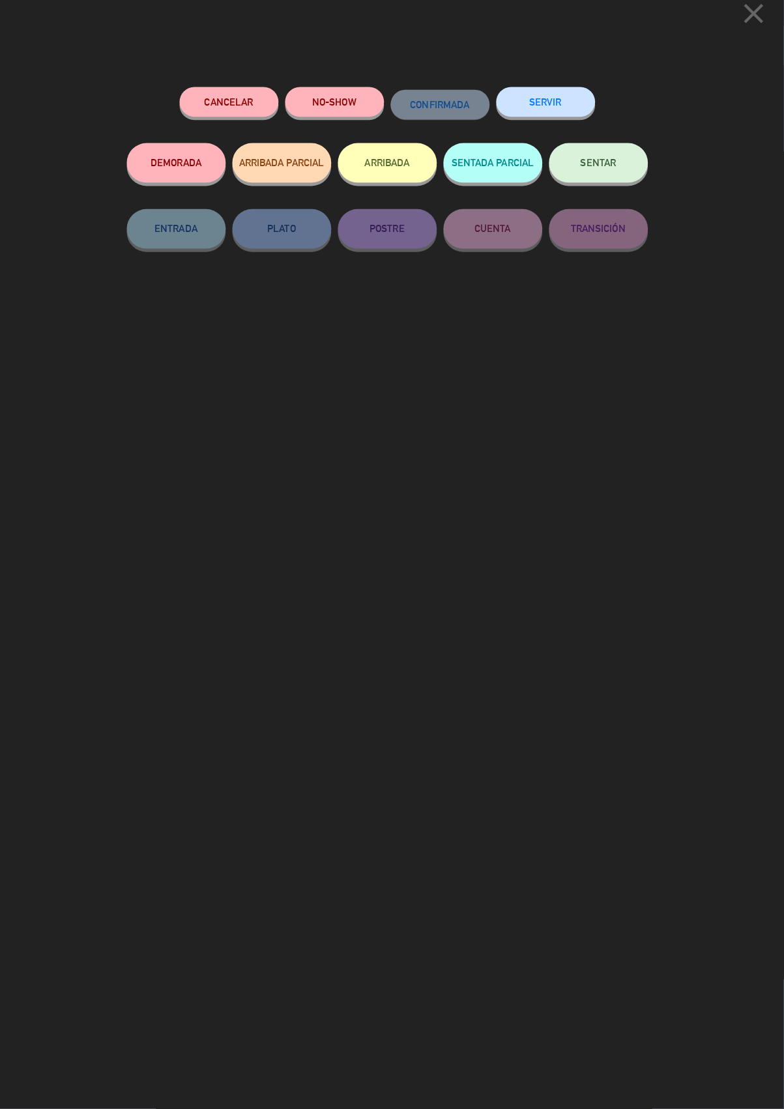
click at [539, 111] on button "SERVIR" at bounding box center [549, 114] width 98 height 29
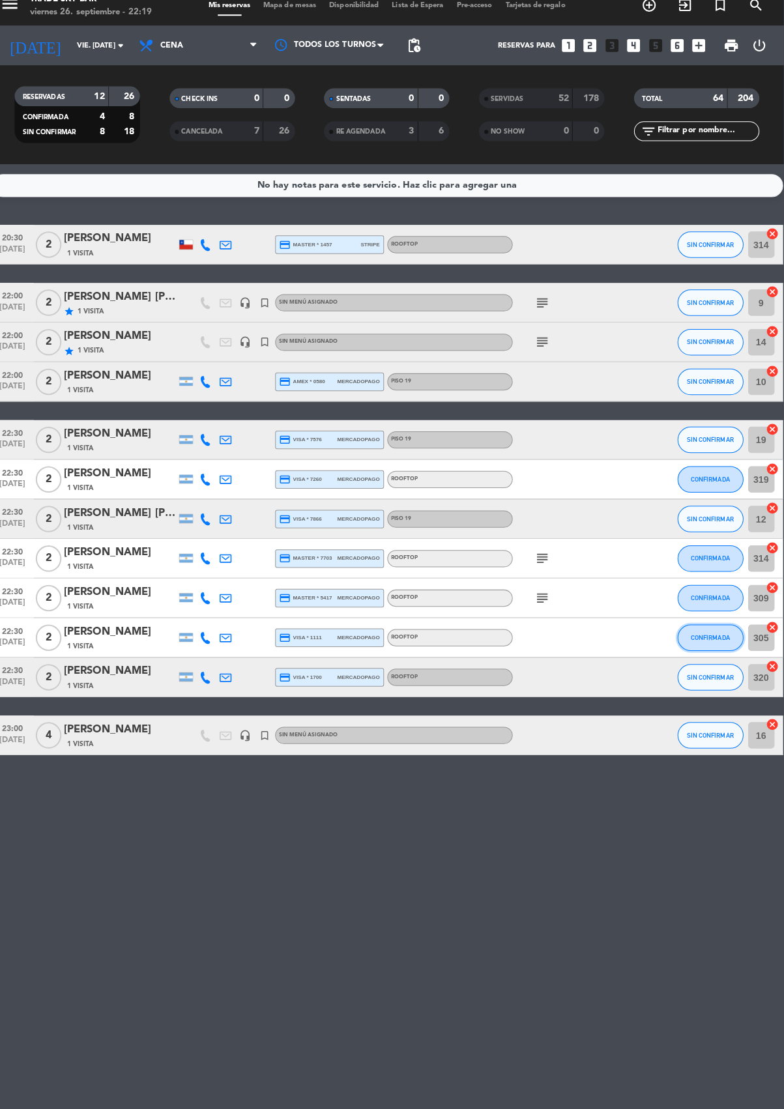
click at [728, 645] on button "CONFIRMADA" at bounding box center [711, 644] width 65 height 26
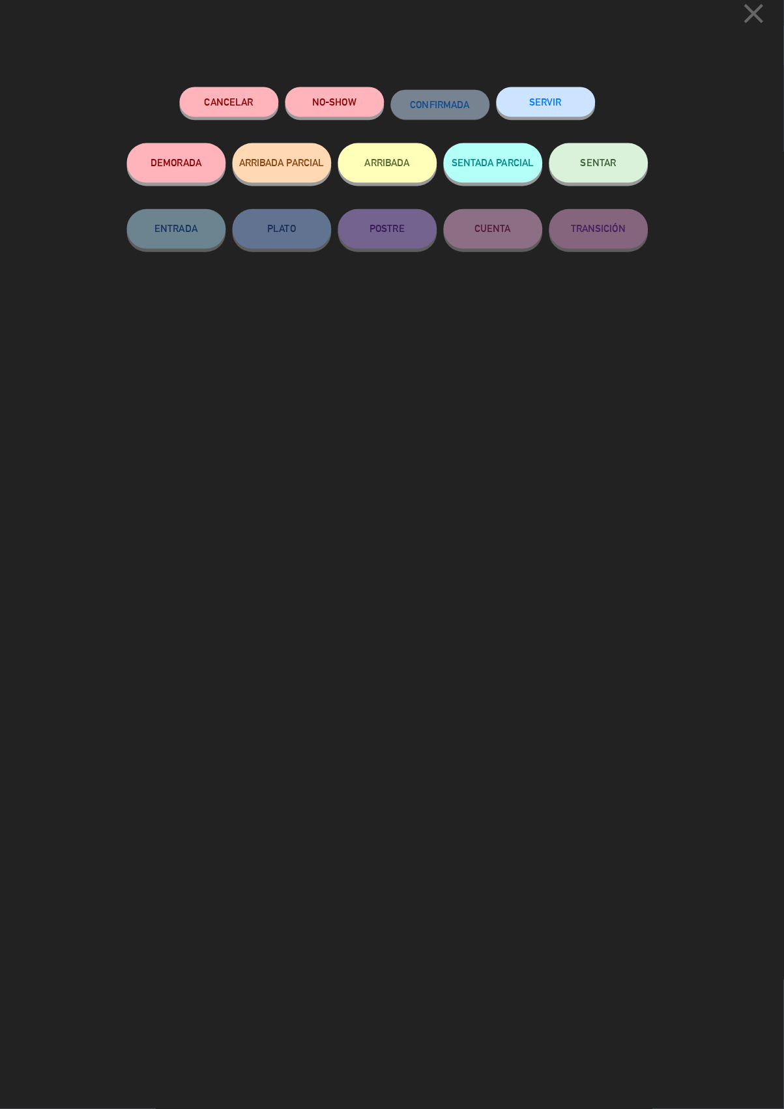
click at [554, 110] on button "SERVIR" at bounding box center [549, 114] width 98 height 29
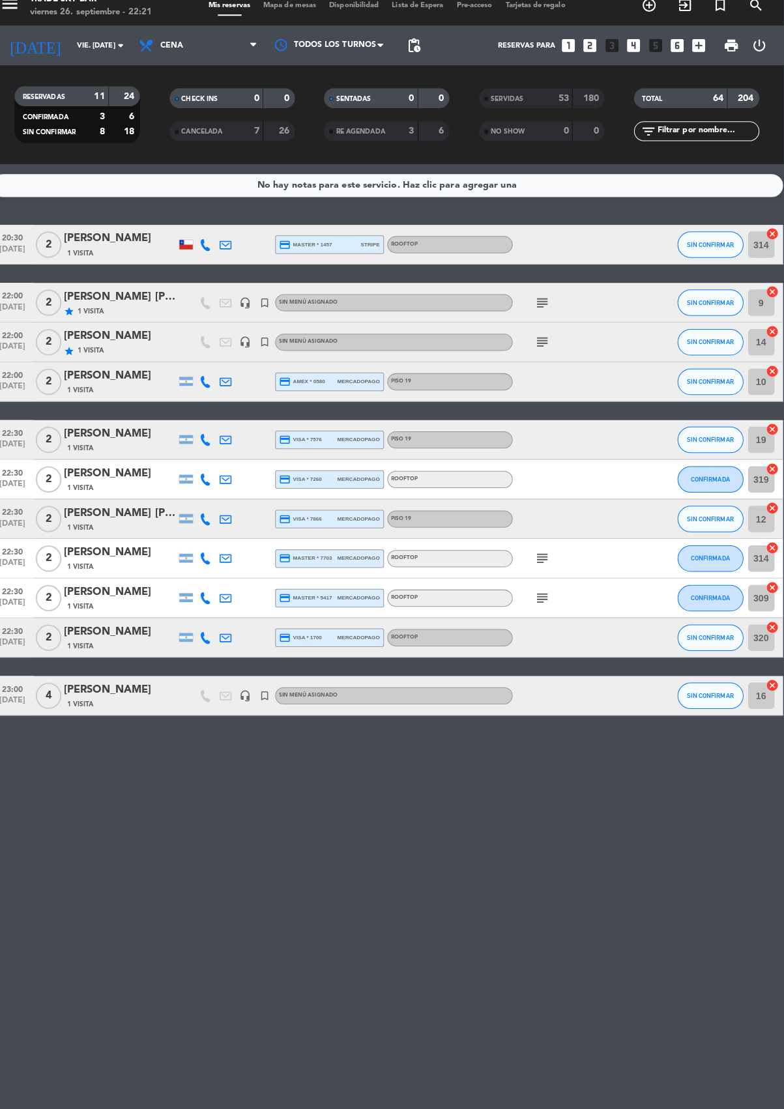
scroll to position [-1, -1]
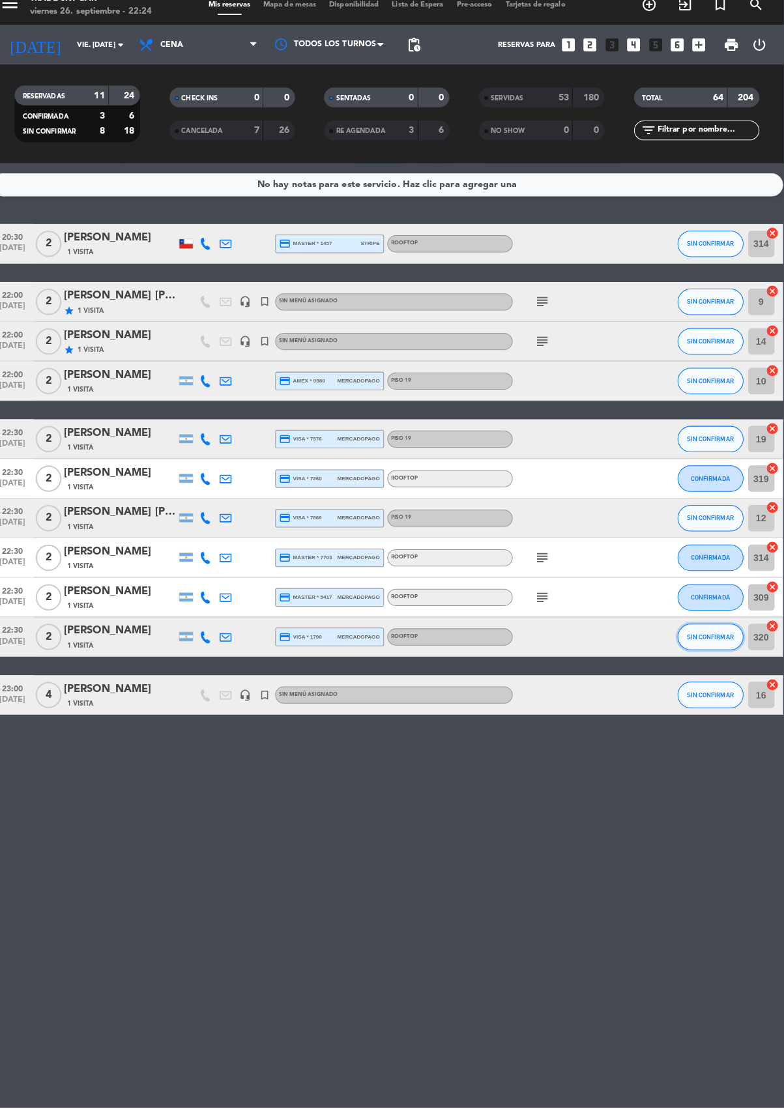
click at [714, 642] on span "SIN CONFIRMAR" at bounding box center [711, 643] width 46 height 7
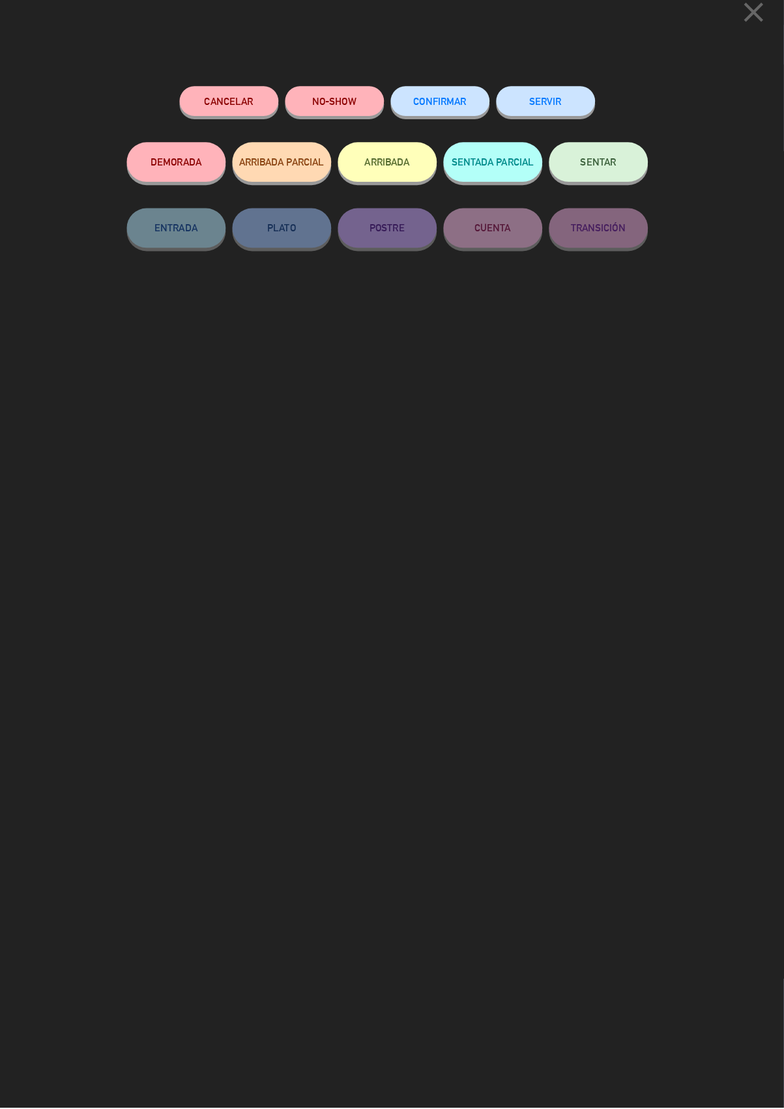
click at [561, 116] on button "SERVIR" at bounding box center [549, 114] width 98 height 29
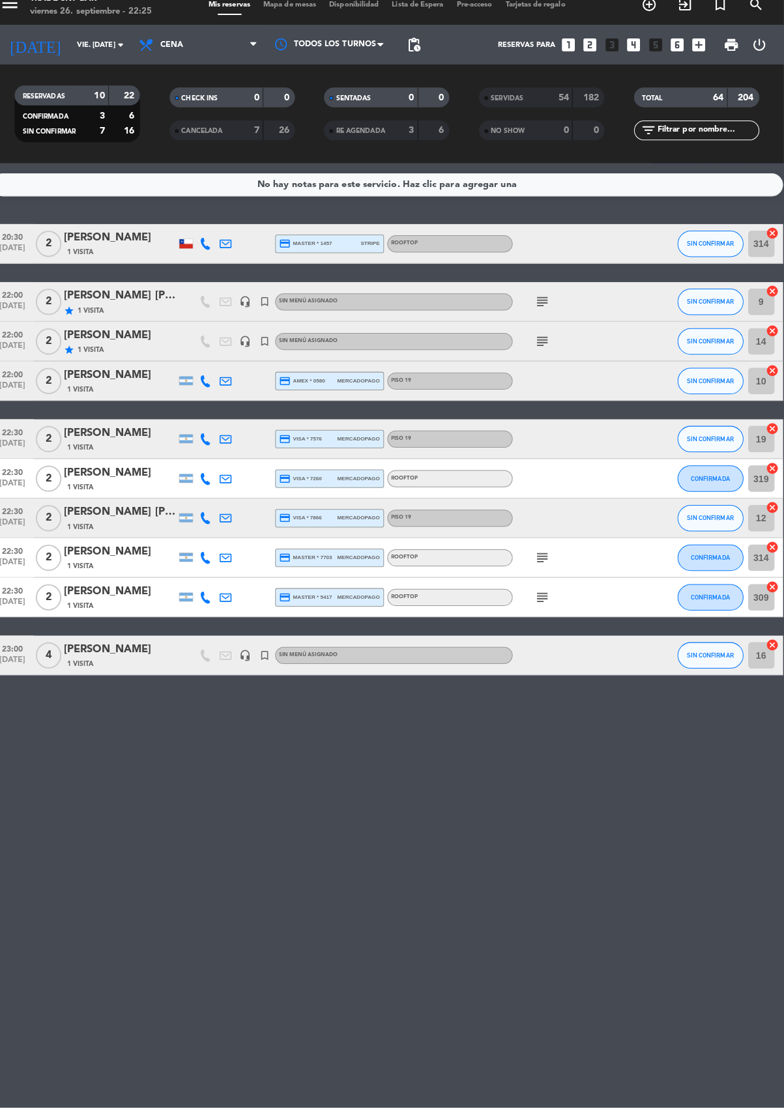
click at [552, 568] on icon "subject" at bounding box center [545, 566] width 16 height 16
click at [721, 565] on span "CONFIRMADA" at bounding box center [711, 564] width 38 height 7
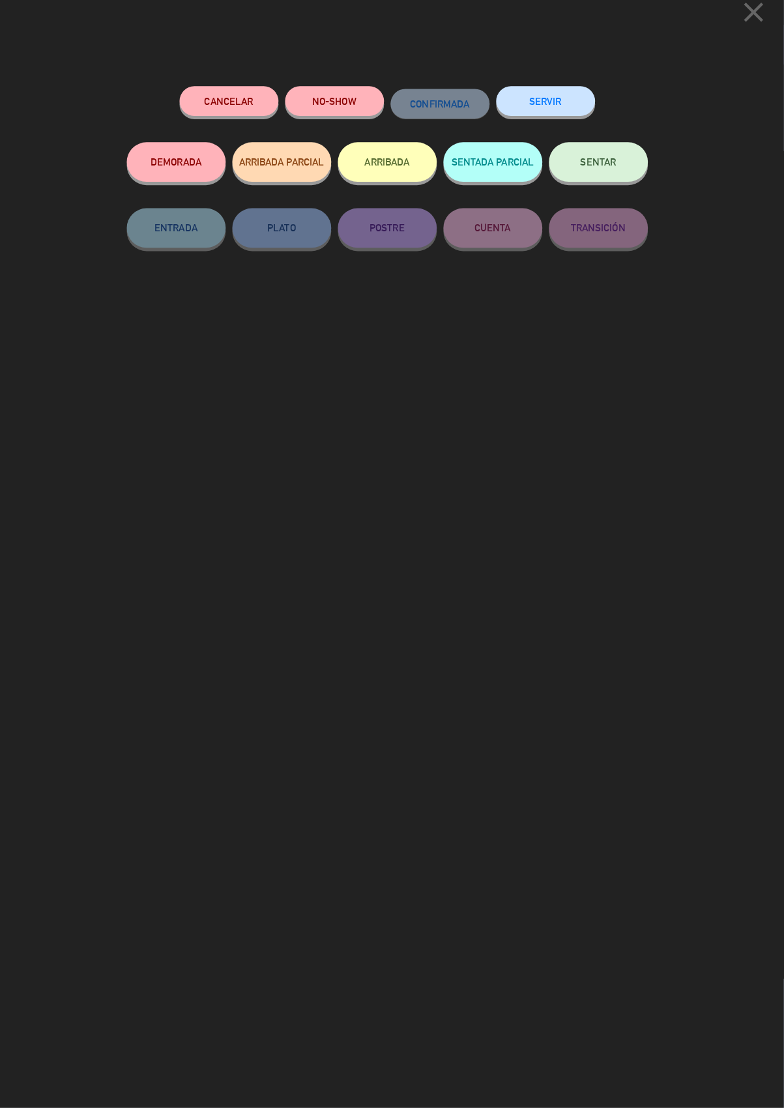
click at [554, 115] on button "SERVIR" at bounding box center [549, 114] width 98 height 29
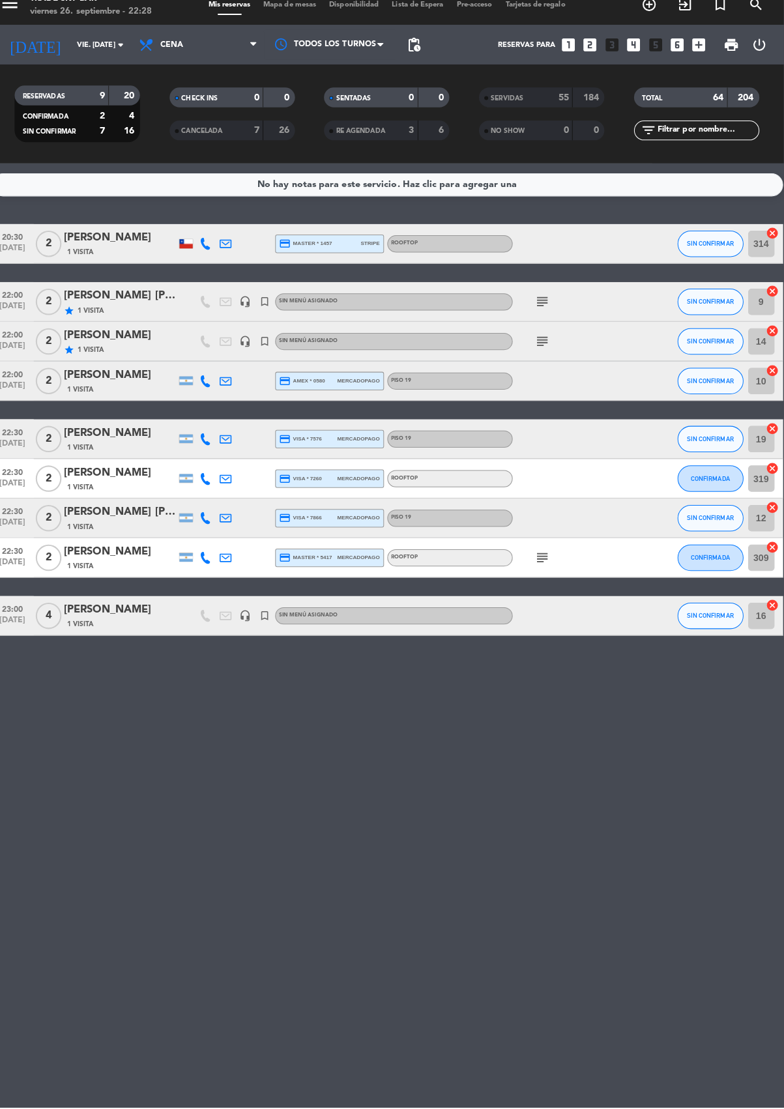
click at [511, 312] on div "Sin menú asignado" at bounding box center [398, 312] width 234 height 17
click at [721, 310] on span "SIN CONFIRMAR" at bounding box center [711, 312] width 46 height 7
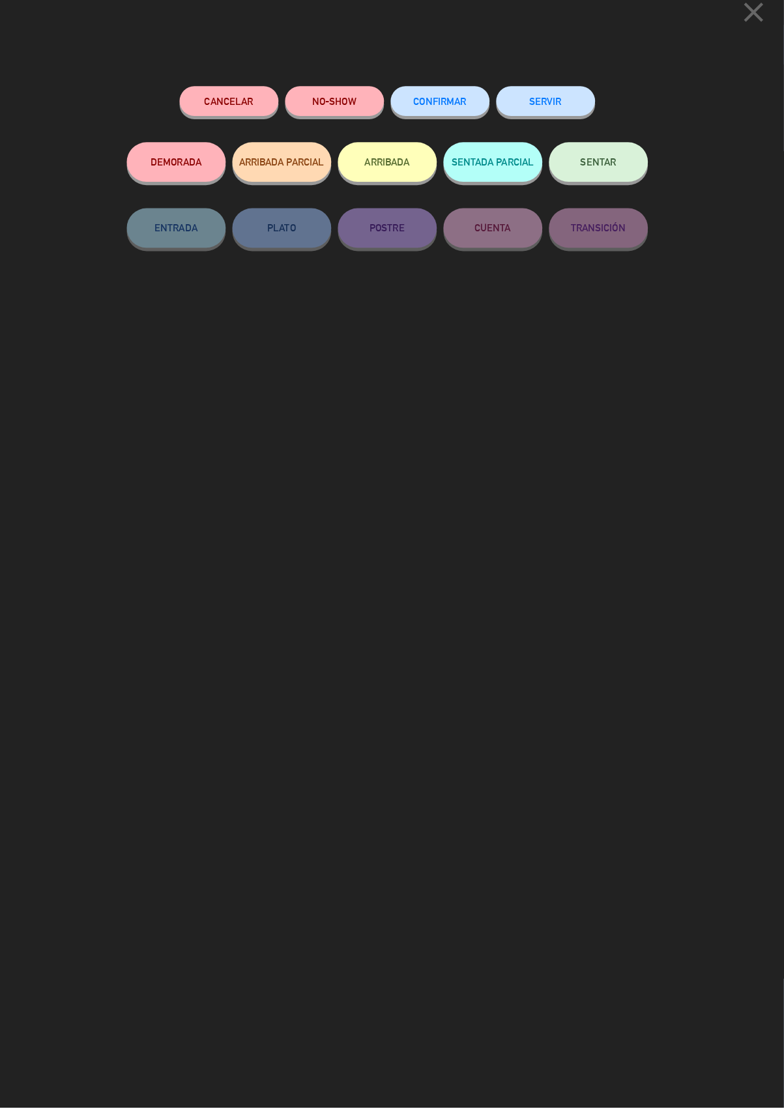
click at [552, 110] on button "SERVIR" at bounding box center [549, 114] width 98 height 29
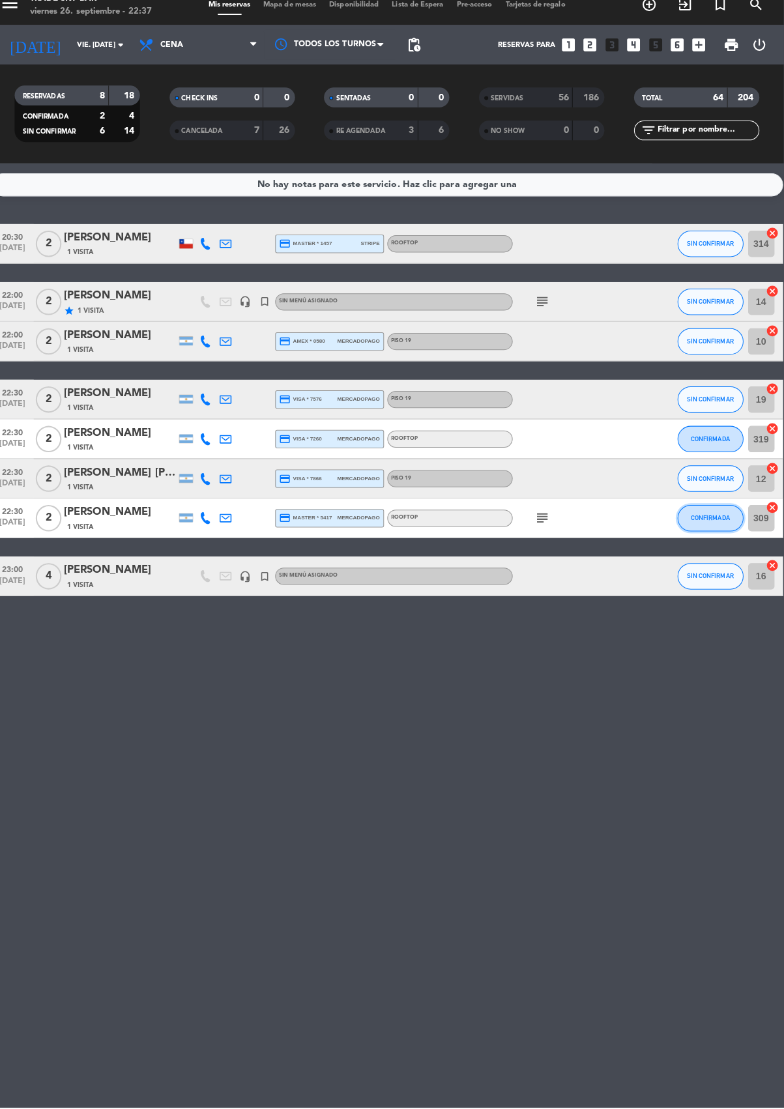
click at [715, 522] on span "CONFIRMADA" at bounding box center [711, 525] width 38 height 7
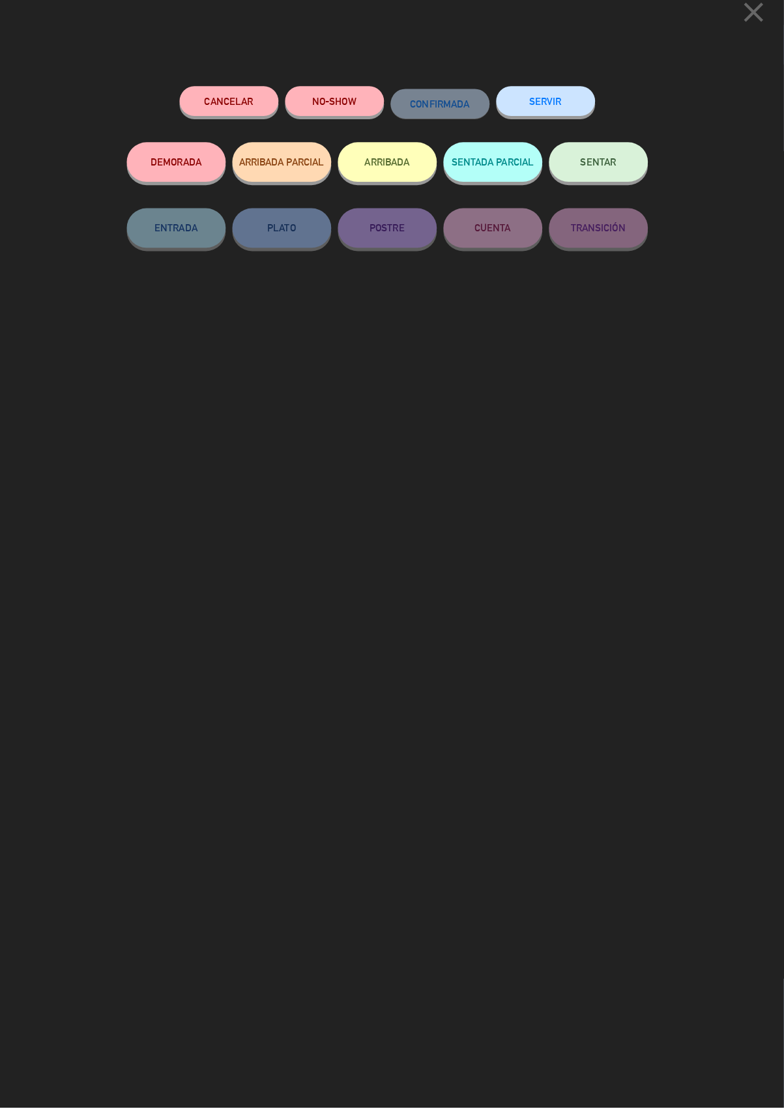
click at [556, 109] on button "SERVIR" at bounding box center [549, 114] width 98 height 29
